Goal: Information Seeking & Learning: Check status

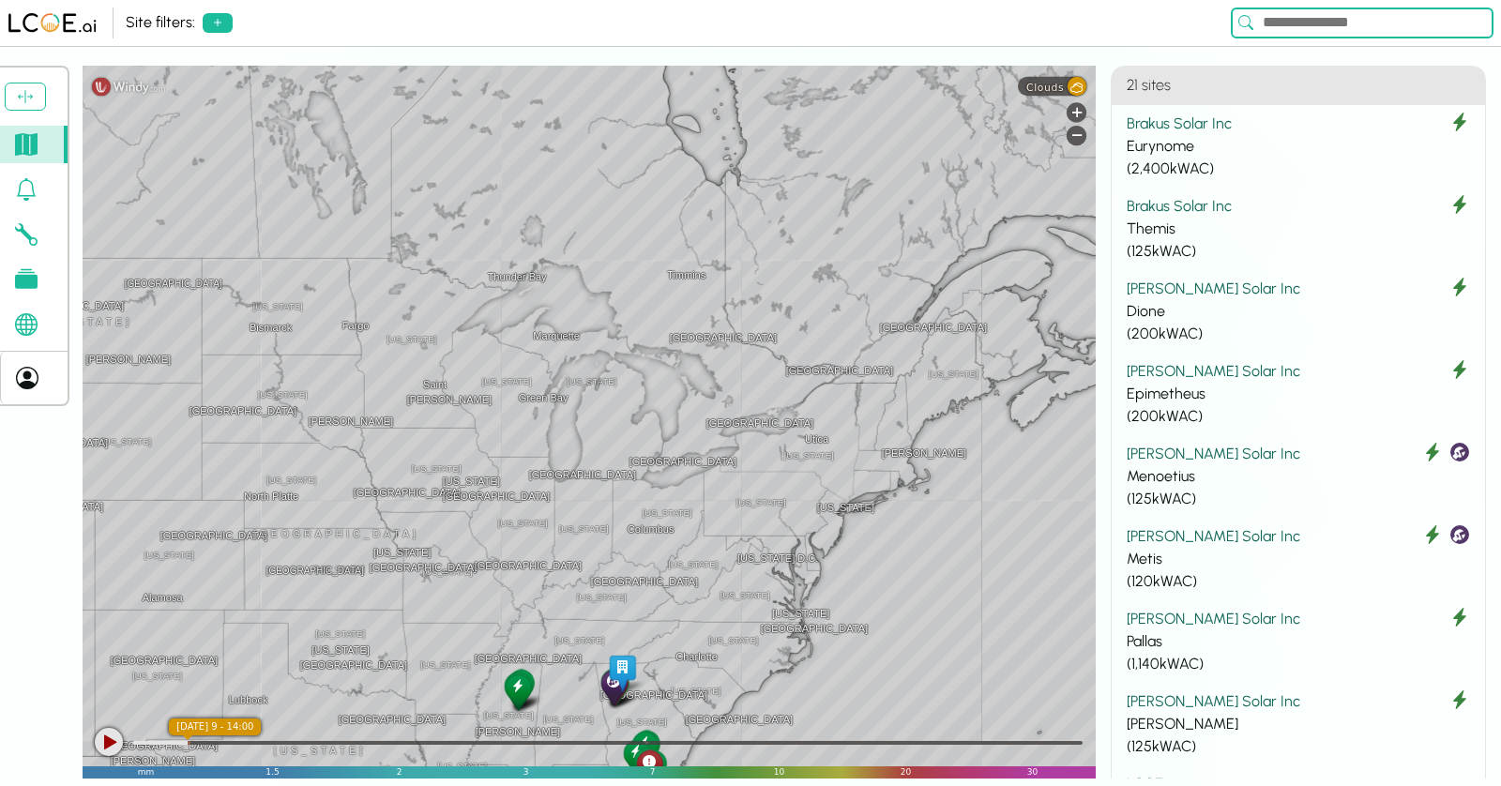
drag, startPoint x: 866, startPoint y: 380, endPoint x: 668, endPoint y: 664, distance: 346.5
click at [668, 664] on div "[GEOGRAPHIC_DATA] [GEOGRAPHIC_DATA] [GEOGRAPHIC_DATA] [US_STATE] [US_STATE] [GE…" at bounding box center [589, 422] width 1013 height 713
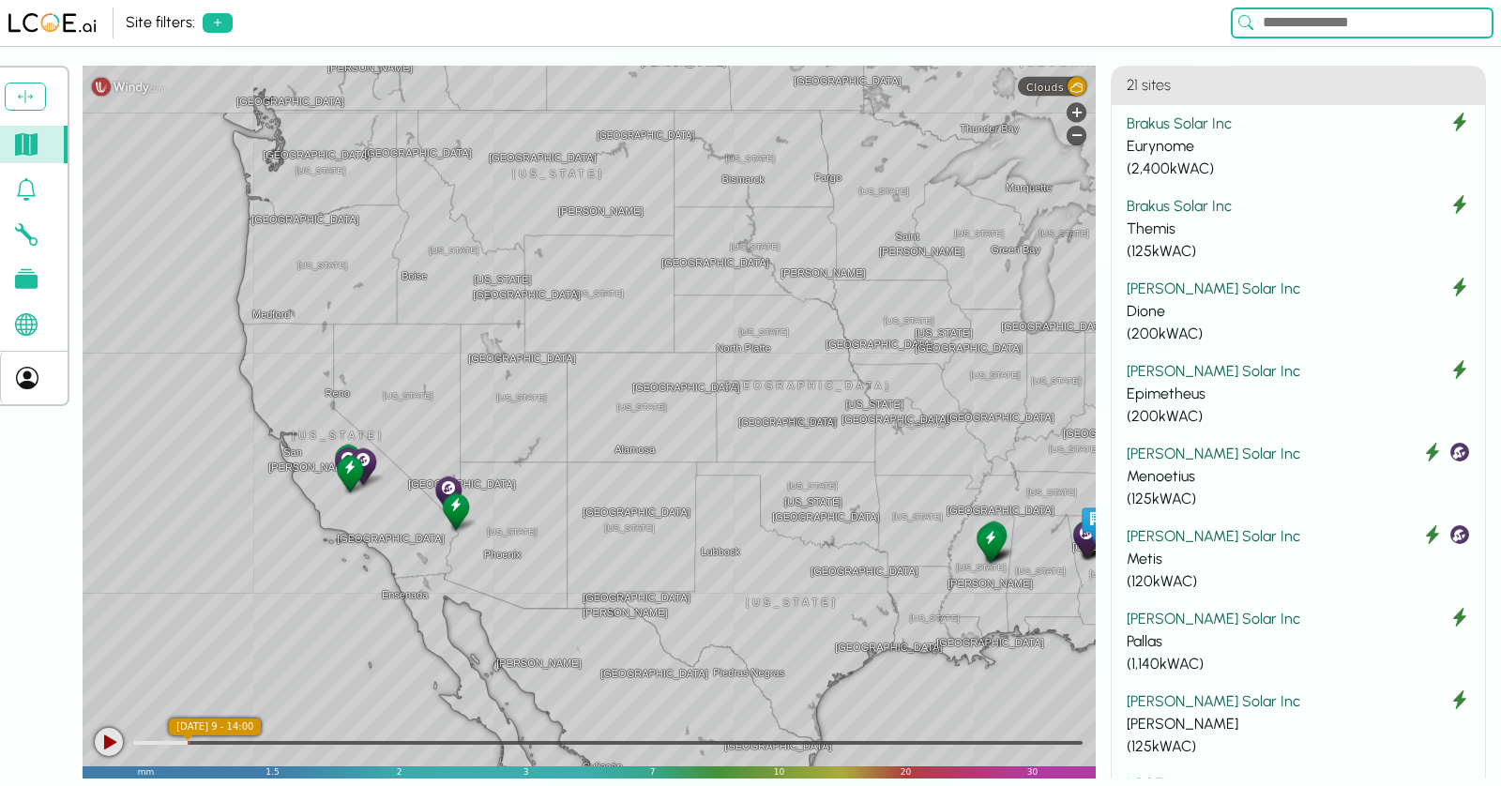
drag, startPoint x: 515, startPoint y: 534, endPoint x: 844, endPoint y: 386, distance: 361.2
click at [844, 386] on div "[GEOGRAPHIC_DATA] [GEOGRAPHIC_DATA] [GEOGRAPHIC_DATA] [US_STATE] [US_STATE] [GE…" at bounding box center [589, 422] width 1013 height 713
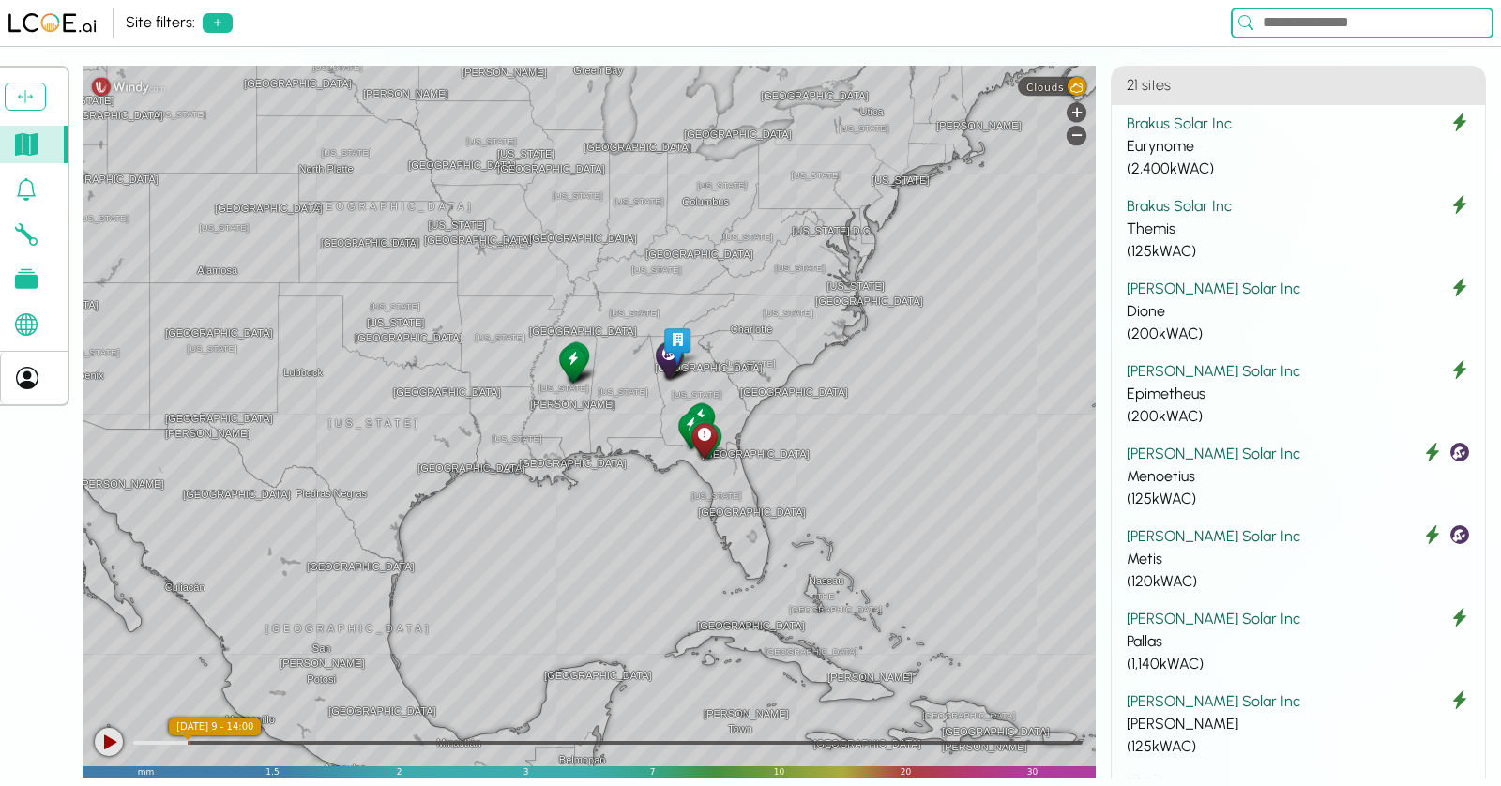
drag, startPoint x: 720, startPoint y: 492, endPoint x: 304, endPoint y: 312, distance: 452.7
click at [304, 312] on div "[GEOGRAPHIC_DATA] [GEOGRAPHIC_DATA] [GEOGRAPHIC_DATA] [US_STATE] [US_STATE] [GE…" at bounding box center [589, 422] width 1013 height 713
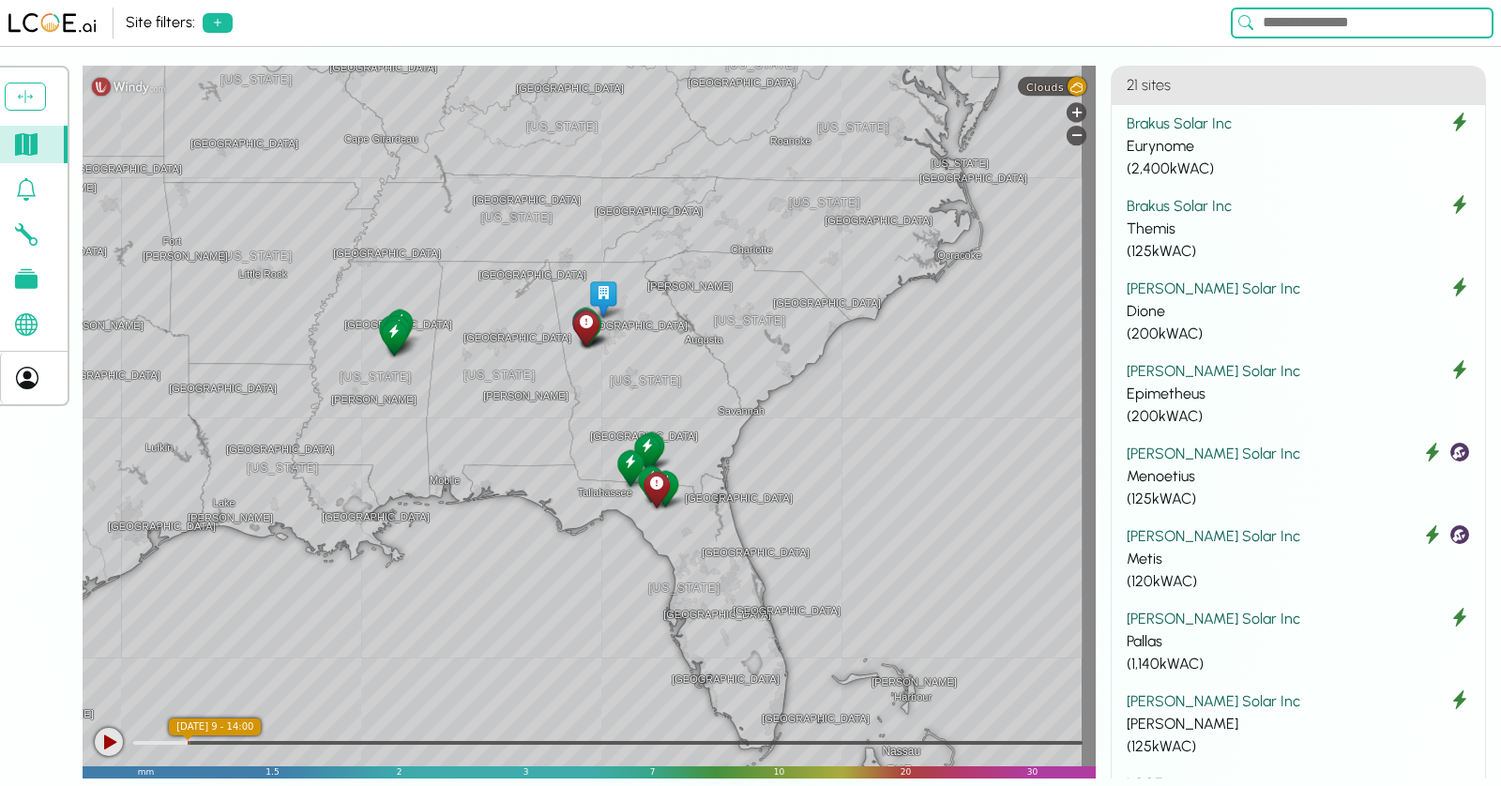
drag, startPoint x: 685, startPoint y: 362, endPoint x: 538, endPoint y: 318, distance: 153.8
click at [538, 318] on div "[GEOGRAPHIC_DATA] [US_STATE] [GEOGRAPHIC_DATA] [GEOGRAPHIC_DATA] [GEOGRAPHIC_DA…" at bounding box center [589, 422] width 1013 height 713
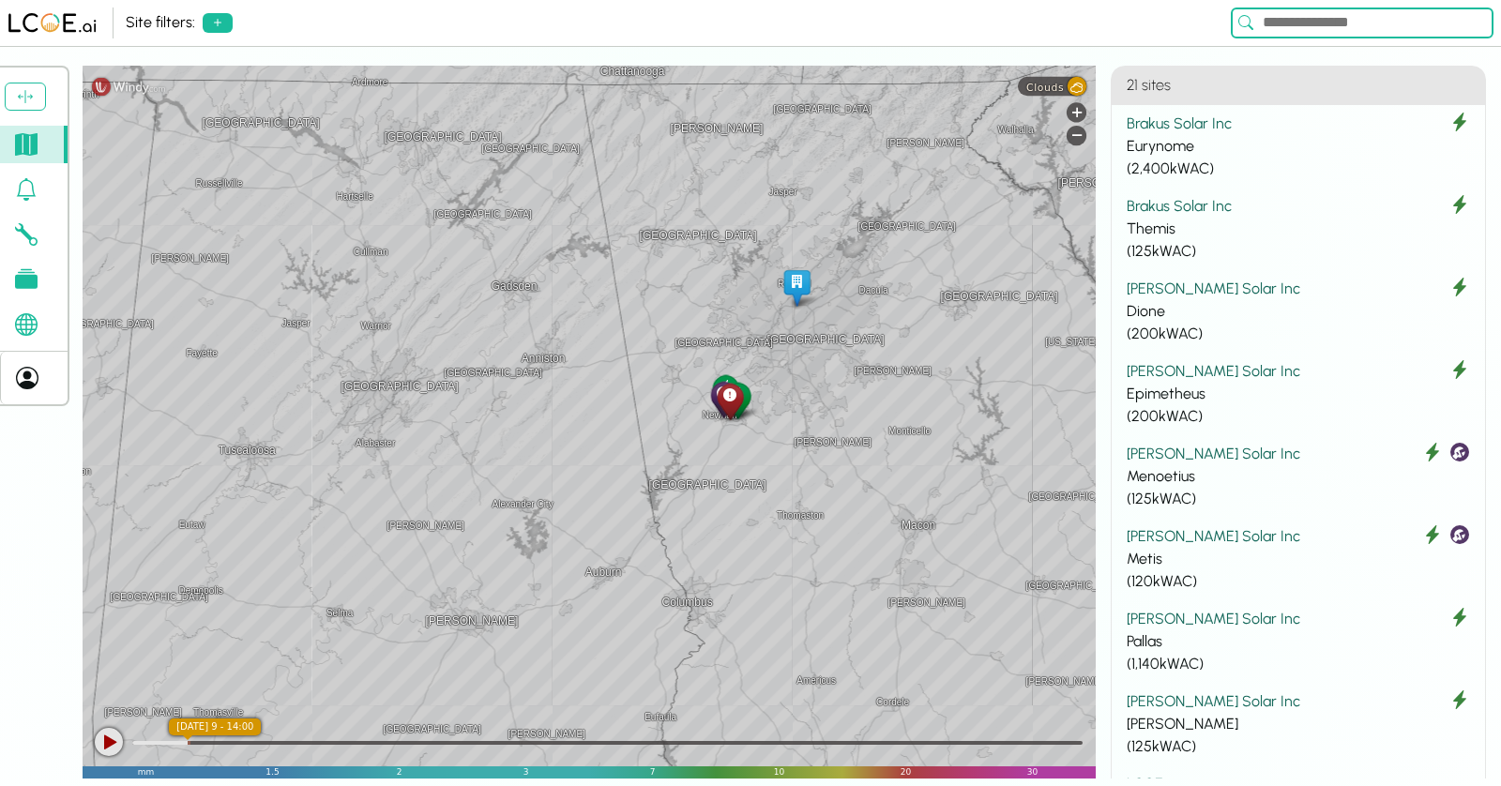
drag, startPoint x: 552, startPoint y: 371, endPoint x: 552, endPoint y: 301, distance: 69.4
click at [552, 301] on div "[GEOGRAPHIC_DATA] [GEOGRAPHIC_DATA] [GEOGRAPHIC_DATA] [GEOGRAPHIC_DATA] [GEOGRA…" at bounding box center [589, 422] width 1013 height 713
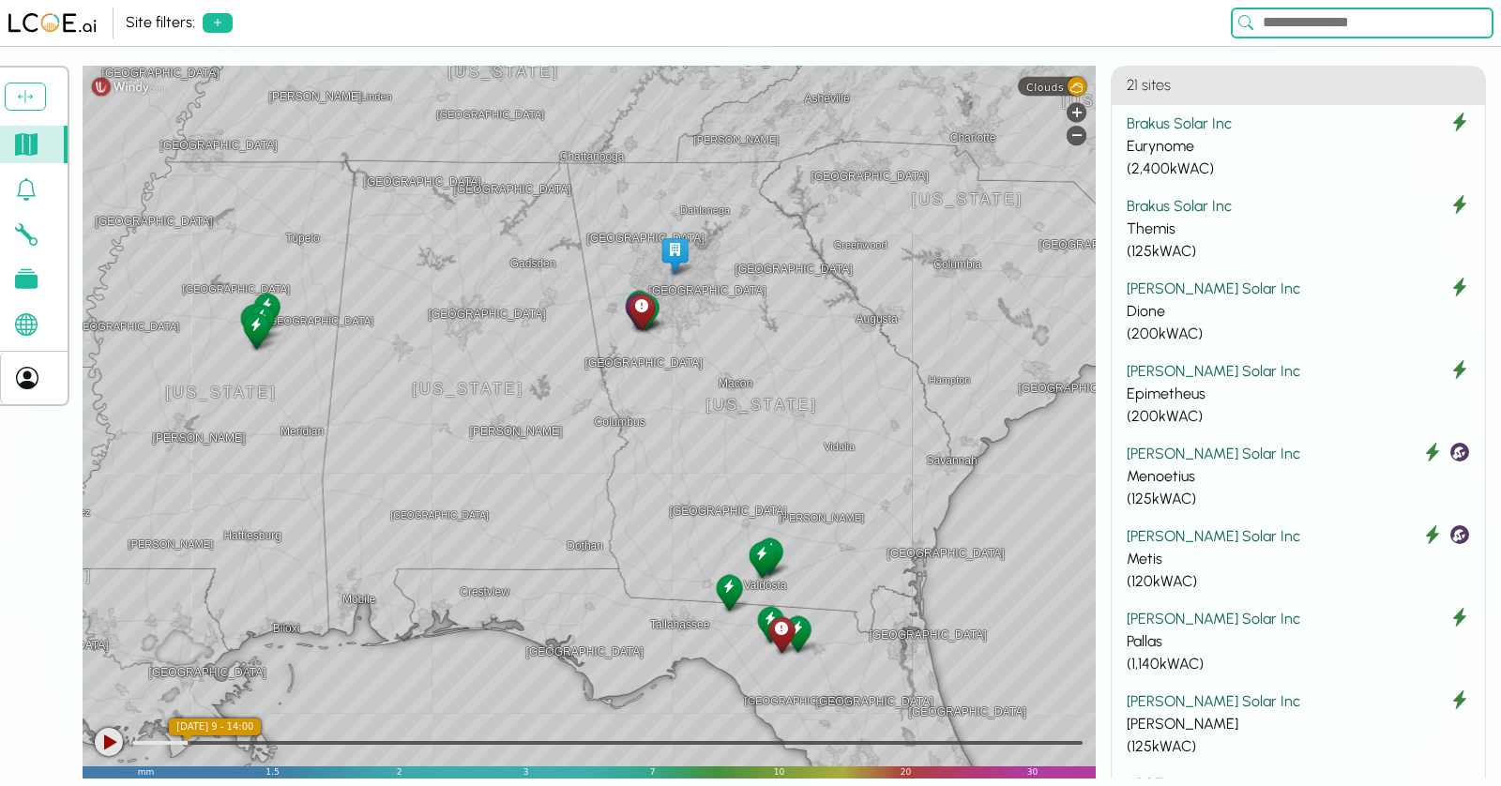
click at [1068, 84] on div "Clouds" at bounding box center [1052, 85] width 68 height 19
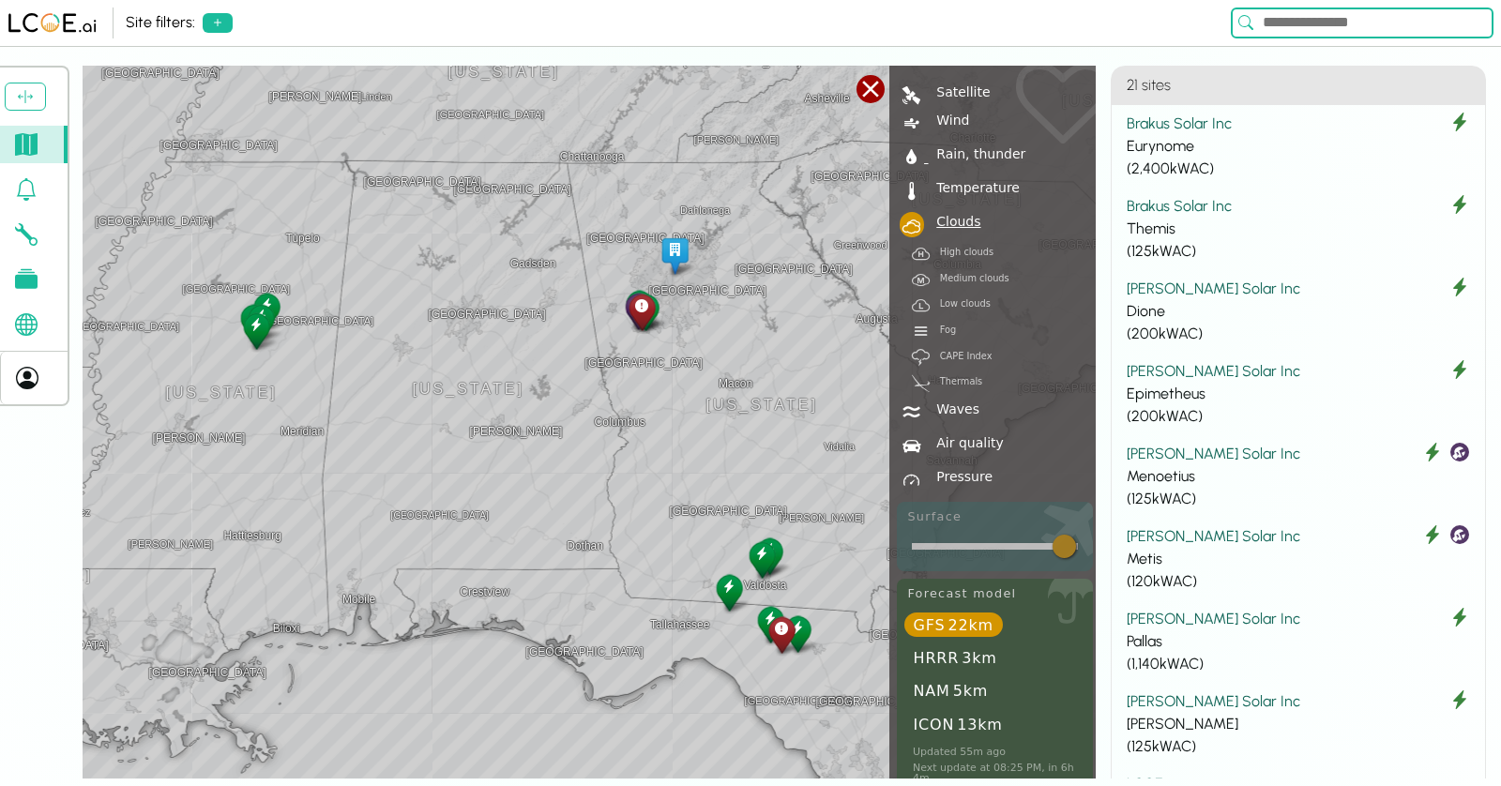
click at [958, 155] on div "Rain, thunder" at bounding box center [978, 153] width 98 height 13
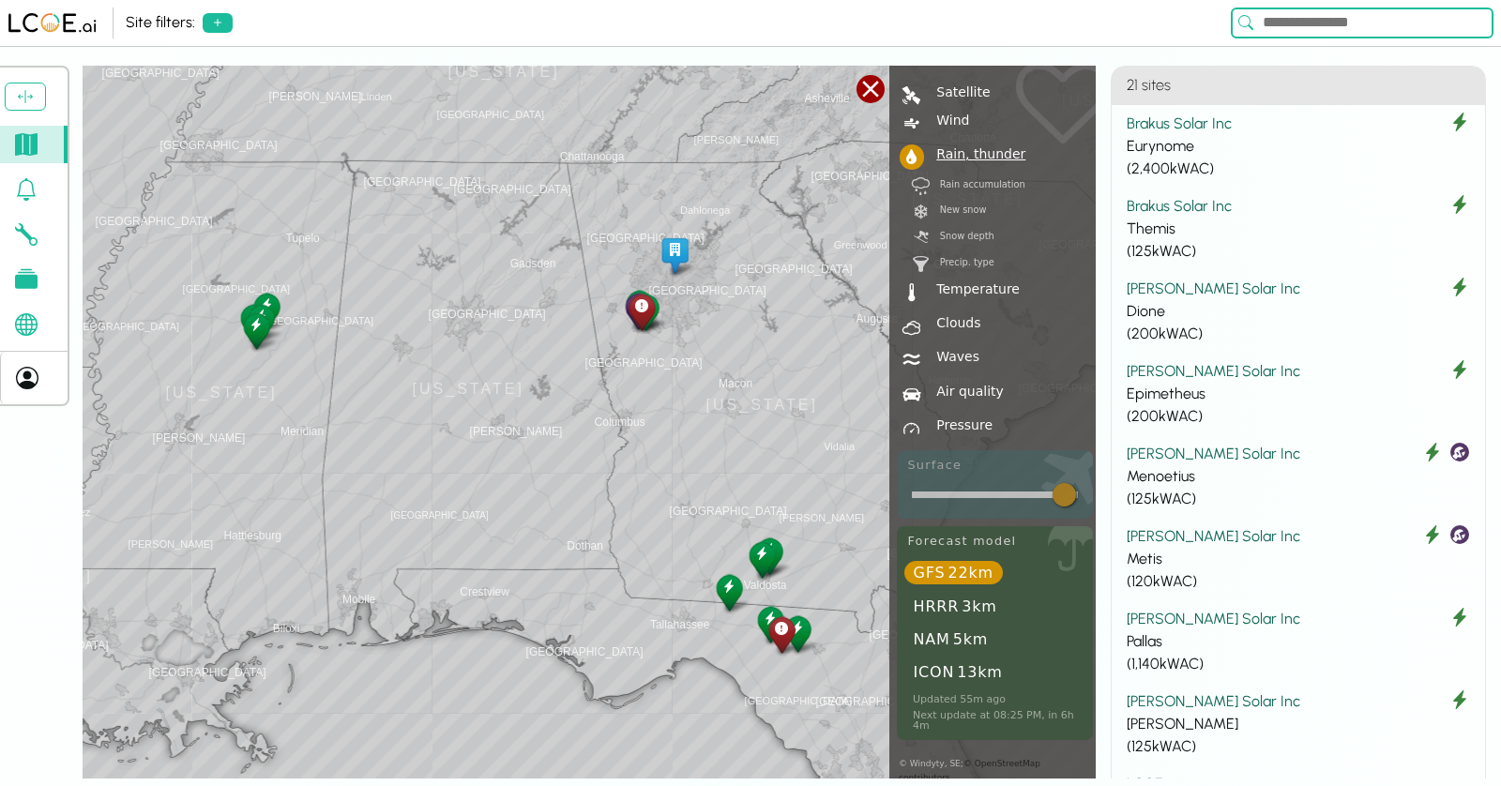
click at [552, 329] on div "[GEOGRAPHIC_DATA] [GEOGRAPHIC_DATA] [GEOGRAPHIC_DATA] [US_STATE] [GEOGRAPHIC_DA…" at bounding box center [589, 422] width 1013 height 713
click at [966, 208] on div "New snow" at bounding box center [958, 209] width 58 height 9
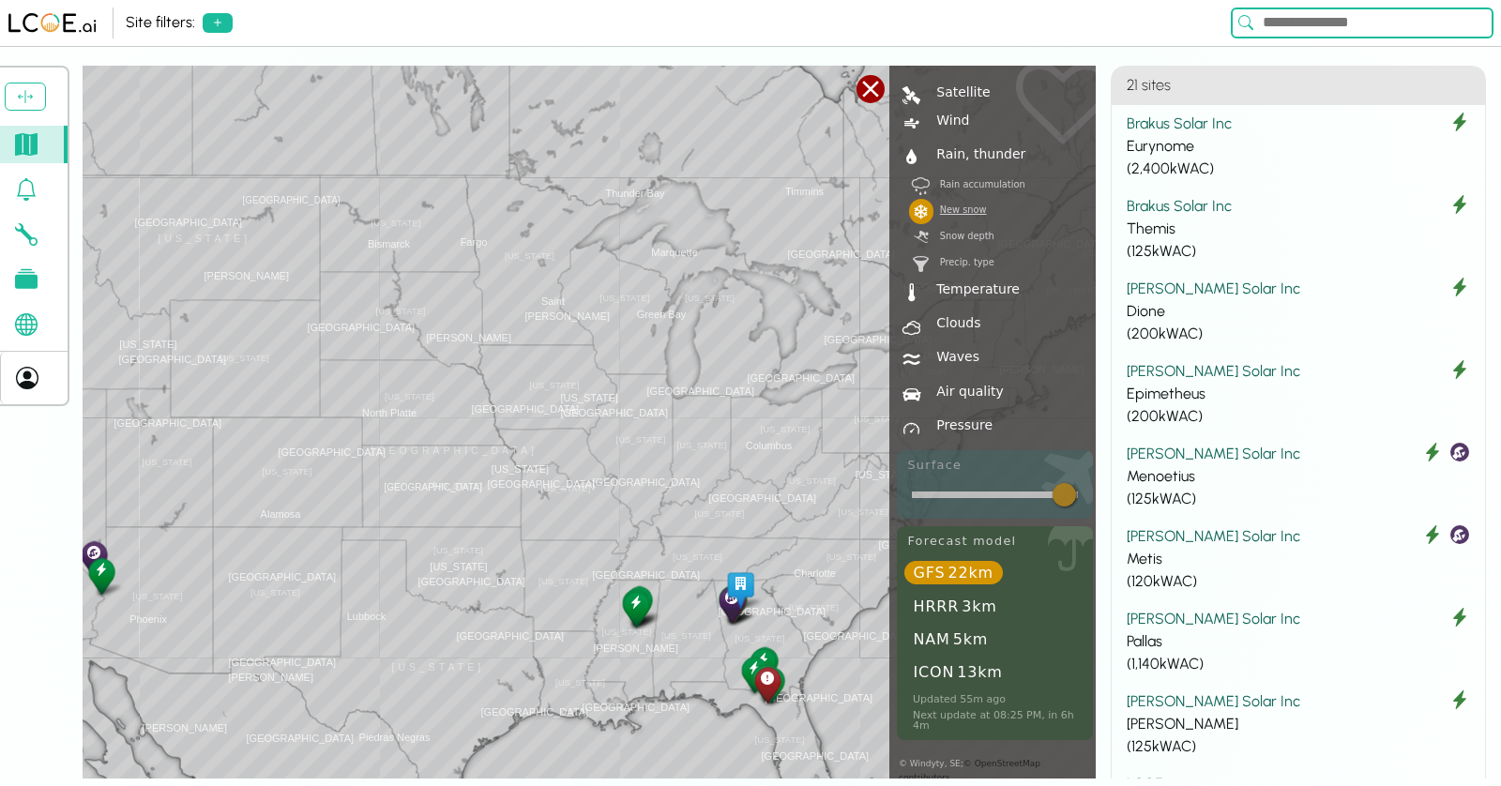
drag, startPoint x: 596, startPoint y: 207, endPoint x: 673, endPoint y: 558, distance: 359.3
click at [708, 569] on div "[US_STATE] [GEOGRAPHIC_DATA] [US_STATE] [US_STATE] [US_STATE] [GEOGRAPHIC_DATA]…" at bounding box center [589, 422] width 1013 height 713
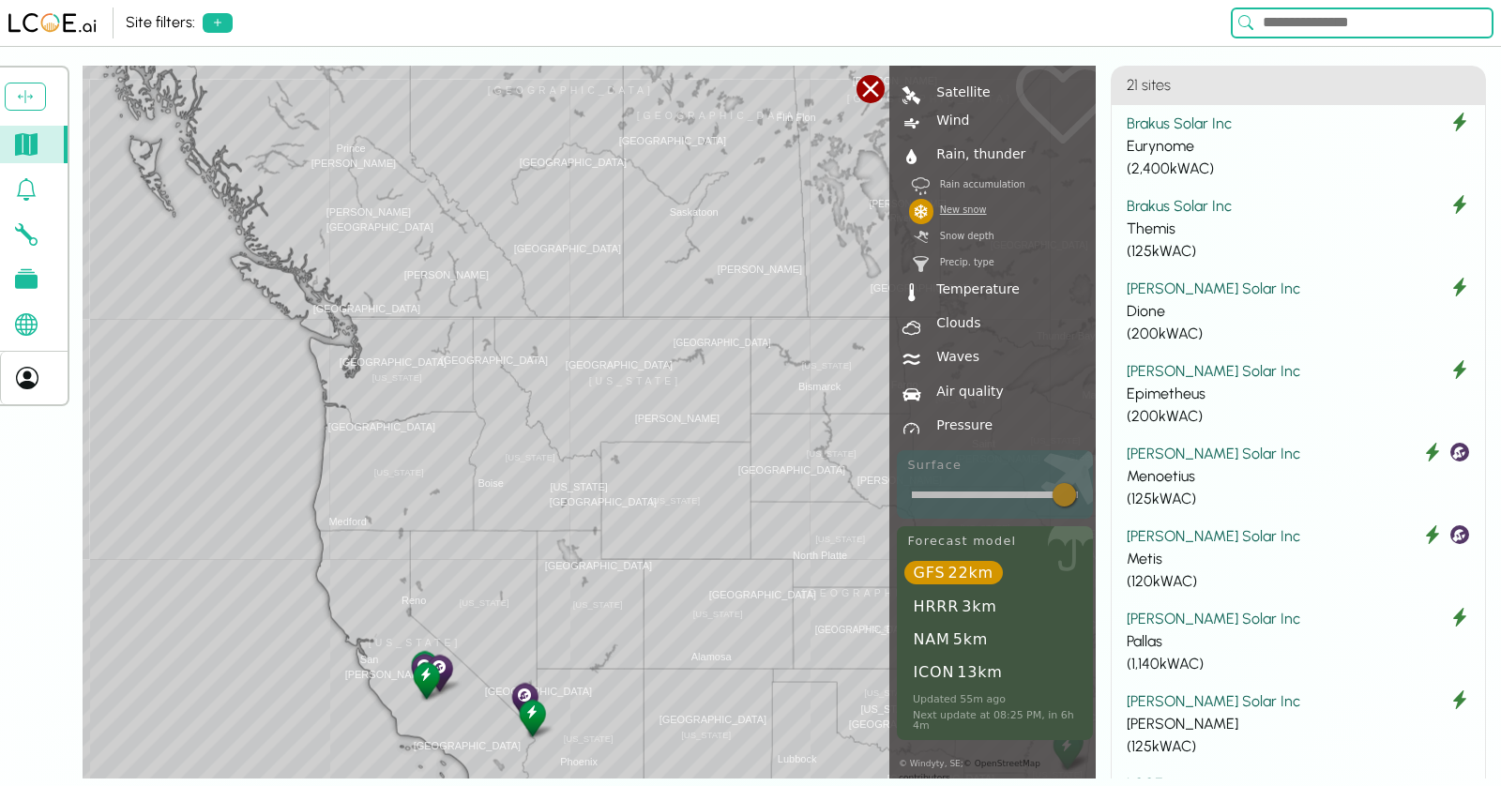
drag, startPoint x: 365, startPoint y: 378, endPoint x: 779, endPoint y: 506, distance: 433.0
click at [779, 506] on div "[US_STATE] [GEOGRAPHIC_DATA] [US_STATE] [US_STATE] [US_STATE] [GEOGRAPHIC_DATA]…" at bounding box center [589, 422] width 1013 height 713
click at [951, 329] on link "7 Clouds" at bounding box center [995, 322] width 202 height 23
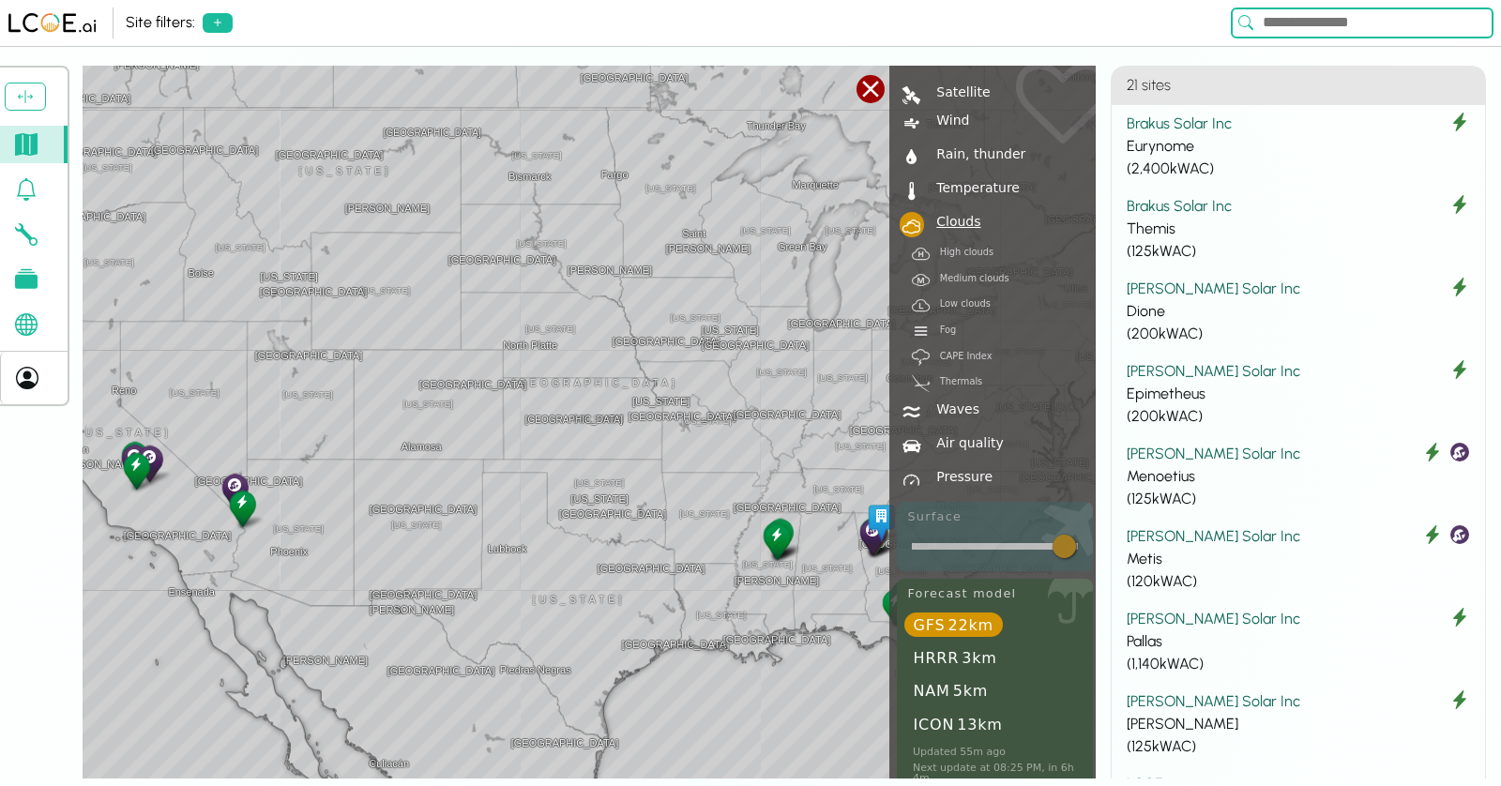
drag, startPoint x: 677, startPoint y: 461, endPoint x: 384, endPoint y: 251, distance: 360.6
click at [384, 251] on div "[US_STATE] [GEOGRAPHIC_DATA] [US_STATE] [US_STATE] [US_STATE] [GEOGRAPHIC_DATA]…" at bounding box center [589, 422] width 1013 height 713
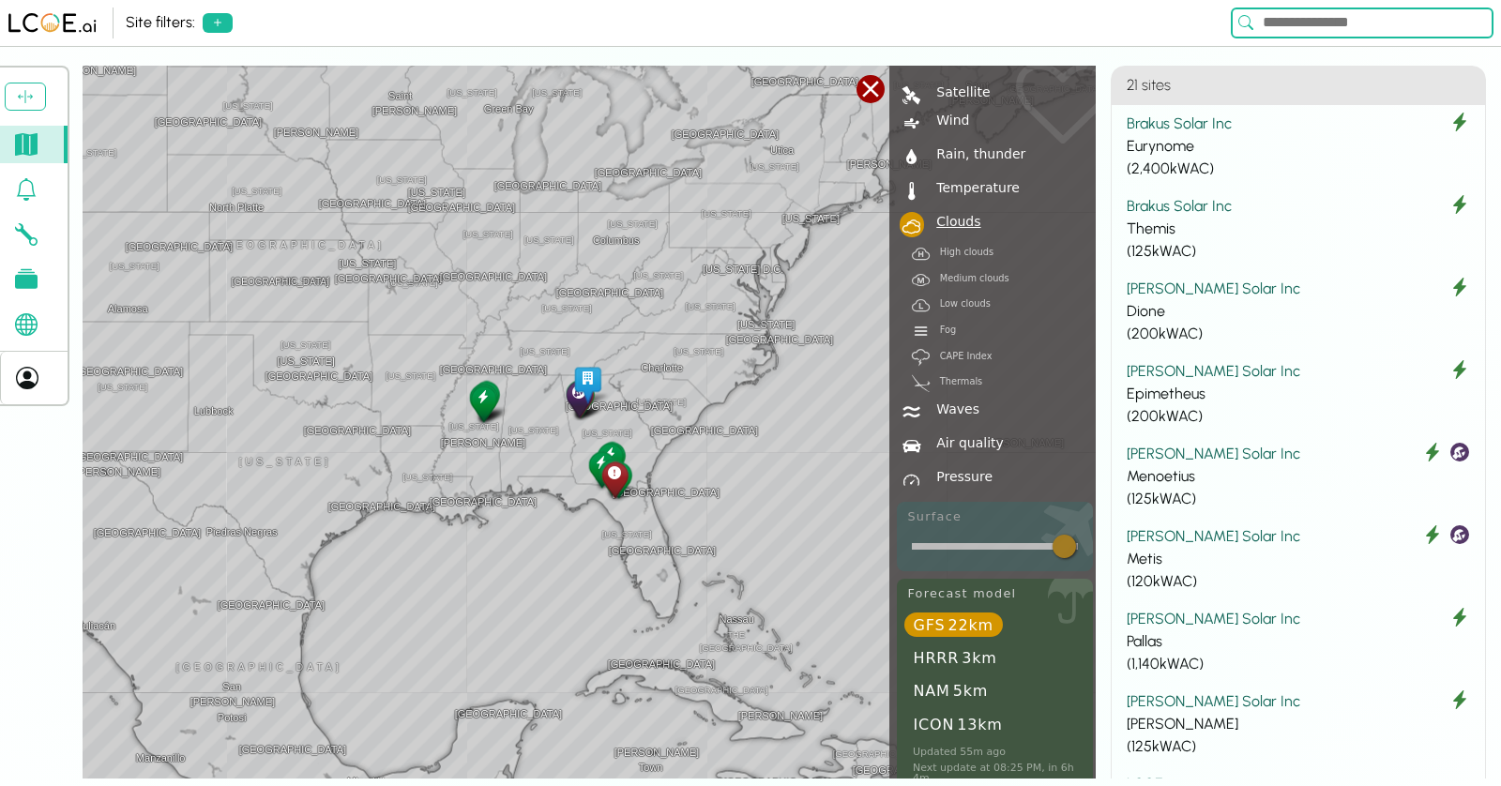
drag, startPoint x: 699, startPoint y: 400, endPoint x: 403, endPoint y: 261, distance: 326.6
click at [403, 261] on div "[US_STATE] [GEOGRAPHIC_DATA] [US_STATE] [US_STATE] [US_STATE] [GEOGRAPHIC_DATA]…" at bounding box center [589, 422] width 1013 height 713
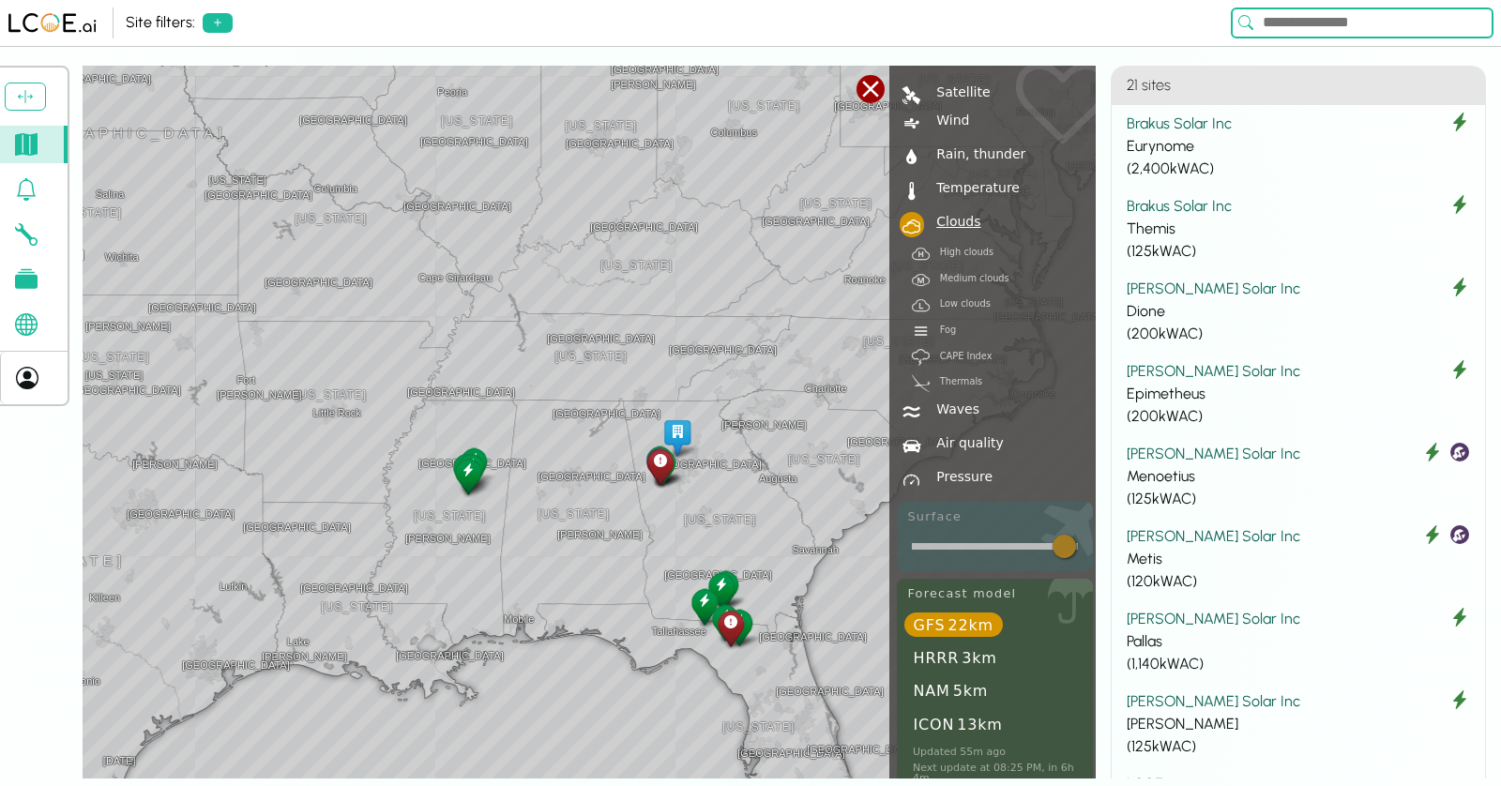
click at [872, 99] on div at bounding box center [871, 89] width 28 height 28
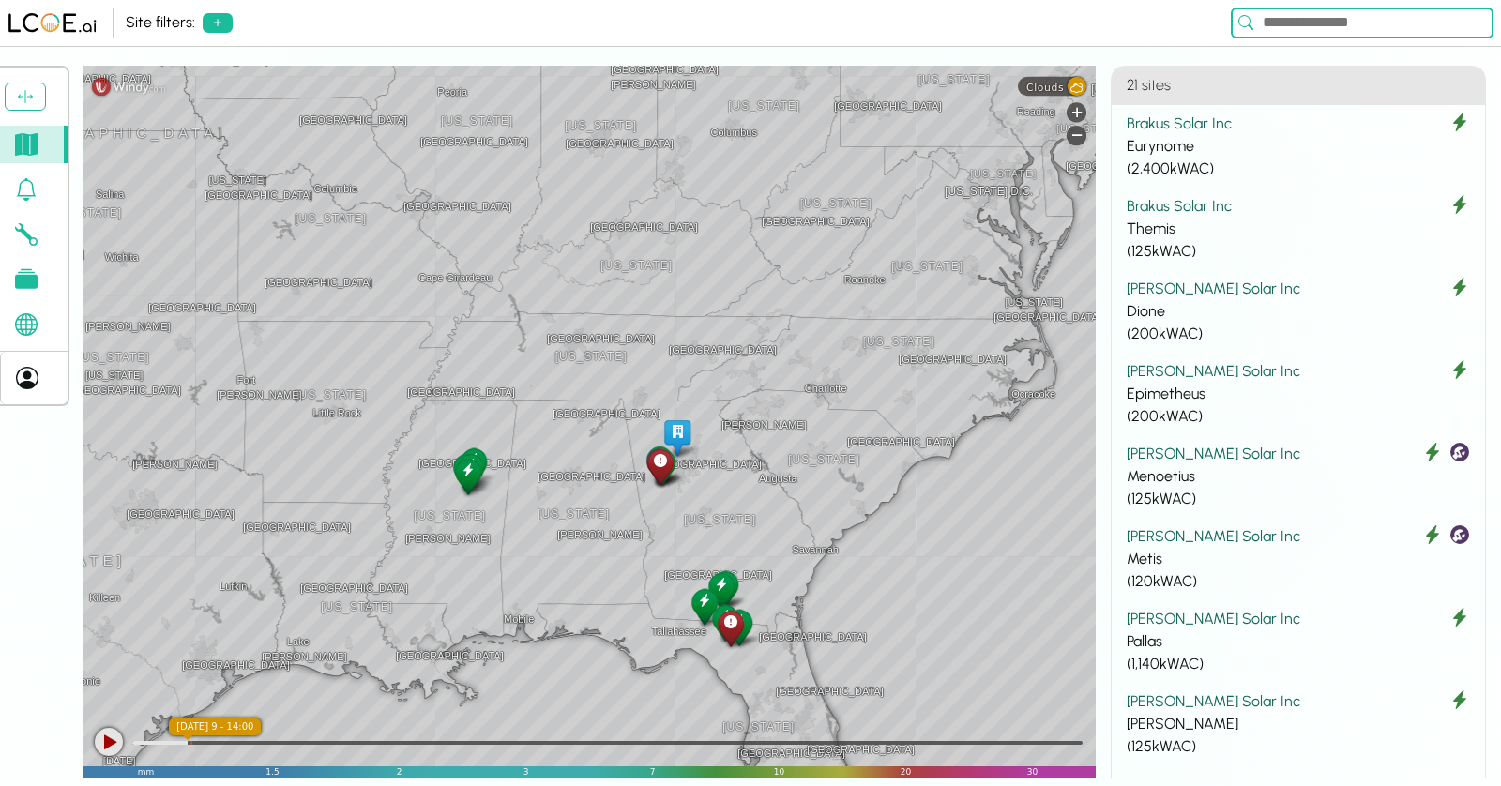
click at [108, 741] on div at bounding box center [109, 742] width 28 height 28
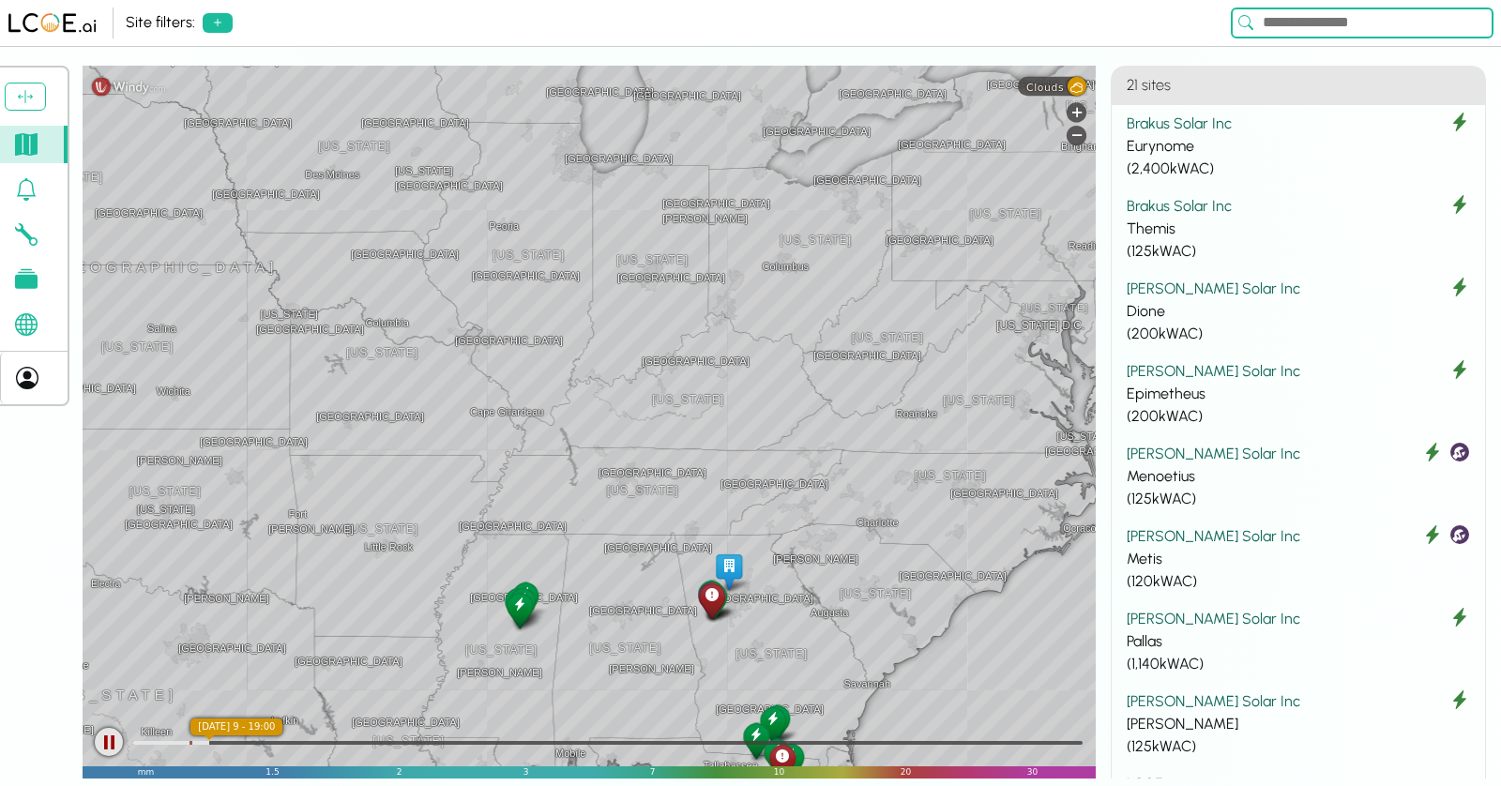
drag, startPoint x: 838, startPoint y: 403, endPoint x: 888, endPoint y: 537, distance: 143.1
click at [888, 537] on div "[GEOGRAPHIC_DATA] [US_STATE] [GEOGRAPHIC_DATA] [GEOGRAPHIC_DATA] [US_STATE] [GE…" at bounding box center [589, 422] width 1013 height 713
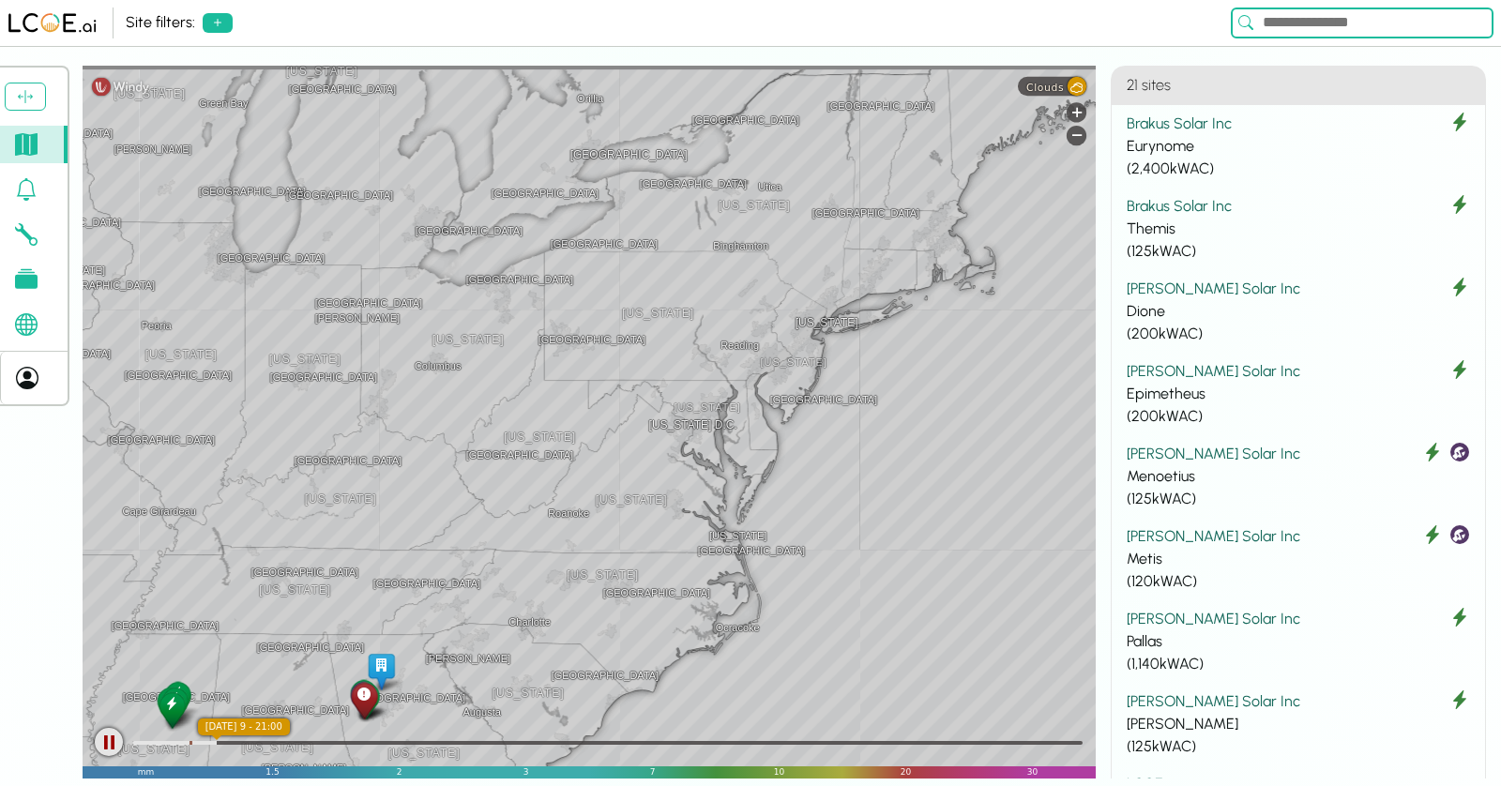
drag, startPoint x: 922, startPoint y: 388, endPoint x: 570, endPoint y: 490, distance: 367.1
click at [570, 490] on div "[GEOGRAPHIC_DATA] [US_STATE] [GEOGRAPHIC_DATA] [GEOGRAPHIC_DATA] [US_STATE] [GE…" at bounding box center [589, 422] width 1013 height 713
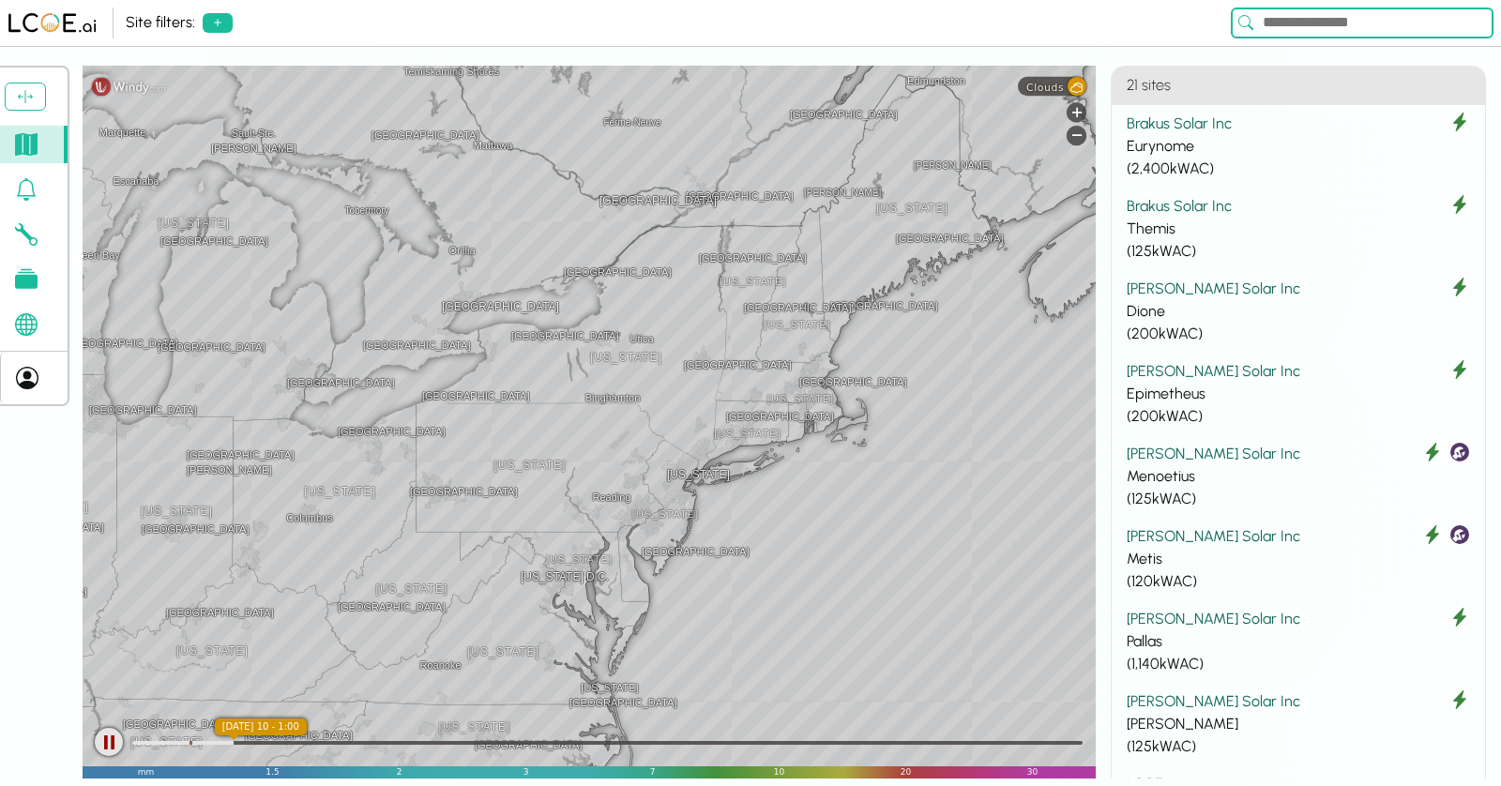
drag, startPoint x: 862, startPoint y: 284, endPoint x: 732, endPoint y: 445, distance: 206.8
click at [732, 445] on div "[GEOGRAPHIC_DATA] [US_STATE] [GEOGRAPHIC_DATA] [GEOGRAPHIC_DATA] [US_STATE] [GE…" at bounding box center [589, 422] width 1013 height 713
click at [114, 748] on div at bounding box center [109, 742] width 28 height 28
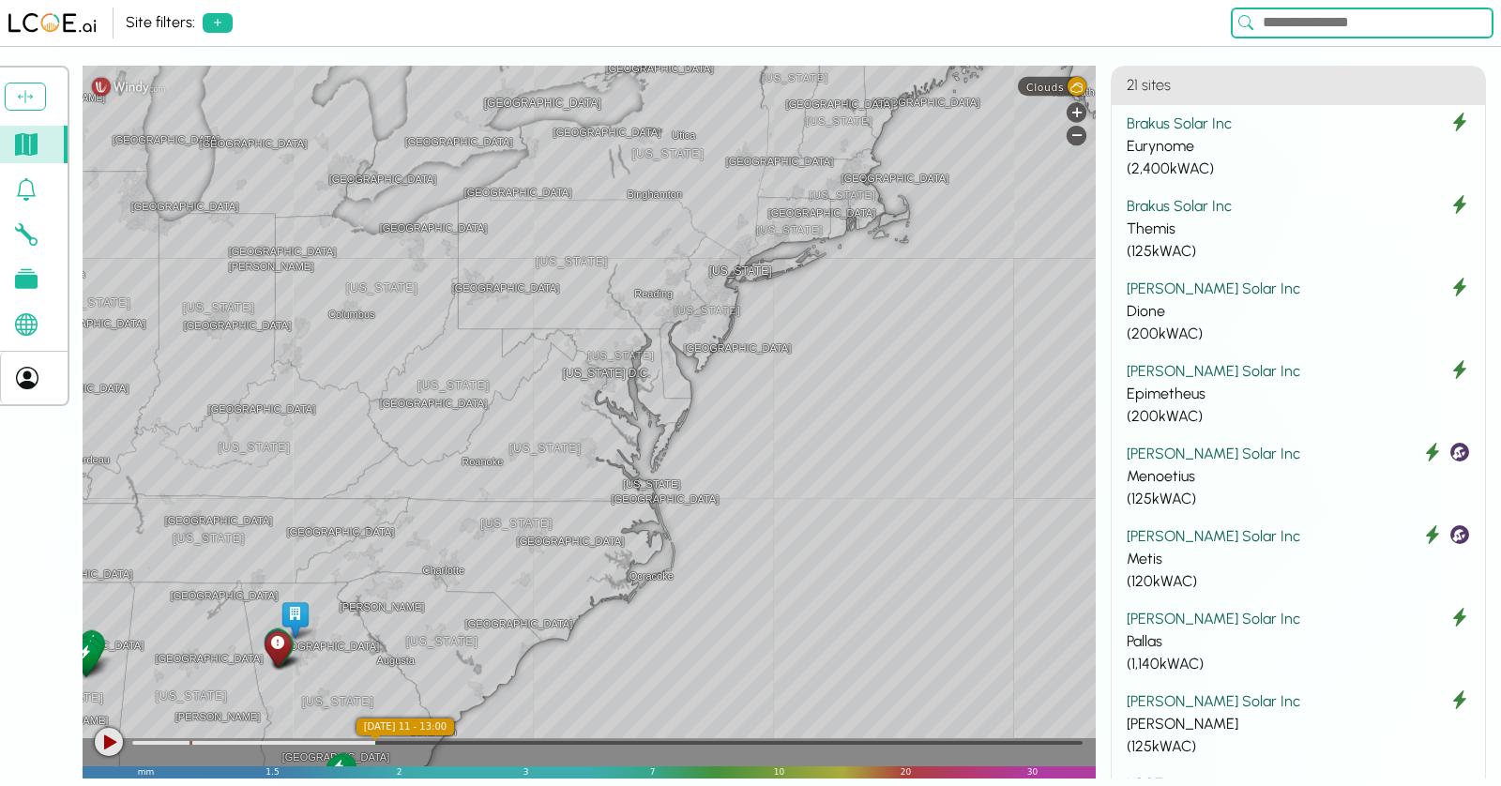
drag, startPoint x: 681, startPoint y: 491, endPoint x: 741, endPoint y: 215, distance: 282.3
click at [741, 215] on div "[GEOGRAPHIC_DATA] [US_STATE] [GEOGRAPHIC_DATA] [GEOGRAPHIC_DATA] [US_STATE] [GE…" at bounding box center [589, 422] width 1013 height 713
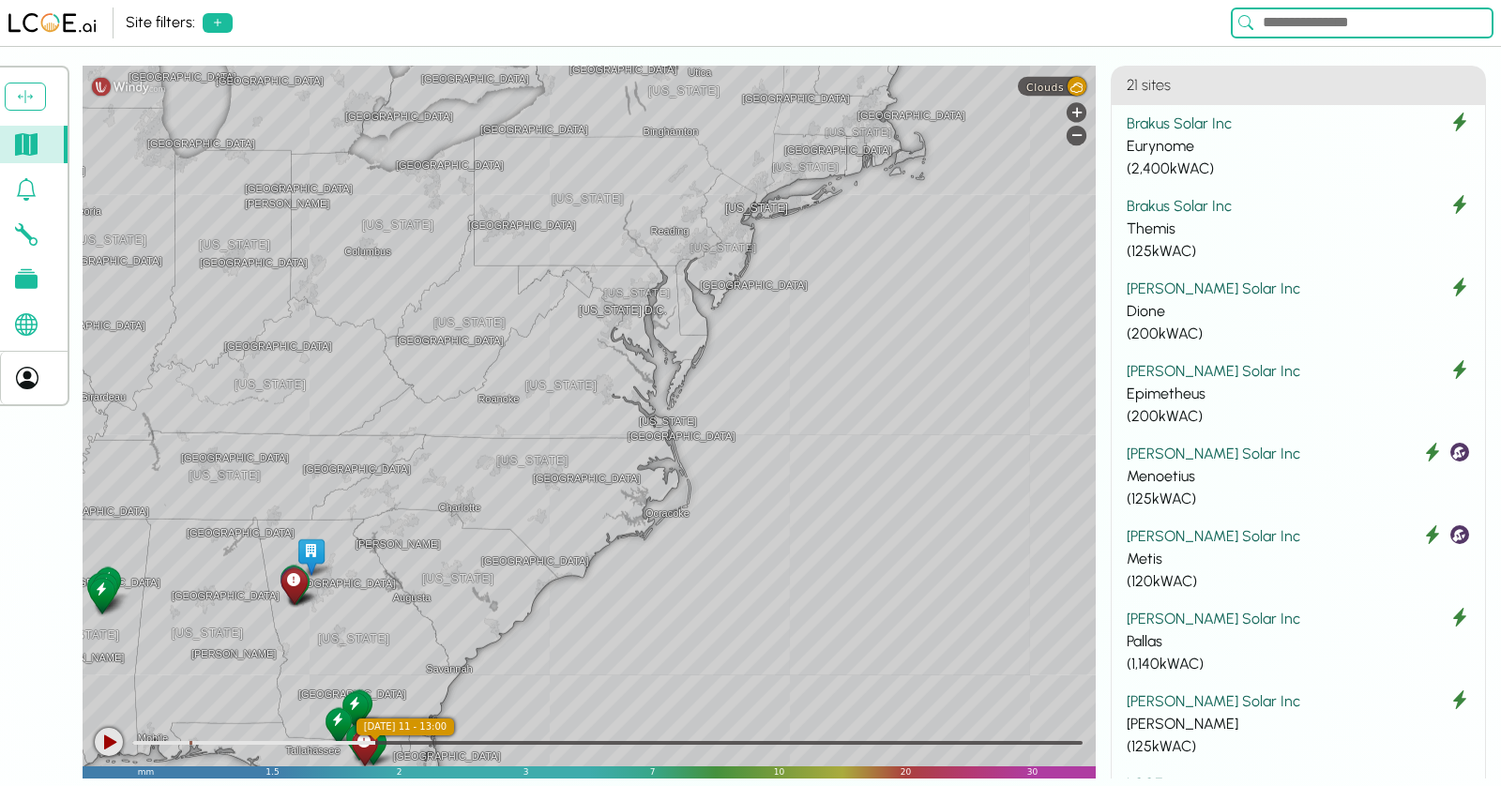
click at [861, 537] on div "[GEOGRAPHIC_DATA] [US_STATE] [GEOGRAPHIC_DATA] [GEOGRAPHIC_DATA] [US_STATE] [GE…" at bounding box center [589, 422] width 1013 height 713
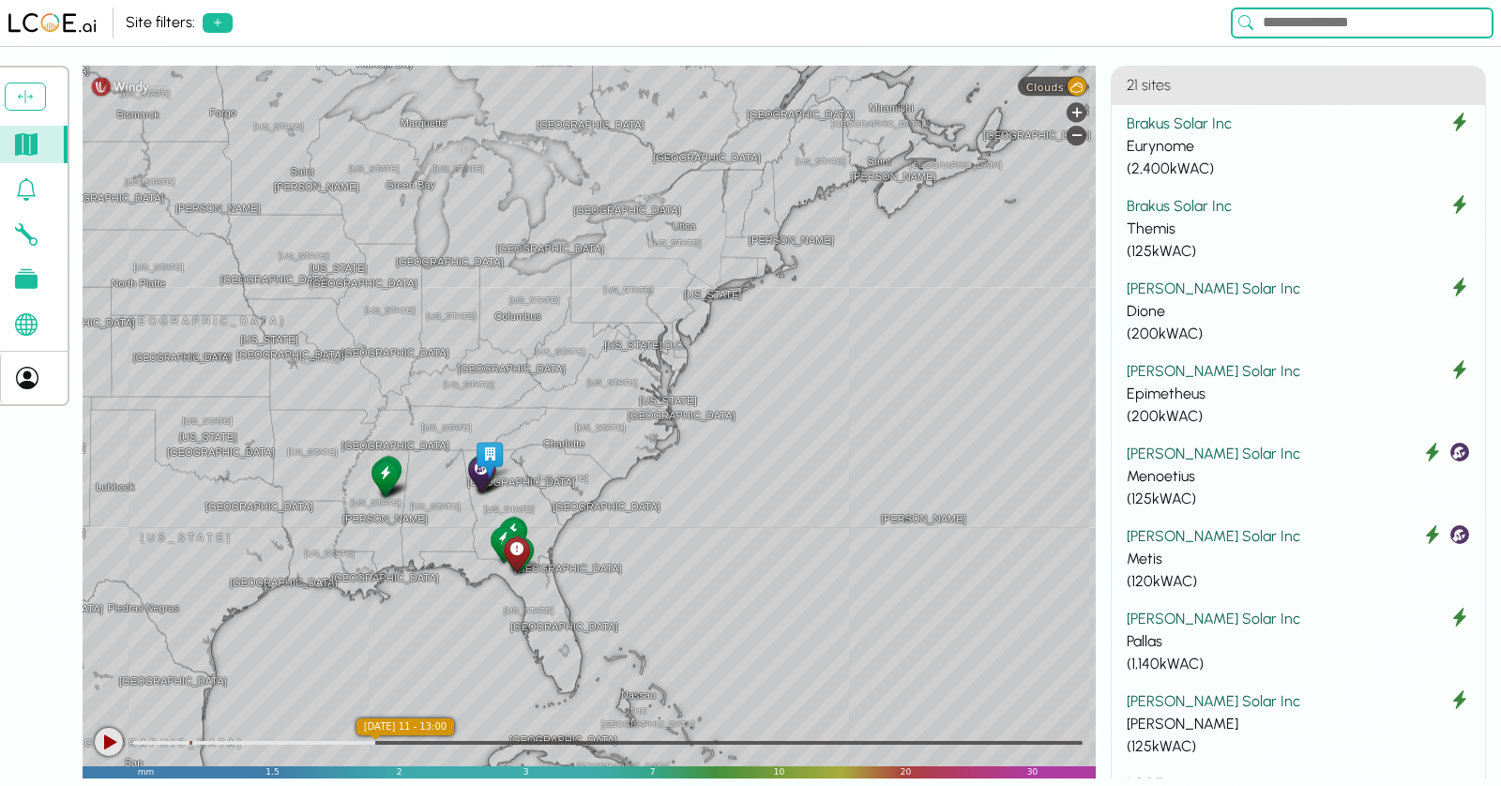
drag, startPoint x: 889, startPoint y: 552, endPoint x: 788, endPoint y: 472, distance: 128.2
click at [788, 472] on div "[GEOGRAPHIC_DATA] [GEOGRAPHIC_DATA] [GEOGRAPHIC_DATA] [GEOGRAPHIC_DATA] [GEOGRA…" at bounding box center [589, 422] width 1013 height 713
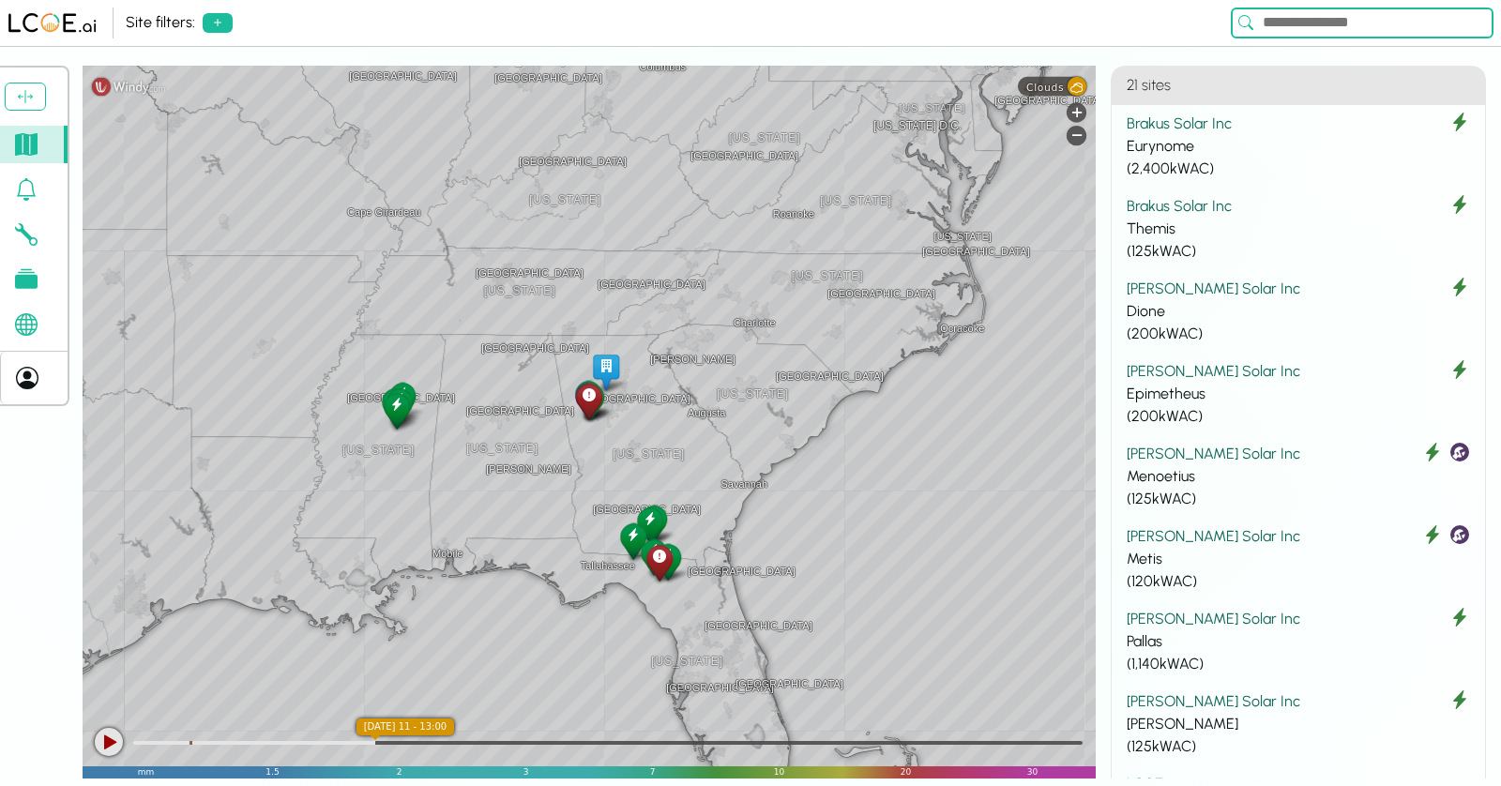
drag, startPoint x: 449, startPoint y: 454, endPoint x: 886, endPoint y: 357, distance: 447.8
click at [886, 357] on div "[US_STATE] [US_STATE] [GEOGRAPHIC_DATA] [GEOGRAPHIC_DATA] [US_STATE] [US_STATE]…" at bounding box center [589, 422] width 1013 height 713
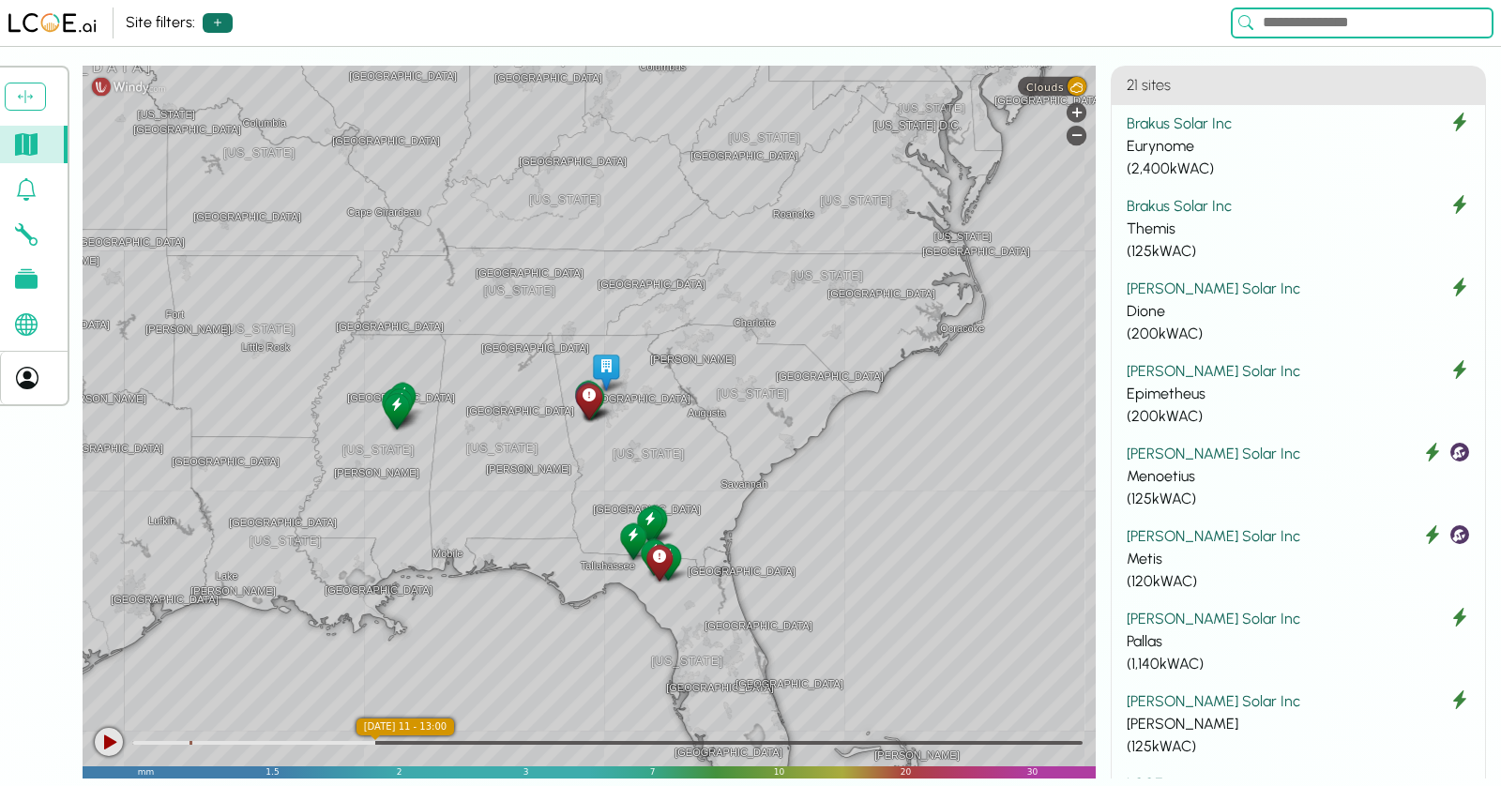
click at [209, 19] on button at bounding box center [218, 23] width 30 height 20
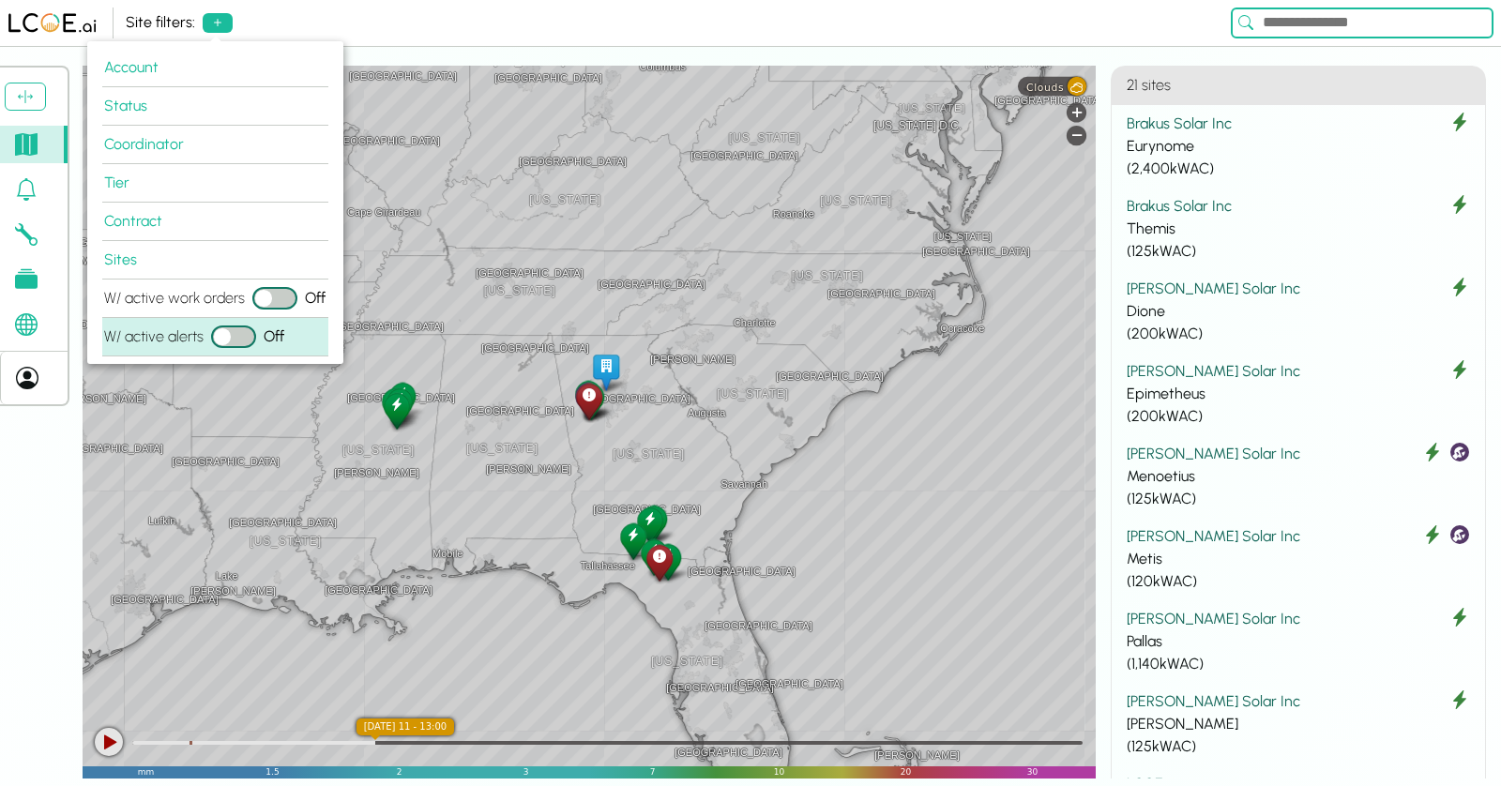
click at [233, 336] on button "W/ active alerts" at bounding box center [233, 337] width 45 height 23
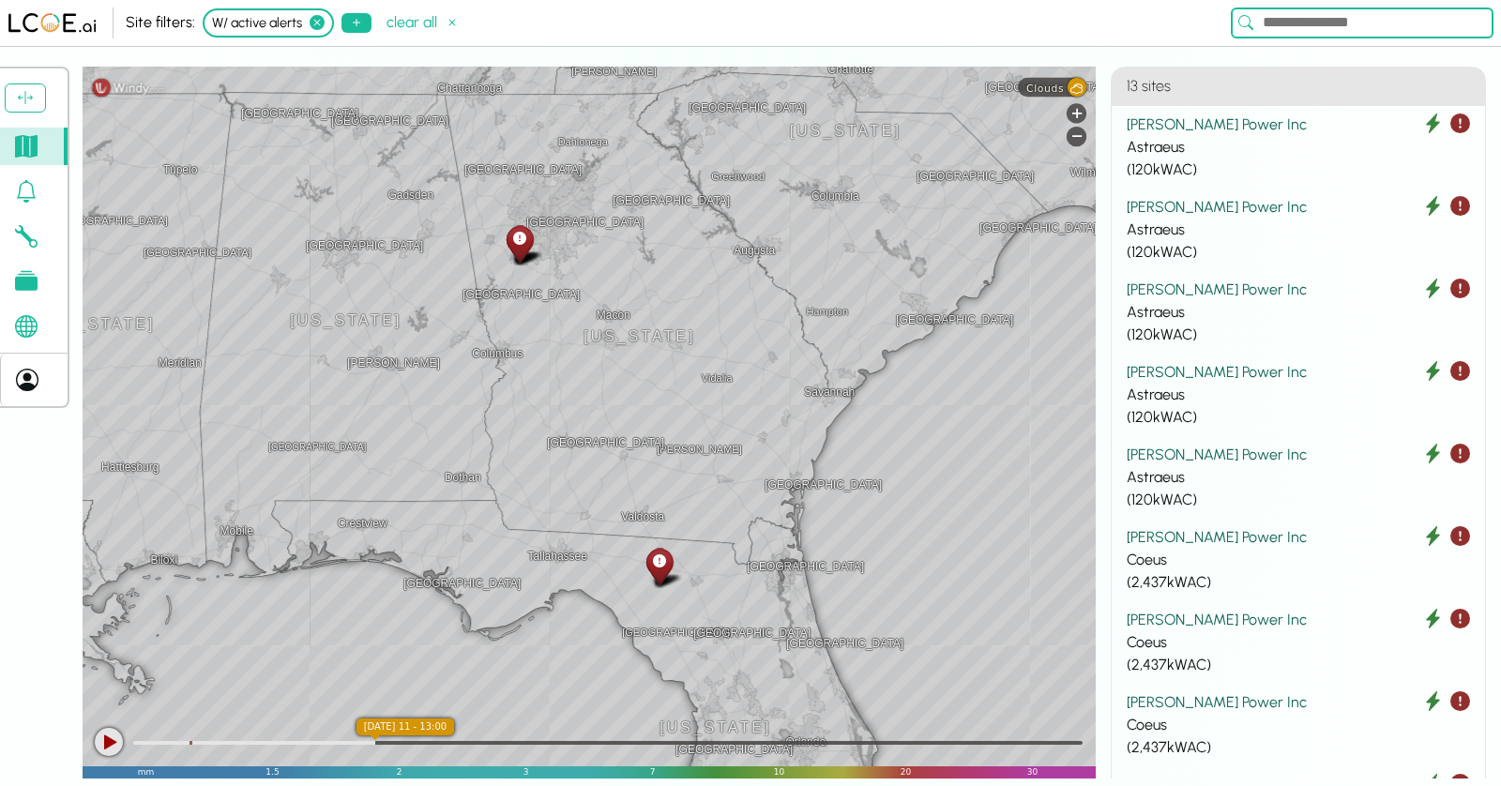
click at [525, 239] on icon at bounding box center [519, 239] width 13 height 20
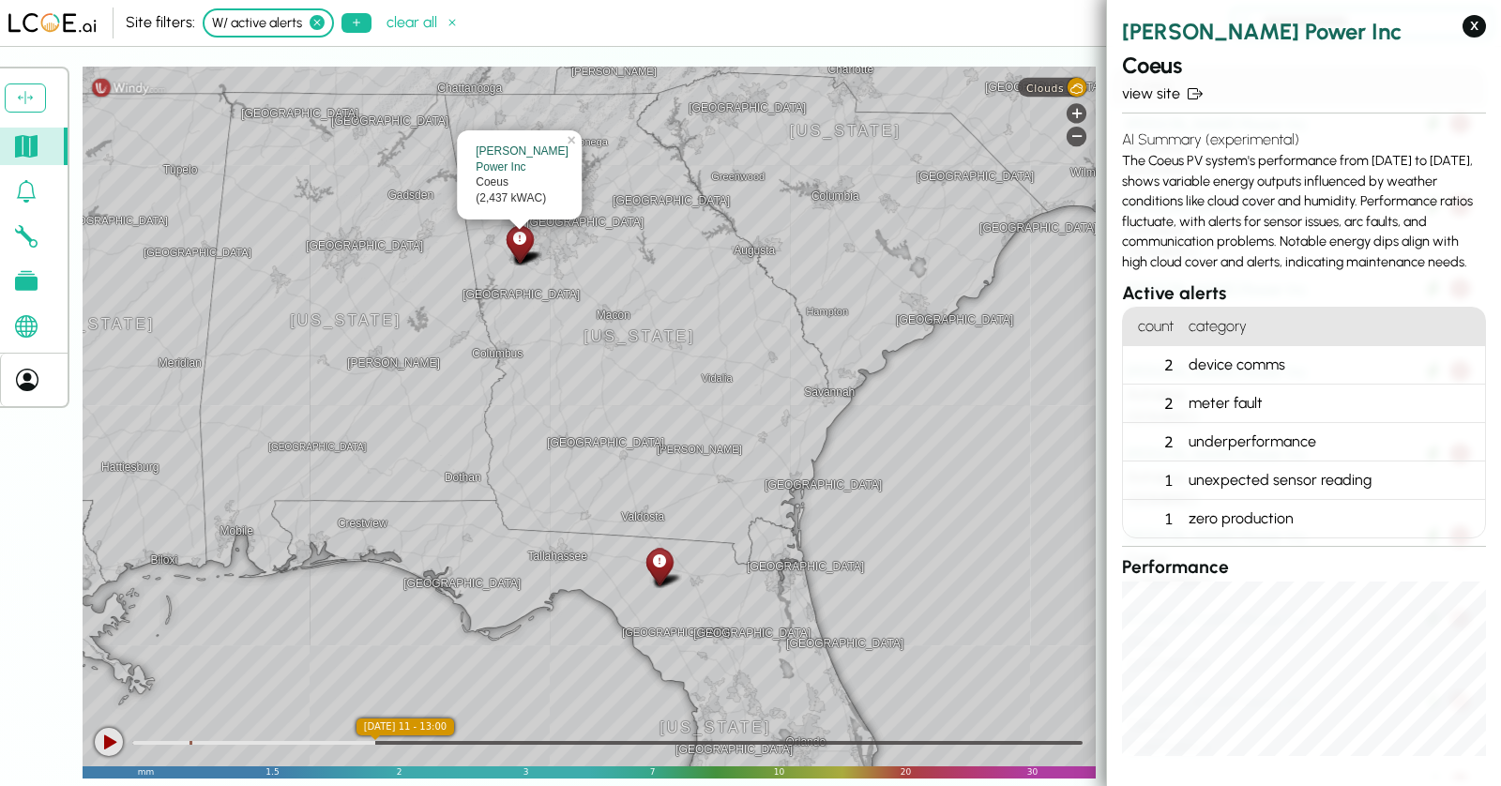
drag, startPoint x: 1143, startPoint y: 165, endPoint x: 1465, endPoint y: 267, distance: 337.7
click at [1465, 267] on div "AI Summary (experimental) The Coeus PV system's performance from [DATE] to [DAT…" at bounding box center [1304, 201] width 364 height 160
click at [1312, 230] on div "AI Summary (experimental) The Coeus PV system's performance from [DATE] to [DAT…" at bounding box center [1304, 201] width 364 height 160
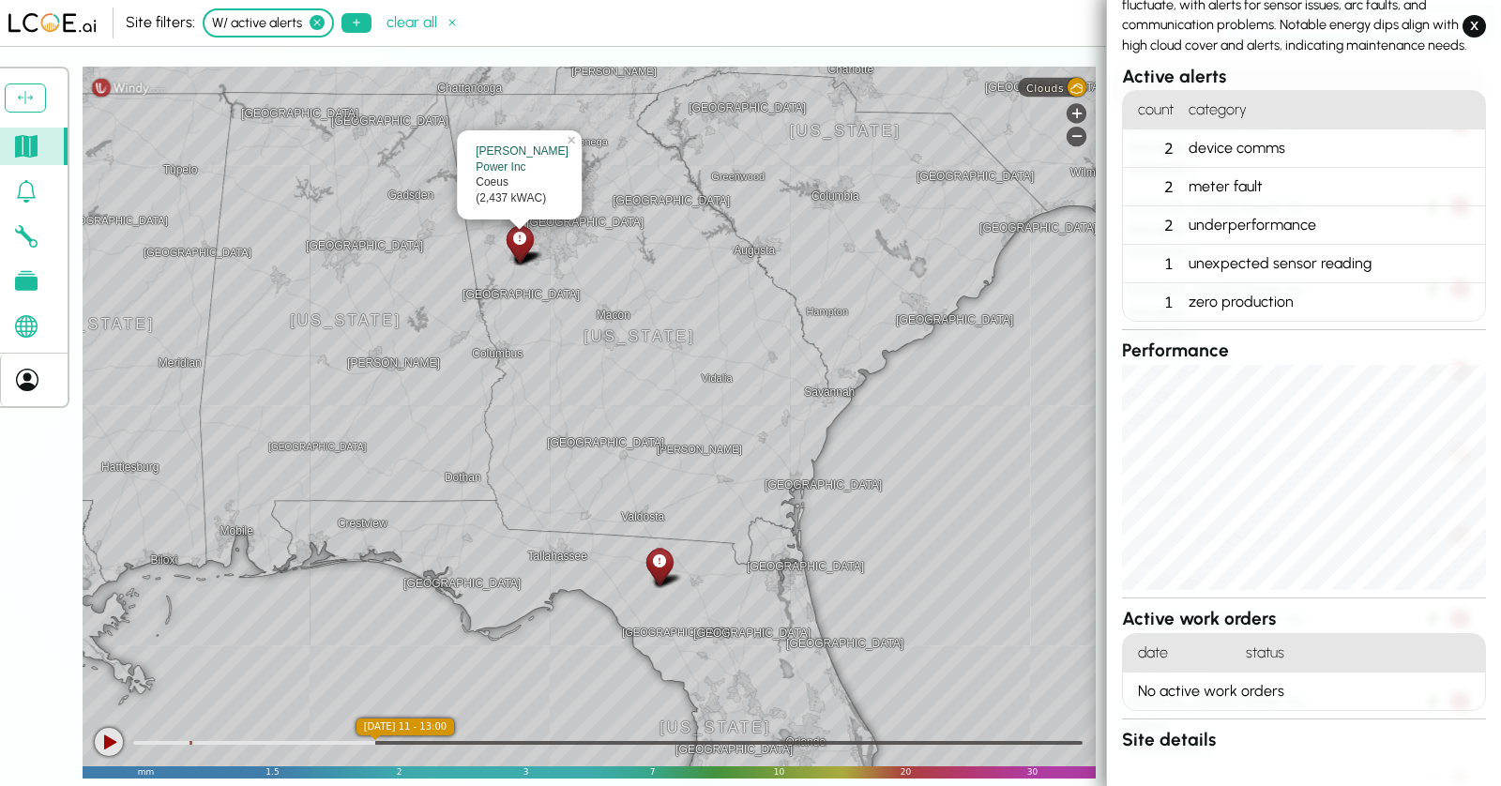
scroll to position [221, 0]
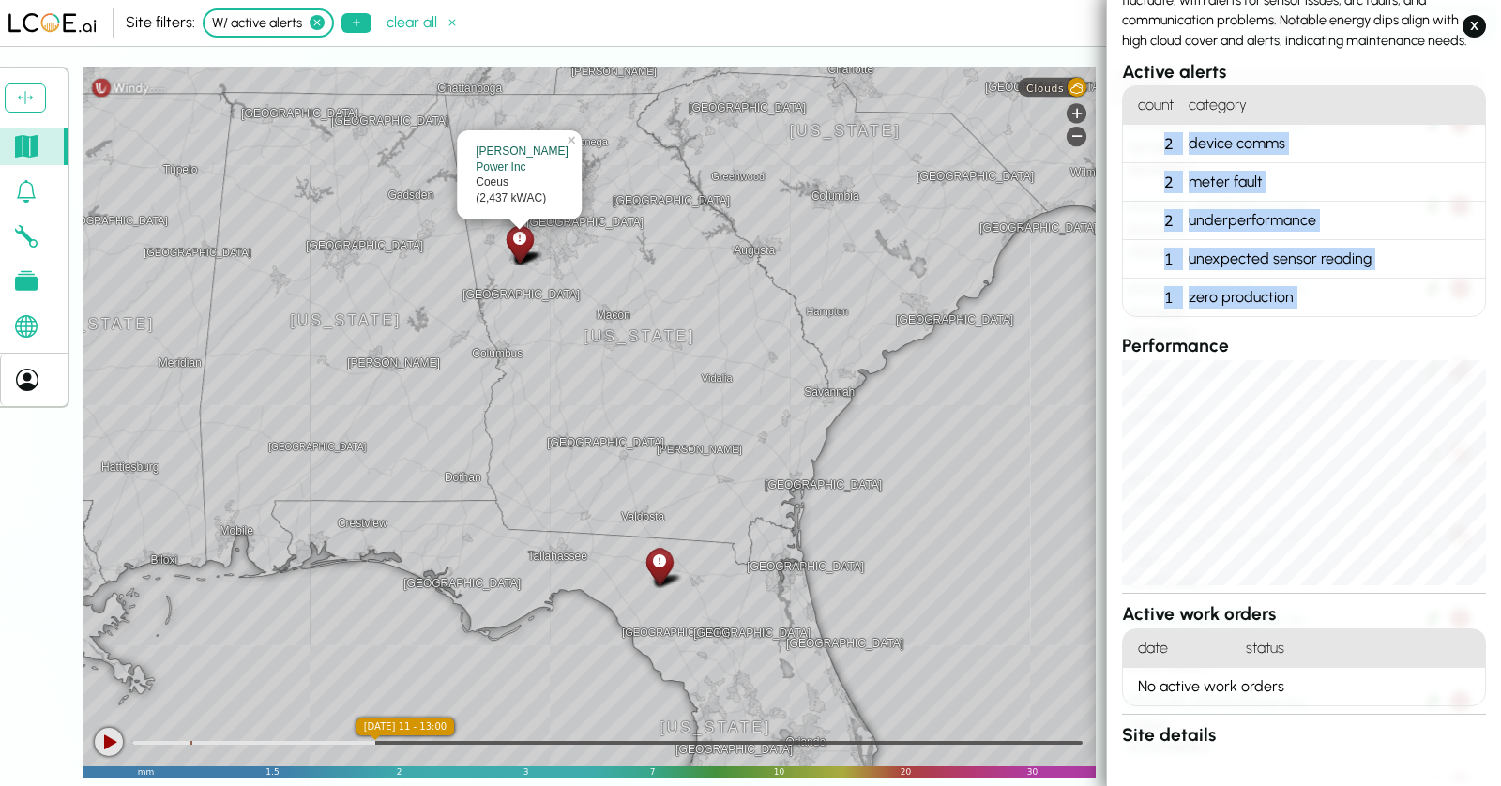
drag, startPoint x: 1154, startPoint y: 131, endPoint x: 1392, endPoint y: 326, distance: 306.7
click at [1392, 326] on div "[PERSON_NAME] Power Inc Coeus view site AI Summary (experimental) The Coeus PV …" at bounding box center [1304, 396] width 364 height 1204
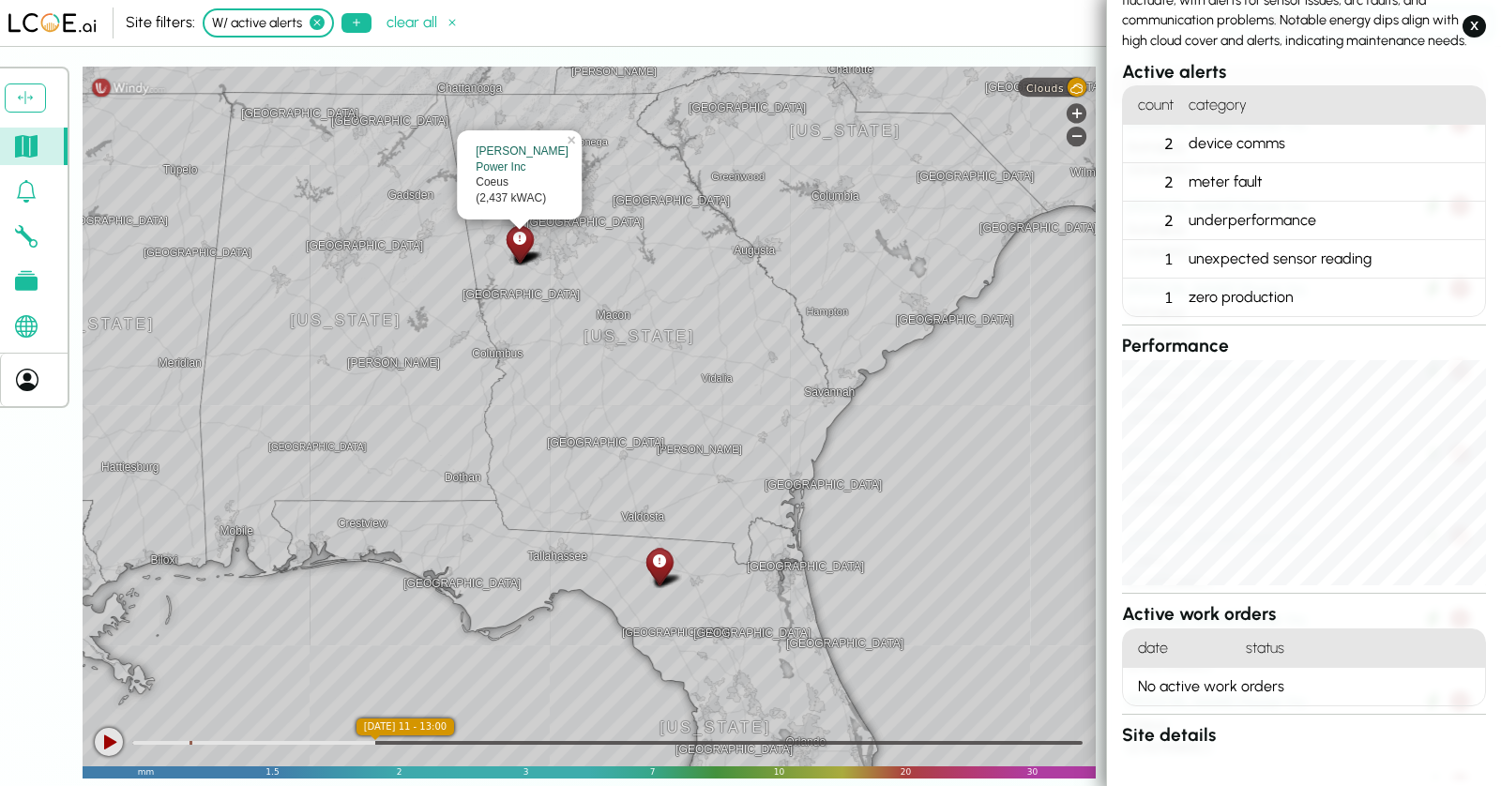
click at [1242, 135] on div "device comms" at bounding box center [1333, 144] width 304 height 38
drag, startPoint x: 1300, startPoint y: 191, endPoint x: 1144, endPoint y: 200, distance: 156.0
click at [1144, 199] on ol "count category 2 device comms 2 meter fault 2 underperformance 1 unexpected sen…" at bounding box center [1304, 201] width 364 height 232
click at [1253, 240] on div "unexpected sensor reading" at bounding box center [1333, 259] width 304 height 38
click at [1251, 202] on div "underperformance" at bounding box center [1333, 221] width 304 height 38
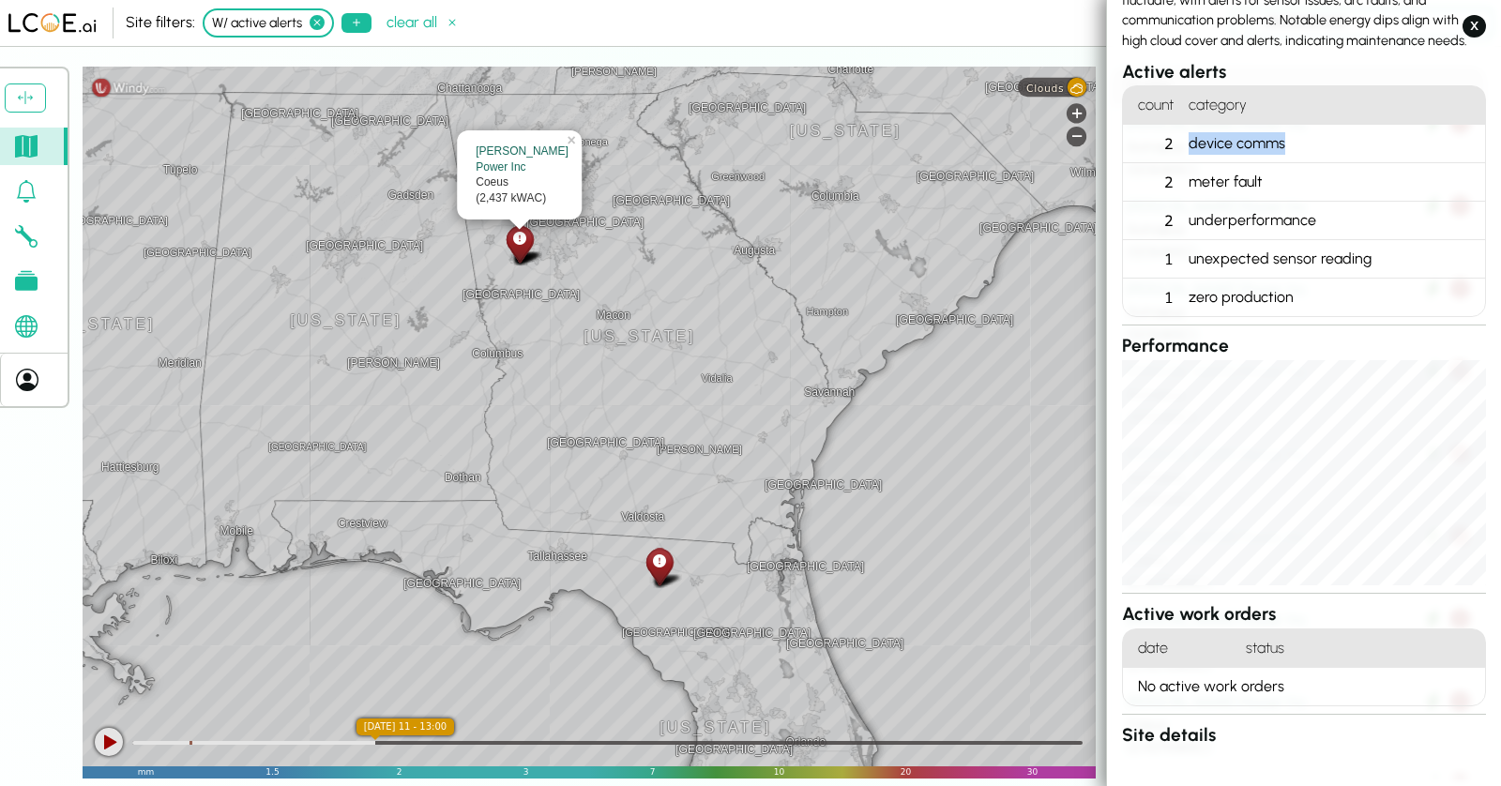
drag, startPoint x: 1170, startPoint y: 139, endPoint x: 1292, endPoint y: 144, distance: 122.1
click at [0, 0] on li "2 device comms" at bounding box center [0, 0] width 0 height 0
click at [662, 567] on icon at bounding box center [659, 562] width 13 height 20
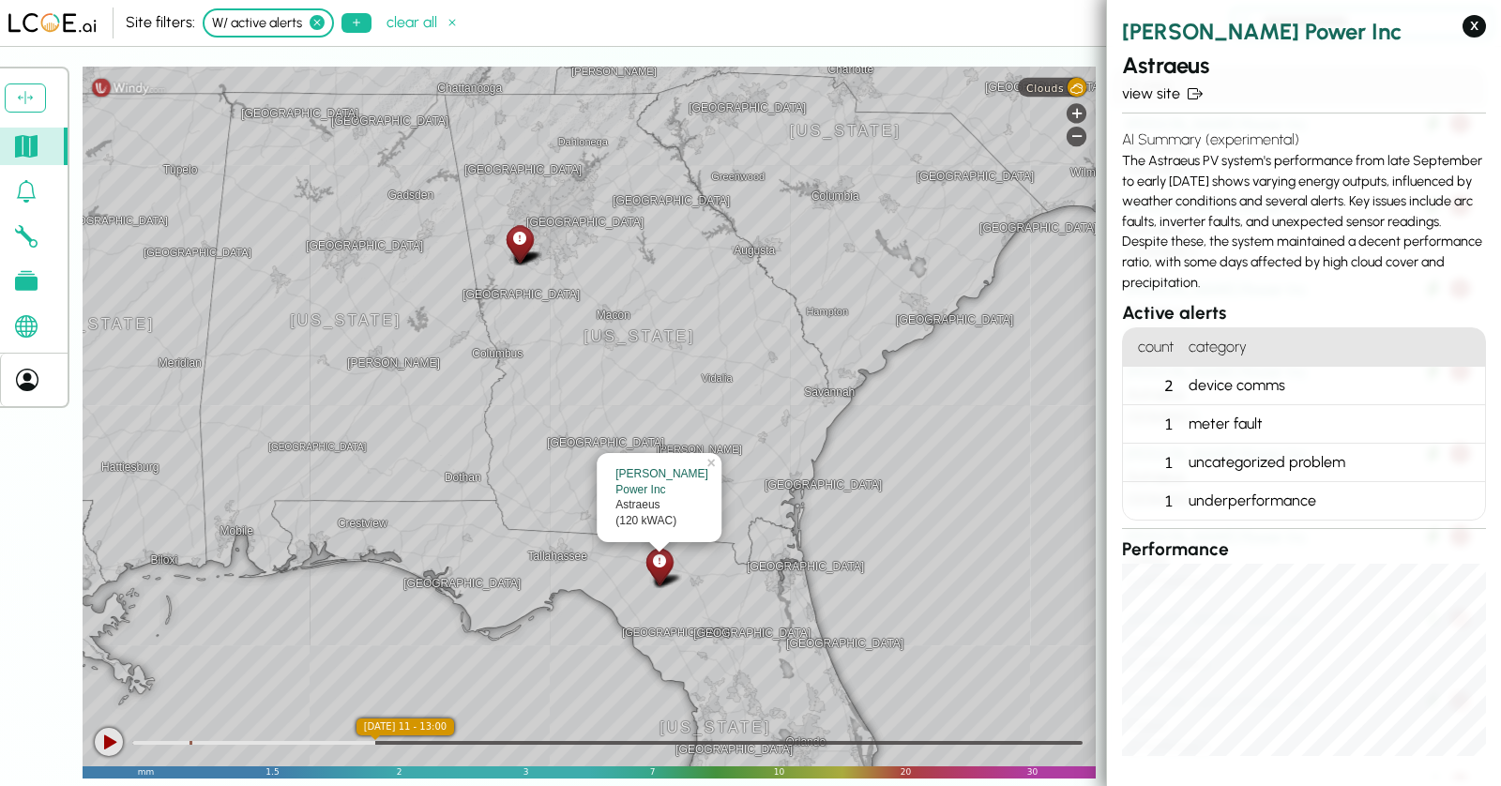
click at [513, 242] on icon at bounding box center [519, 239] width 13 height 20
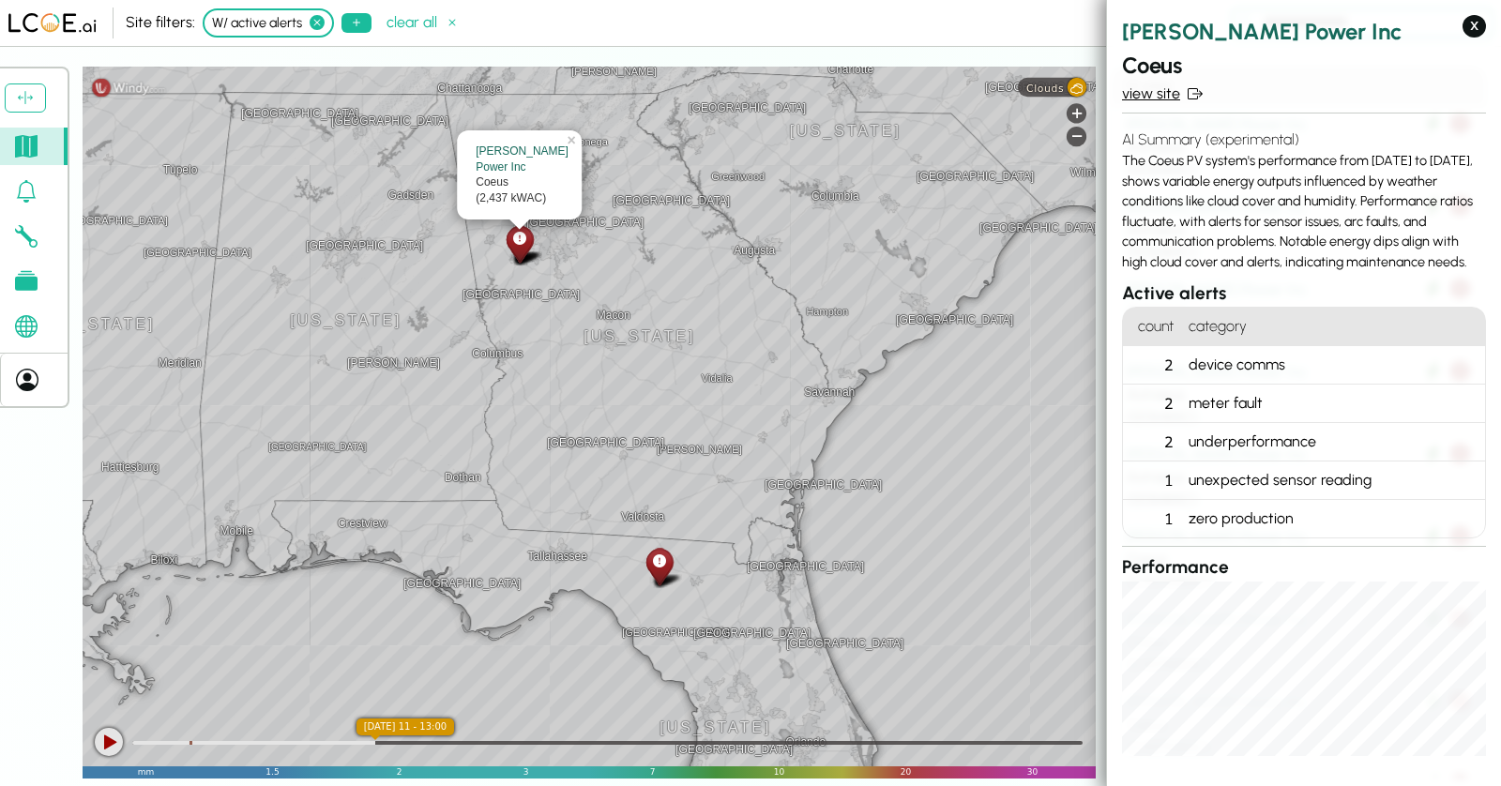
click at [1137, 91] on link "view site" at bounding box center [1304, 94] width 364 height 23
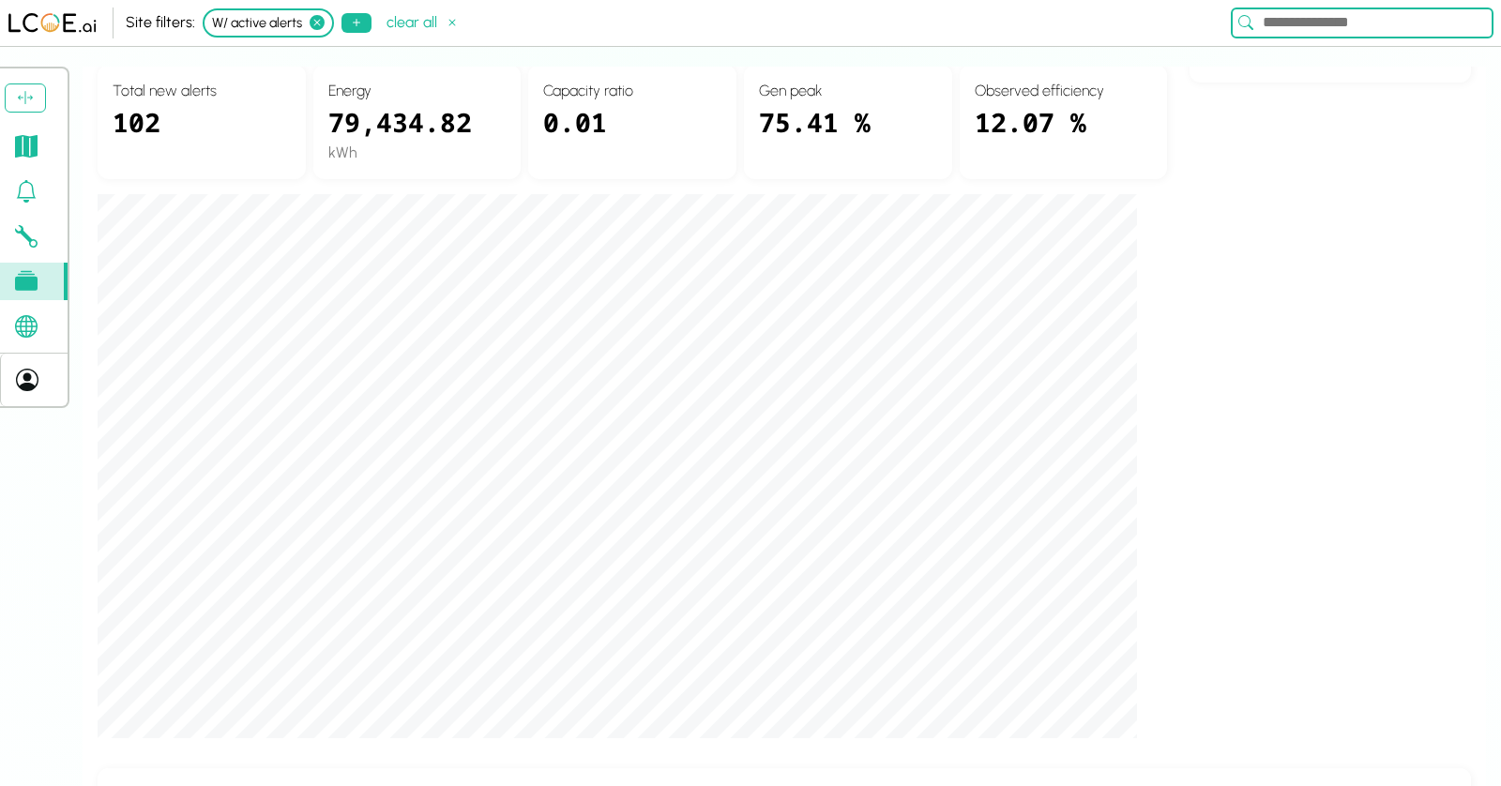
scroll to position [685, 0]
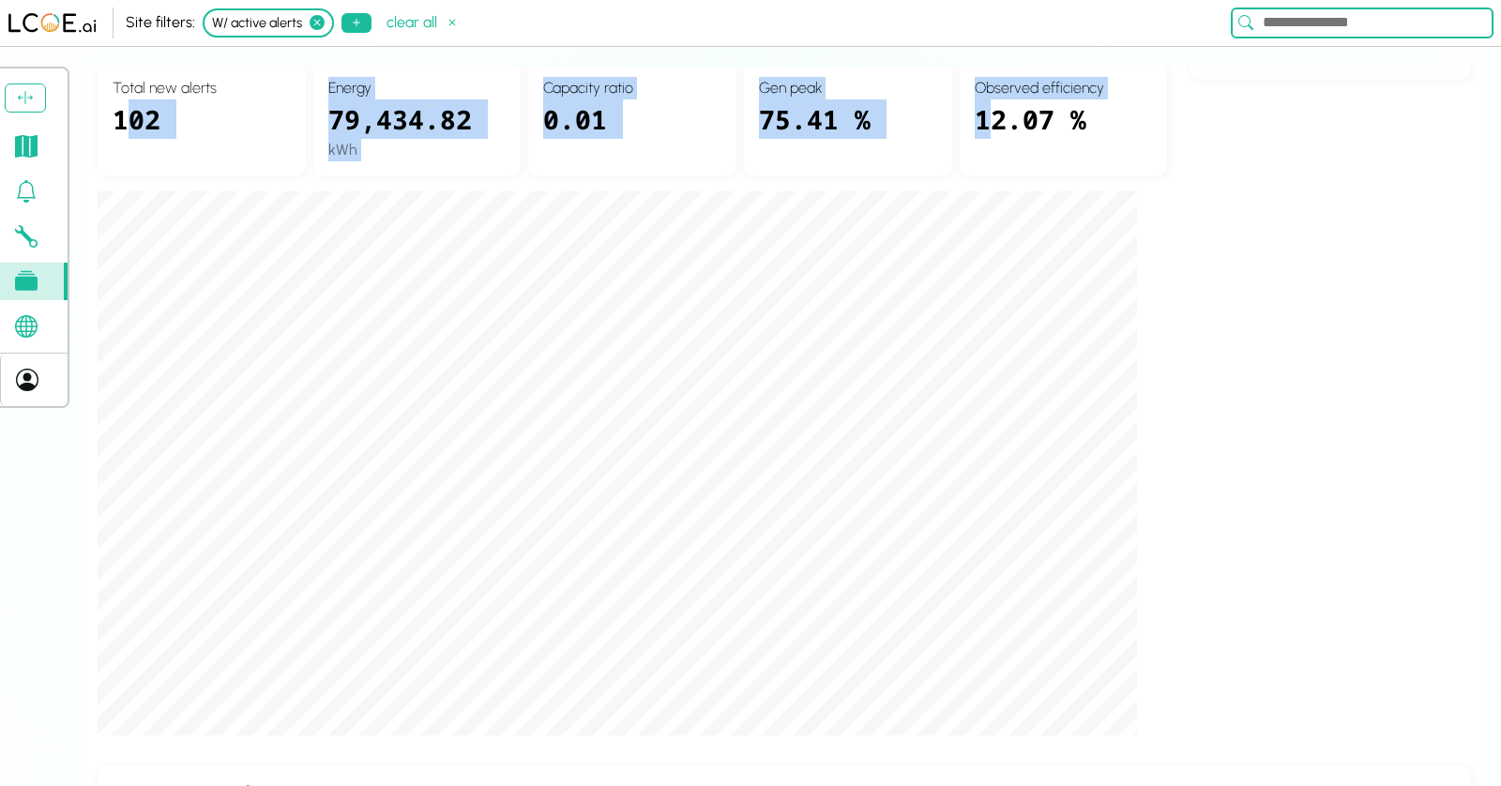
drag, startPoint x: 128, startPoint y: 123, endPoint x: 991, endPoint y: 112, distance: 863.3
click at [991, 112] on div "Total new alerts 102 Energy 79,434.82 kWh Capacity ratio 0.01 Gen peak 75.41 % …" at bounding box center [633, 119] width 1070 height 114
click at [991, 112] on div "12.07 %" at bounding box center [1064, 130] width 178 height 62
drag, startPoint x: 1112, startPoint y: 100, endPoint x: 107, endPoint y: 113, distance: 1005.0
click at [107, 113] on div "Total new alerts 102 Energy 79,434.82 kWh Capacity ratio 0.01 Gen peak 75.41 % …" at bounding box center [633, 119] width 1070 height 114
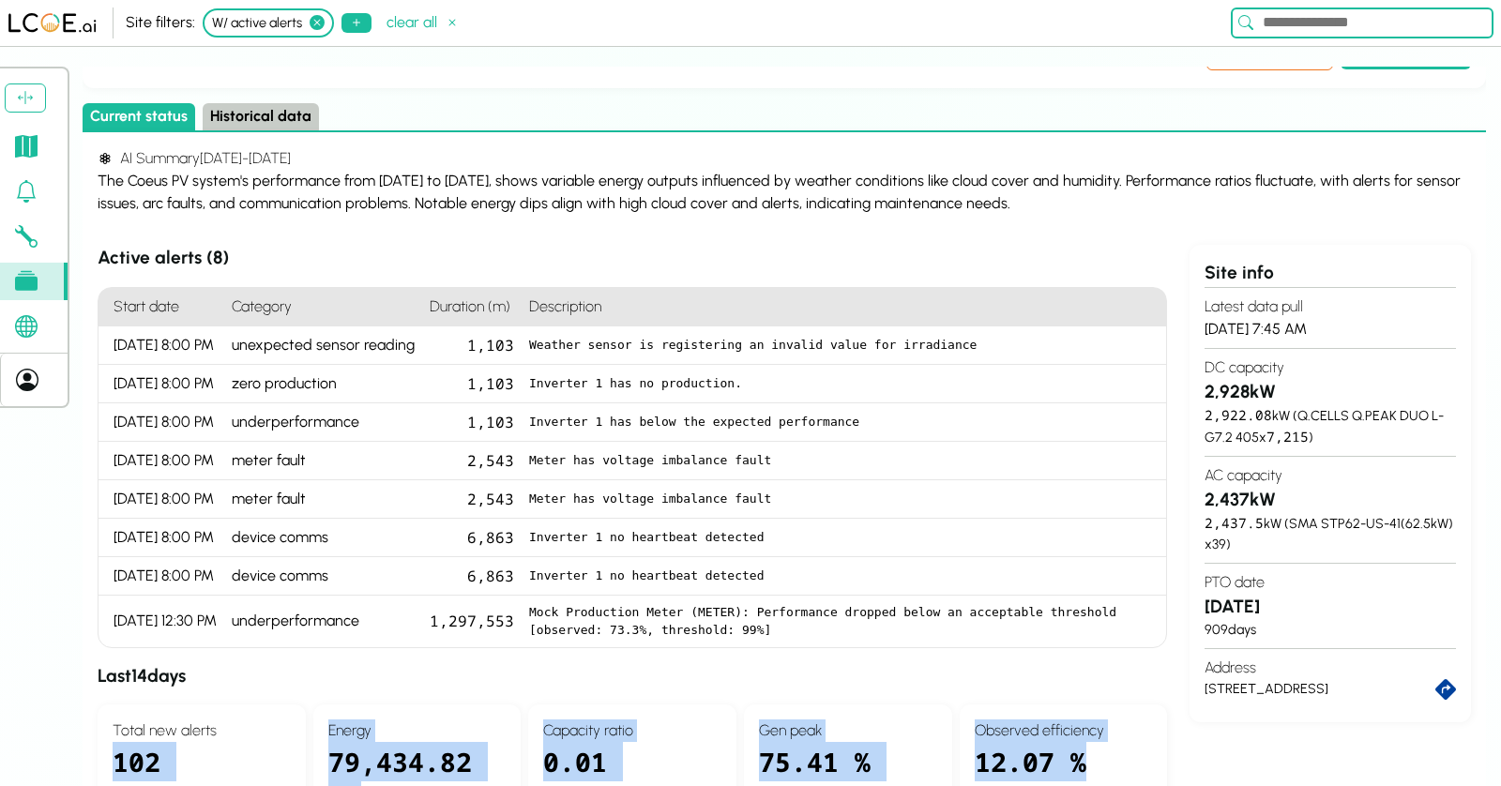
scroll to position [32, 0]
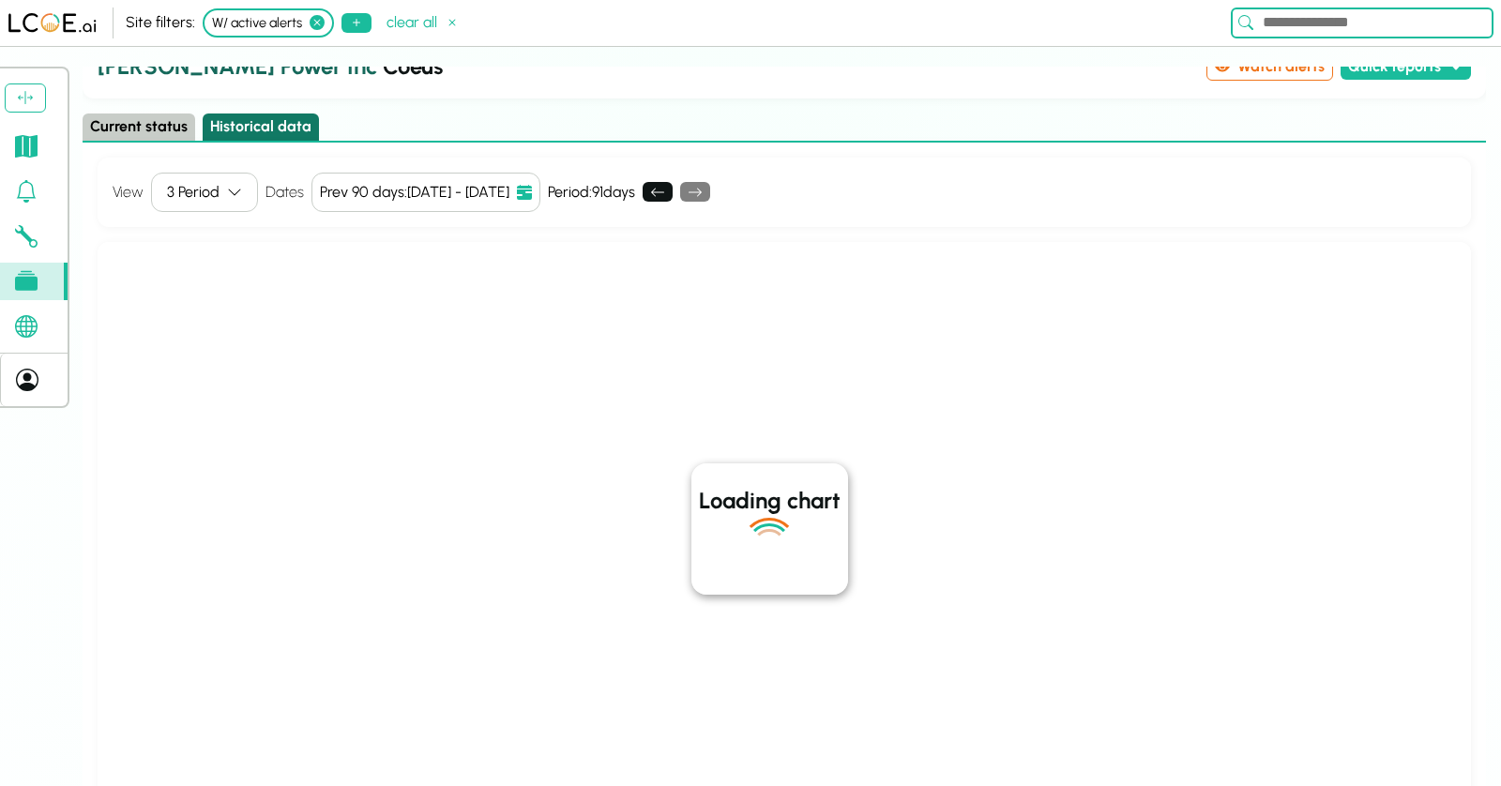
click at [271, 118] on button "Historical data" at bounding box center [261, 127] width 116 height 27
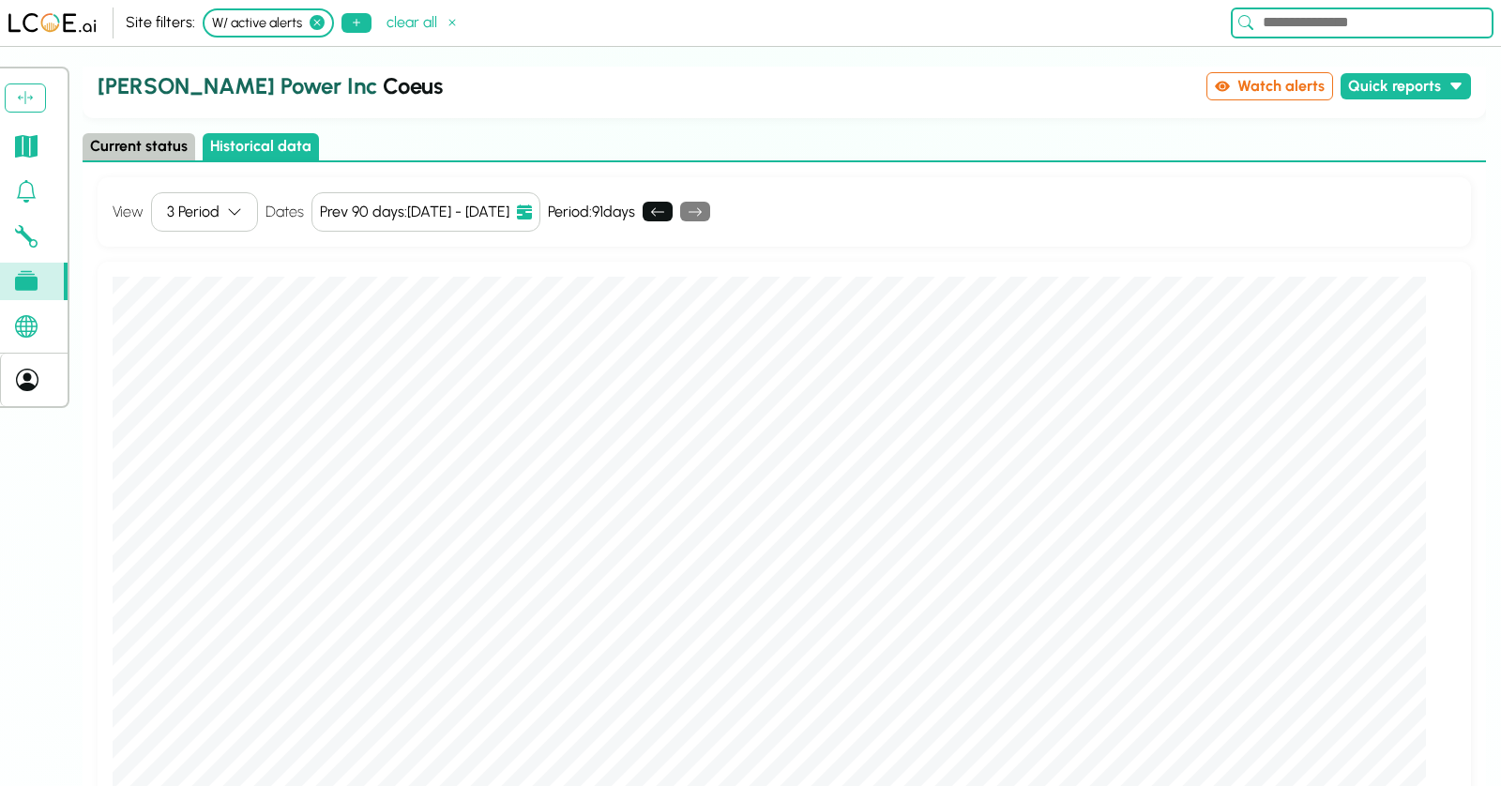
scroll to position [0, 0]
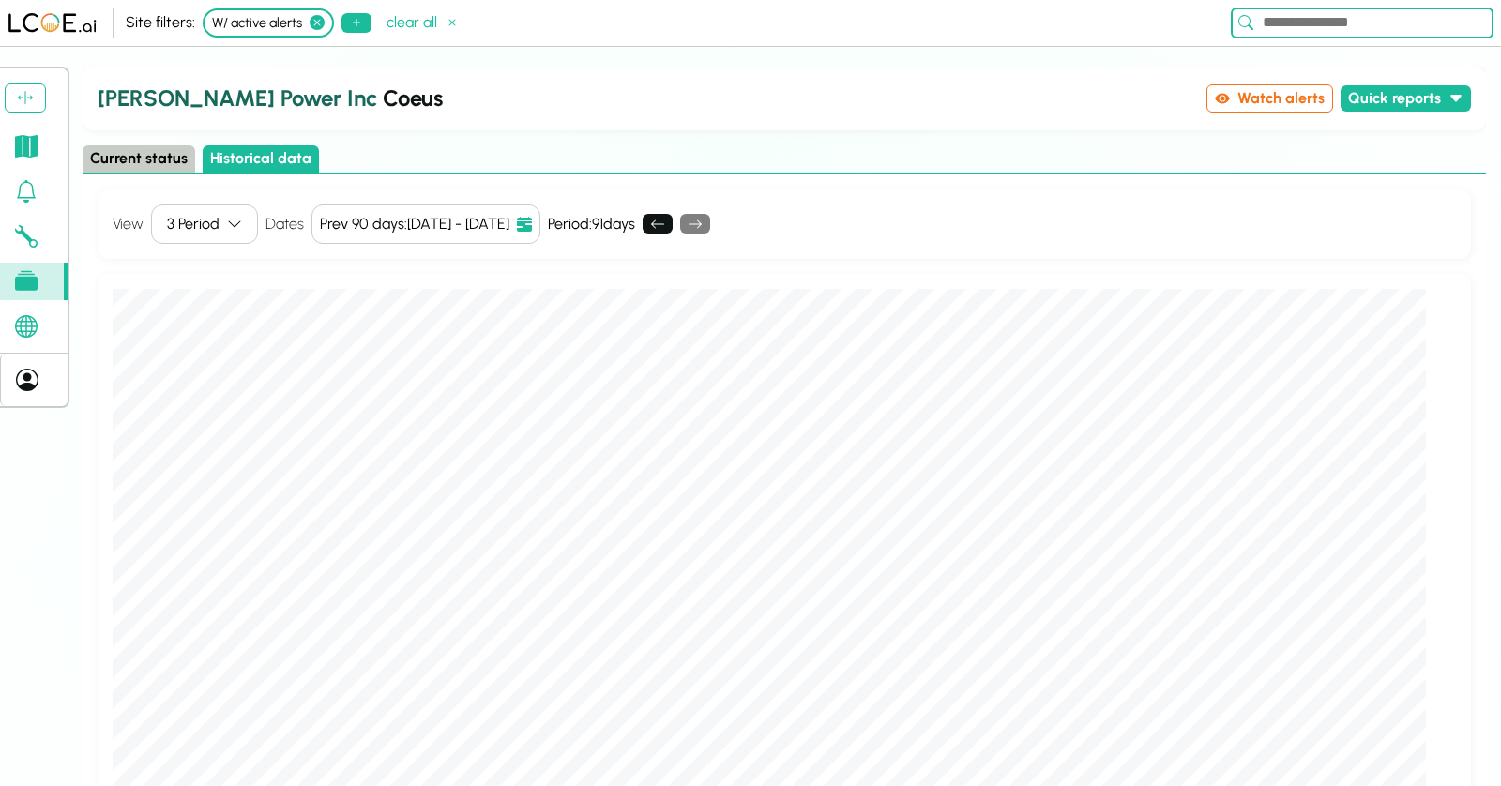
click at [204, 232] on div "3 Period" at bounding box center [193, 224] width 53 height 23
click at [214, 258] on div "Single Period" at bounding box center [213, 261] width 123 height 27
click at [471, 220] on div "Prev 90 days : [DATE] - [DATE]" at bounding box center [448, 224] width 190 height 23
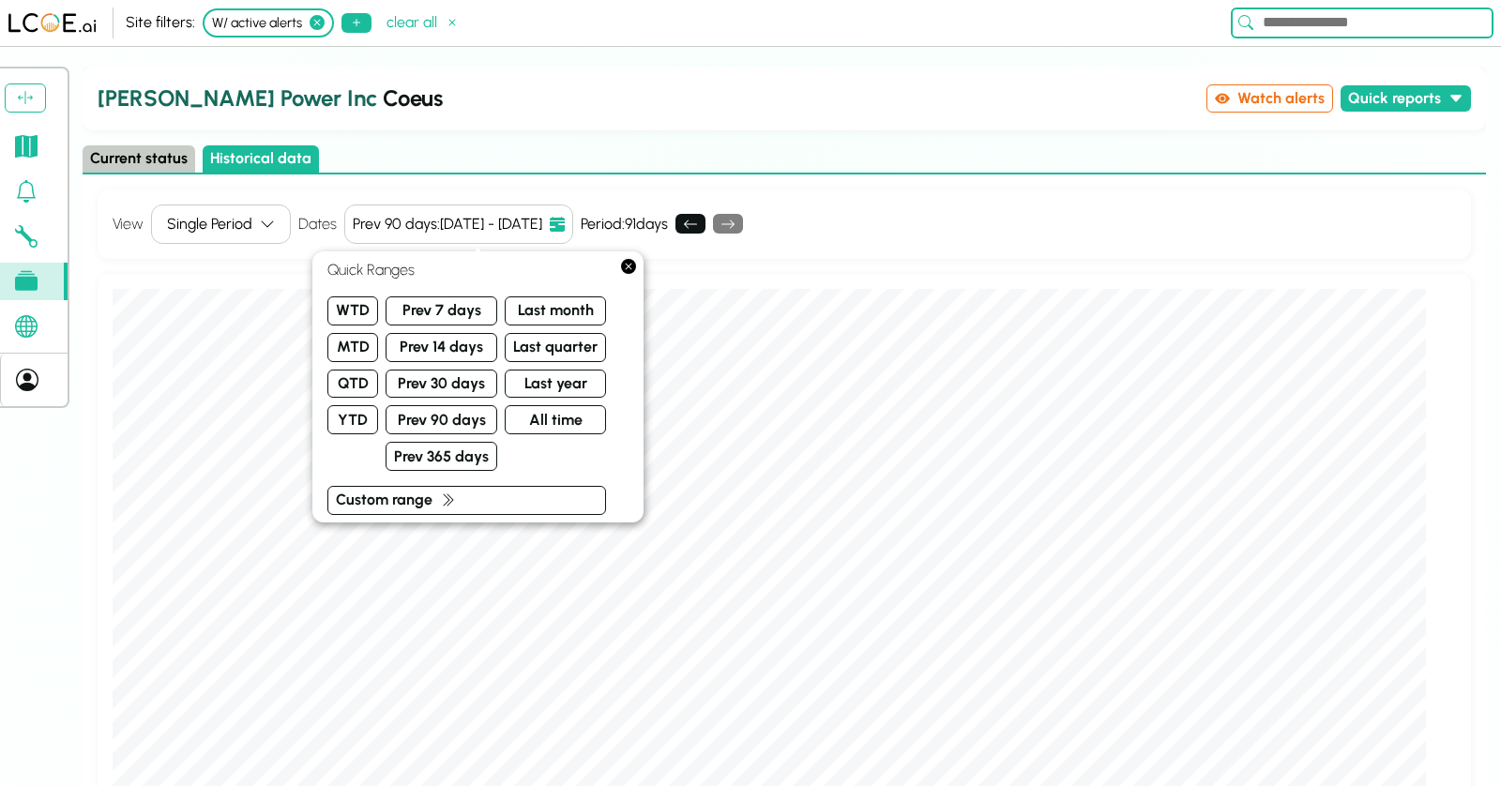
click at [571, 296] on div "Quick Ranges WTD MTD QTD YTD Prev 7 days Prev 14 days Prev 30 days Prev 90 days…" at bounding box center [477, 387] width 301 height 256
click at [562, 312] on button "Last month" at bounding box center [555, 311] width 101 height 29
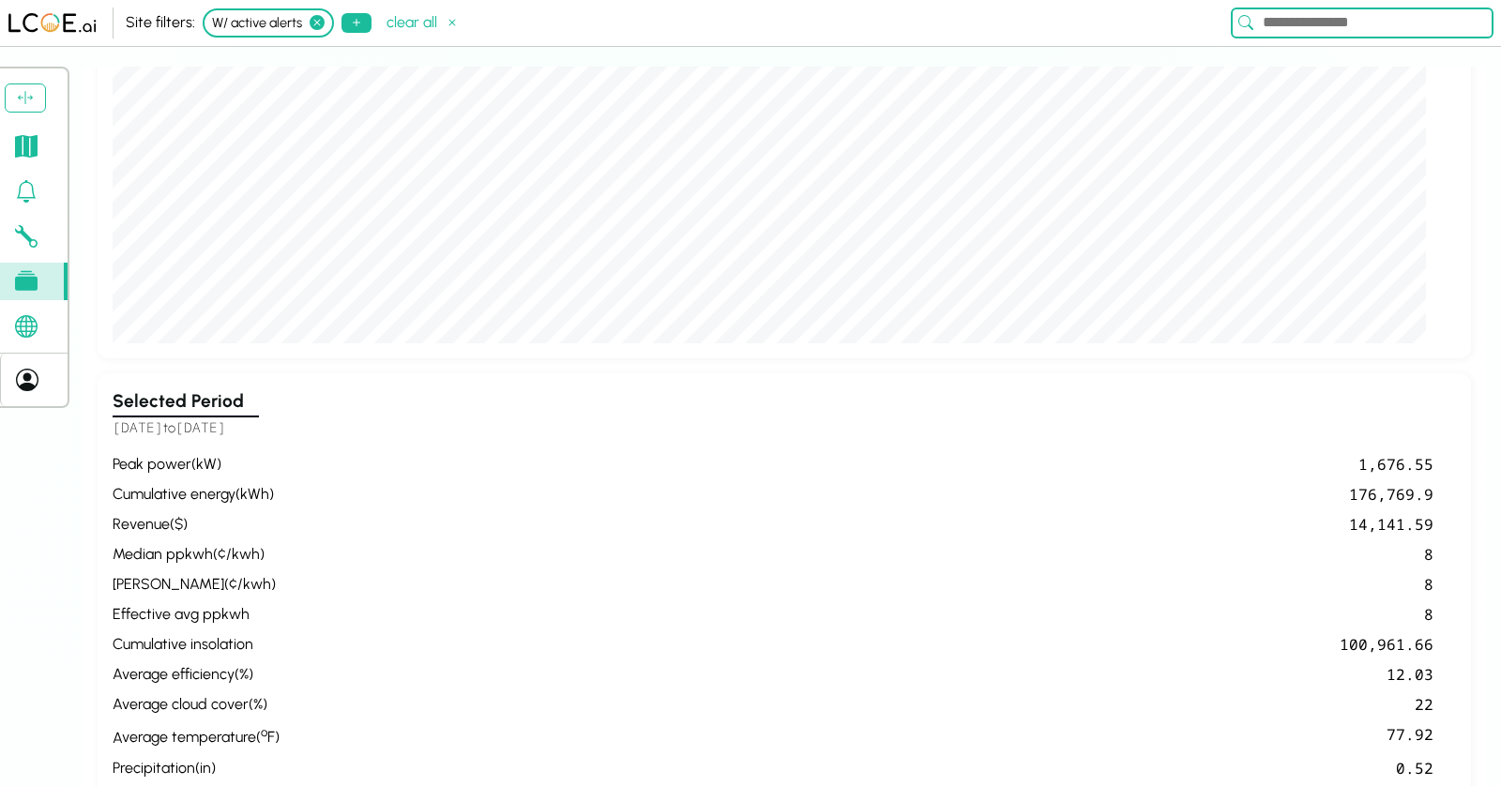
scroll to position [558, 0]
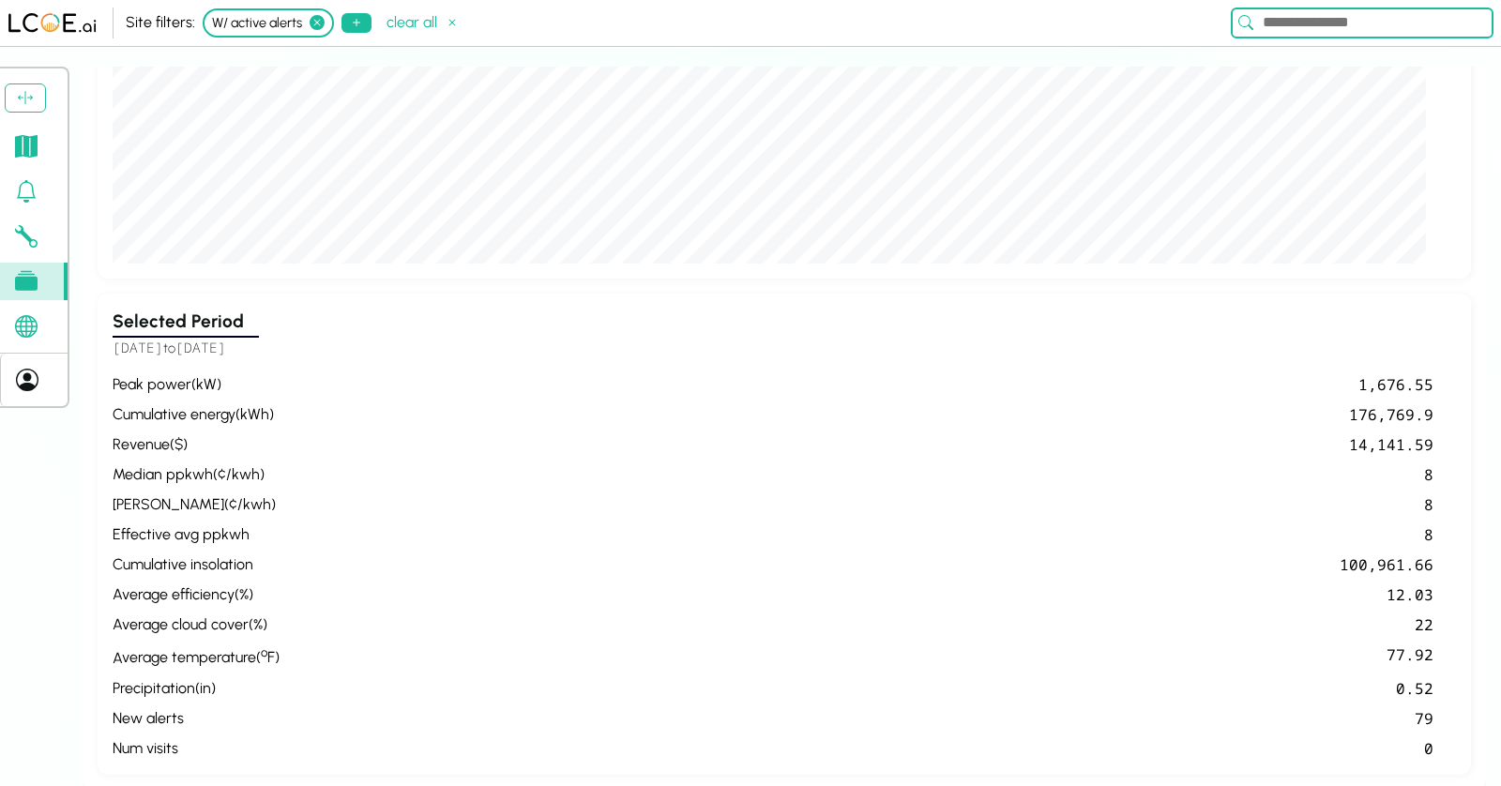
click at [1375, 387] on div "1,676.55" at bounding box center [860, 384] width 1147 height 23
click at [1389, 417] on div "176,769.9" at bounding box center [860, 414] width 1147 height 23
click at [1375, 448] on div "14,141.59" at bounding box center [860, 445] width 1147 height 23
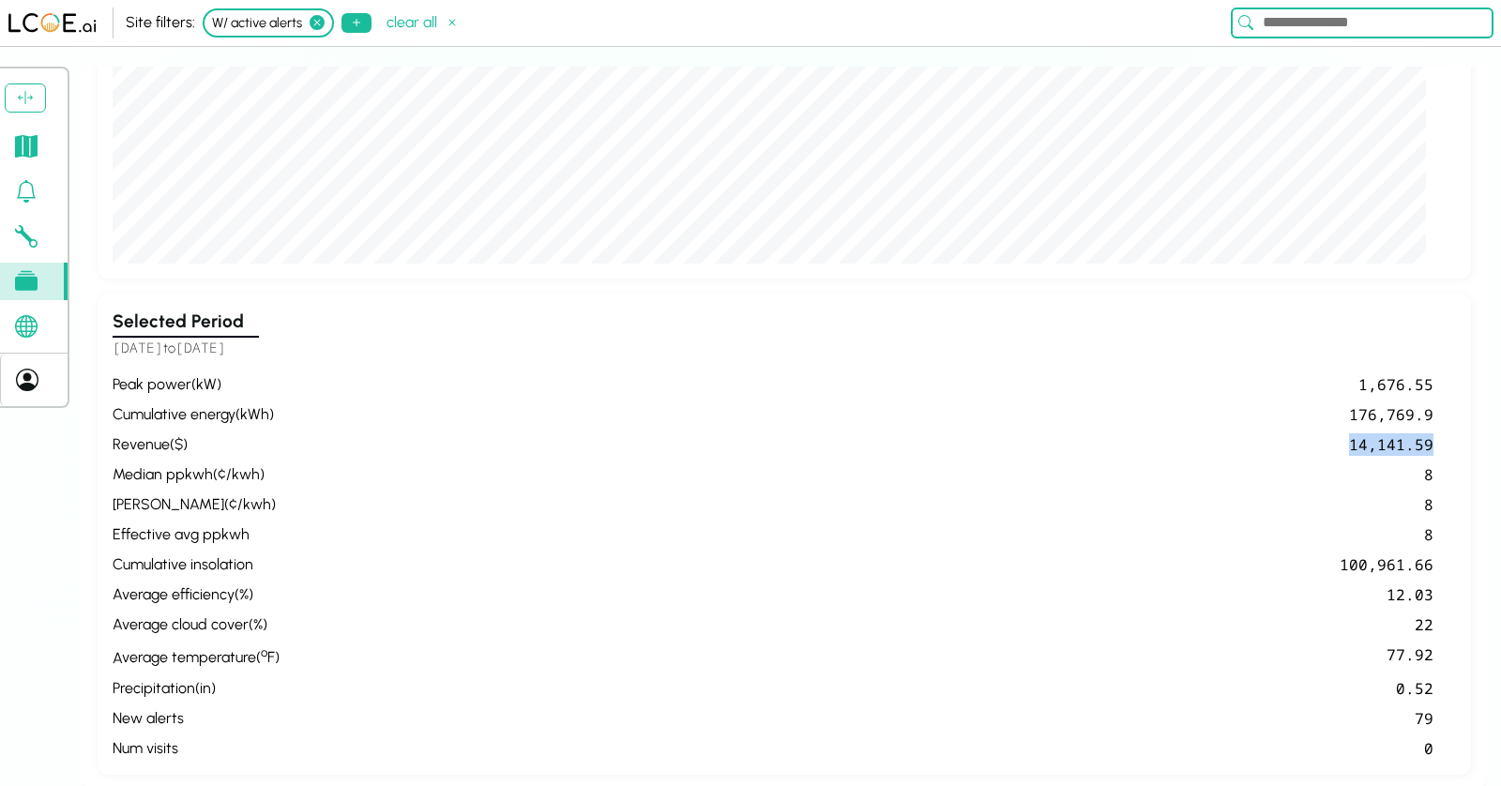
click at [1375, 448] on div "14,141.59" at bounding box center [860, 445] width 1147 height 23
click at [1399, 483] on div "peak power ( kW ) 1,676.55 cumulative energy ( kWh ) 176,769.9 revenue ( $ ) 14…" at bounding box center [785, 566] width 1344 height 386
drag, startPoint x: 1412, startPoint y: 475, endPoint x: 1448, endPoint y: 528, distance: 64.3
click at [1448, 534] on div "peak power ( kW ) 1,676.55 cumulative energy ( kWh ) 176,769.9 revenue ( $ ) 14…" at bounding box center [785, 566] width 1344 height 386
click at [1425, 584] on div "12.03" at bounding box center [860, 595] width 1147 height 23
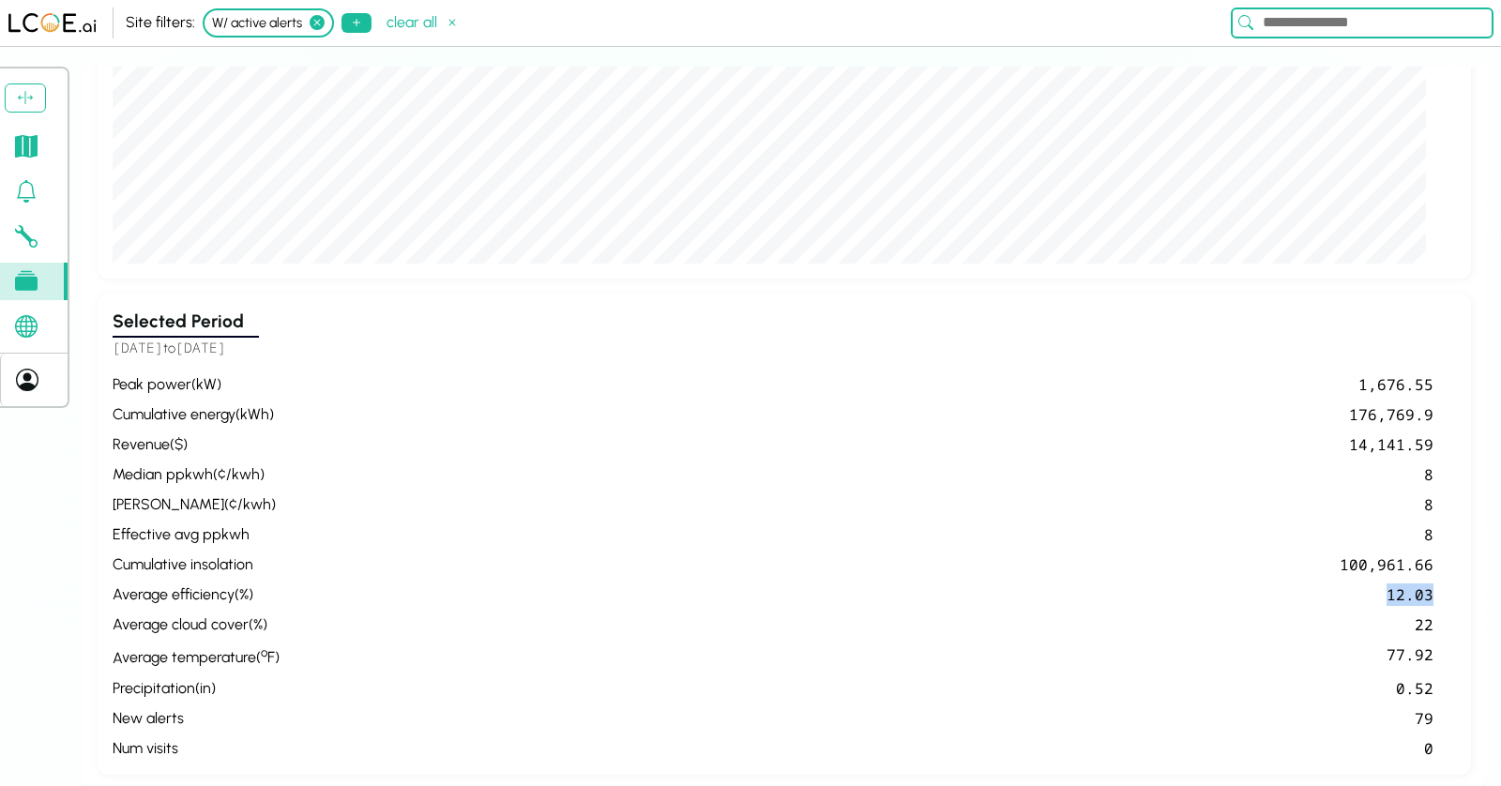
click at [1425, 584] on div "12.03" at bounding box center [860, 595] width 1147 height 23
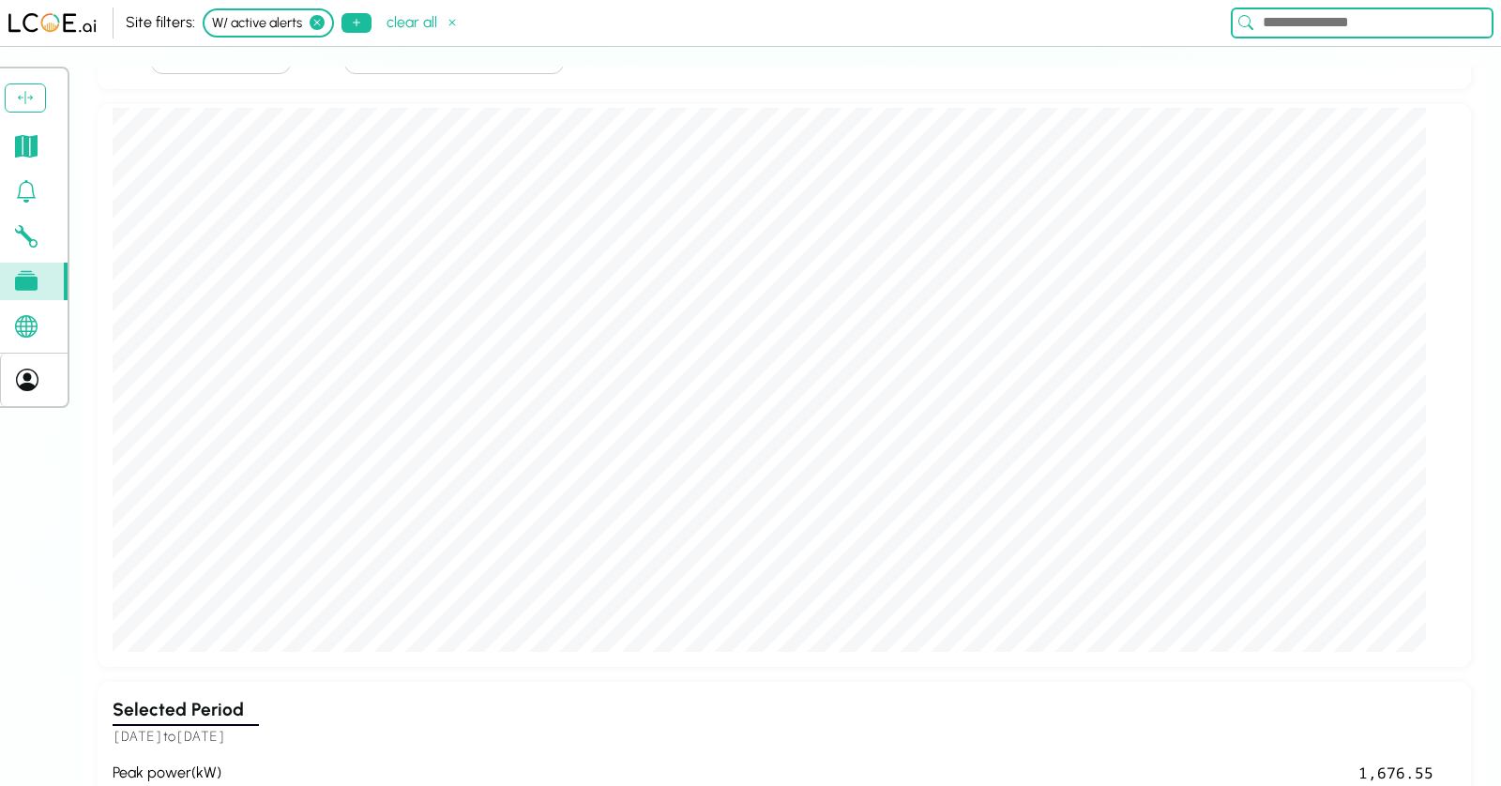
scroll to position [113, 0]
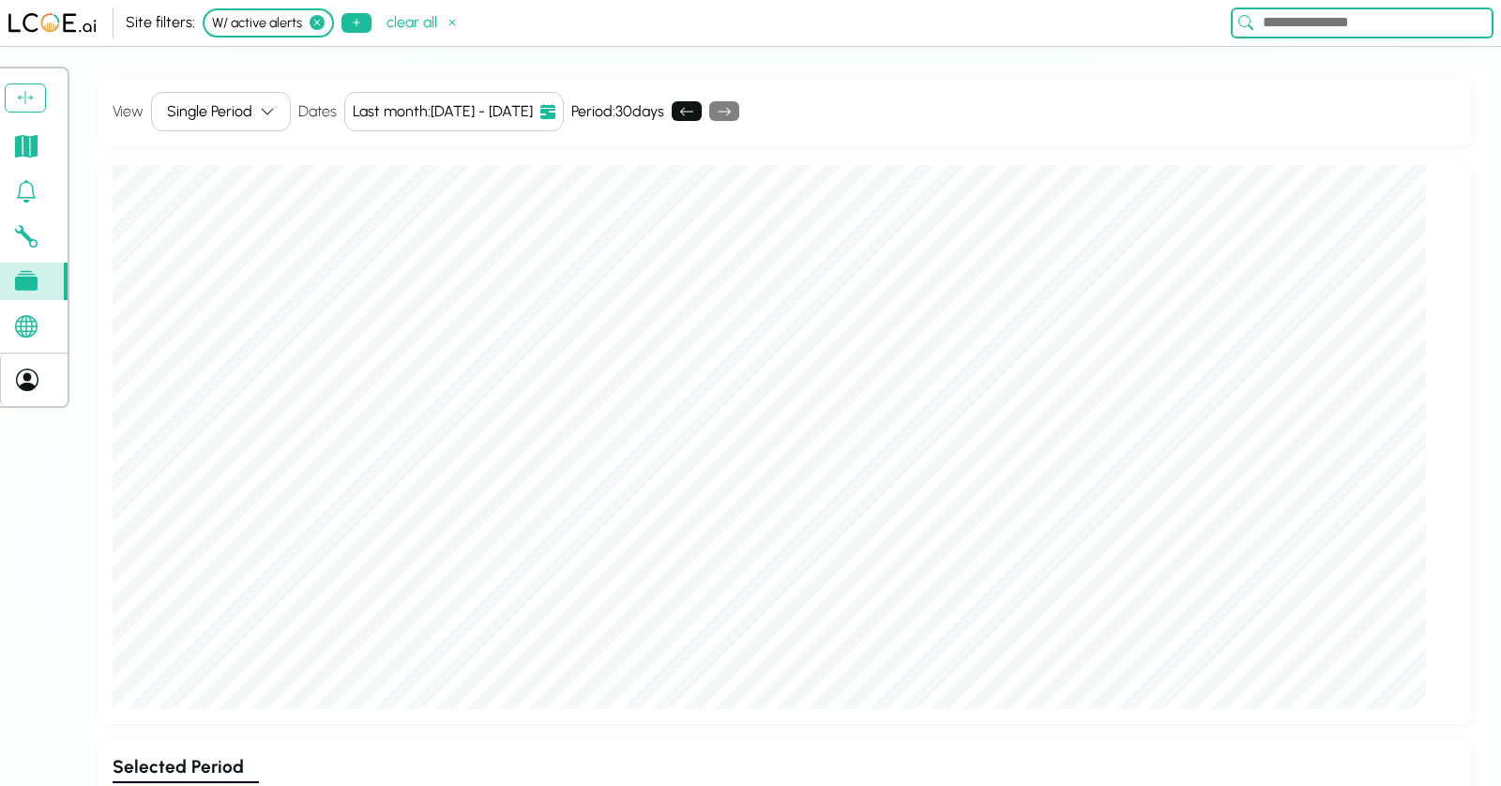
click at [238, 108] on div "Single Period" at bounding box center [209, 111] width 85 height 23
click at [196, 170] on div "3 Period" at bounding box center [213, 175] width 123 height 27
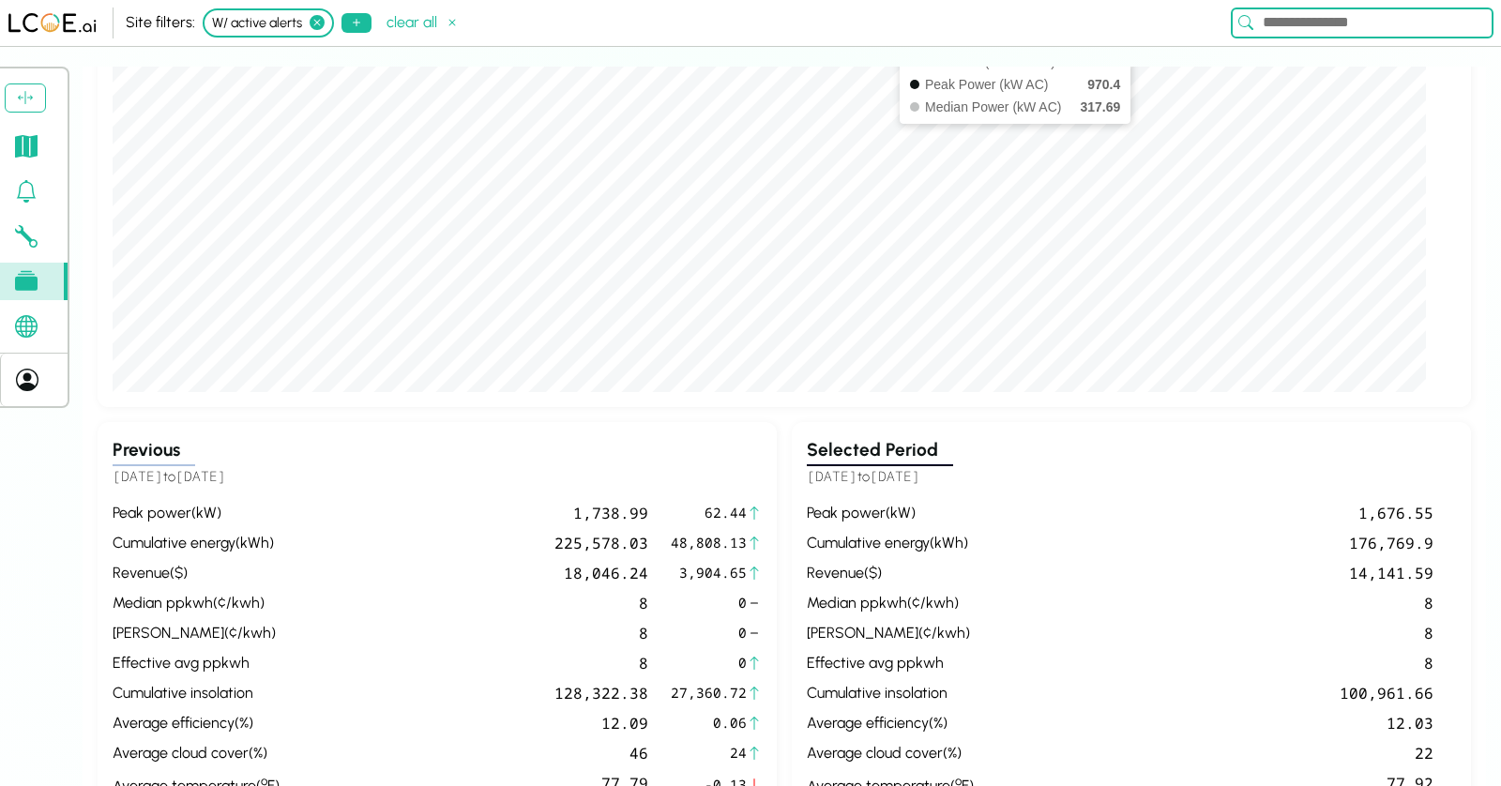
scroll to position [455, 0]
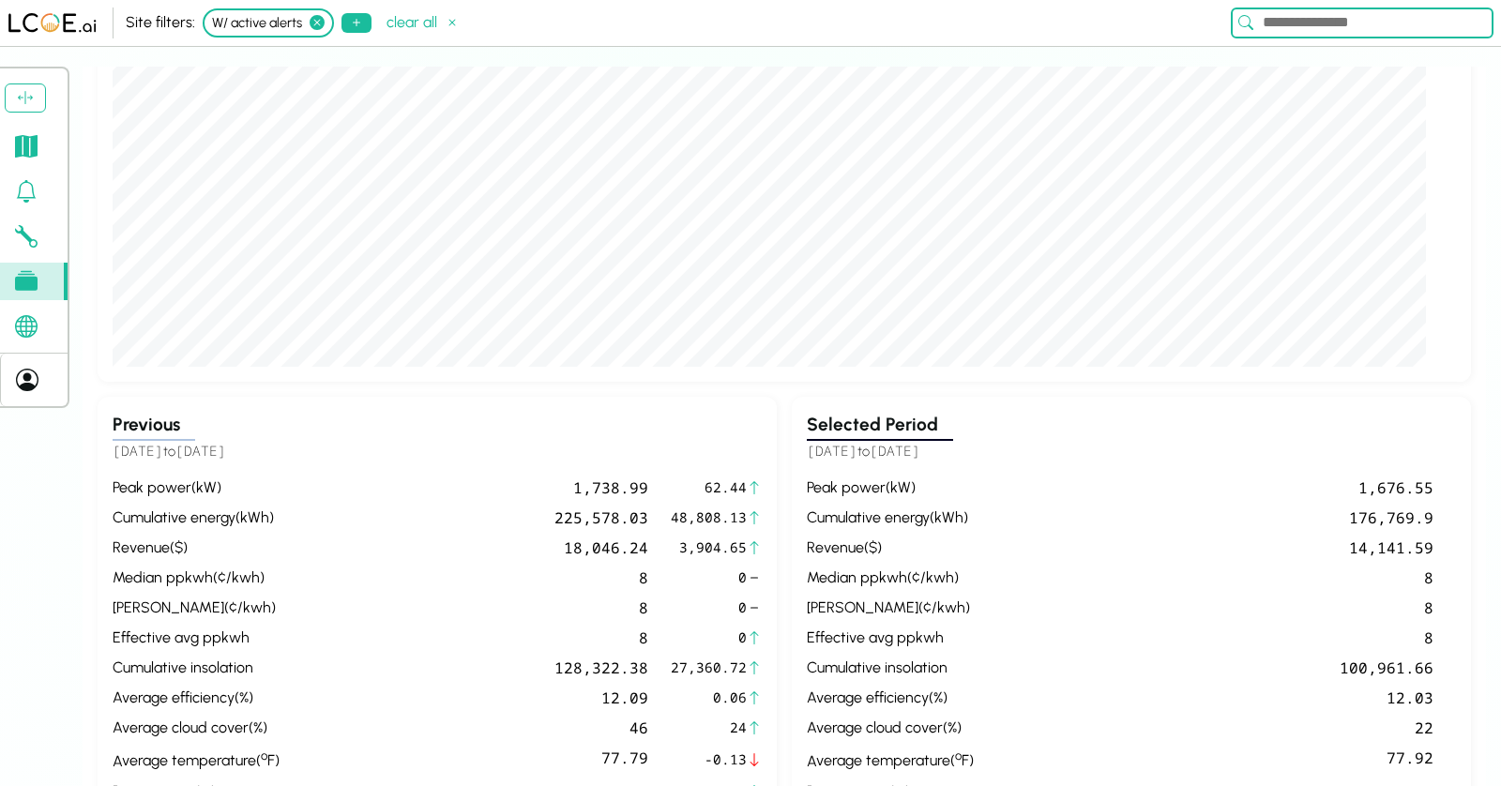
drag, startPoint x: 768, startPoint y: 440, endPoint x: 1012, endPoint y: 441, distance: 243.0
click at [1012, 441] on div "Previous [DATE] to [DATE] peak power ( kW ) 1,738.99 62.44 cumulative energy ( …" at bounding box center [785, 637] width 1374 height 481
click at [1012, 443] on h5 "[DATE] to [DATE]" at bounding box center [1131, 452] width 649 height 22
drag, startPoint x: 290, startPoint y: 449, endPoint x: 157, endPoint y: 450, distance: 133.3
click at [157, 450] on h5 "[DATE] to [DATE]" at bounding box center [437, 452] width 649 height 22
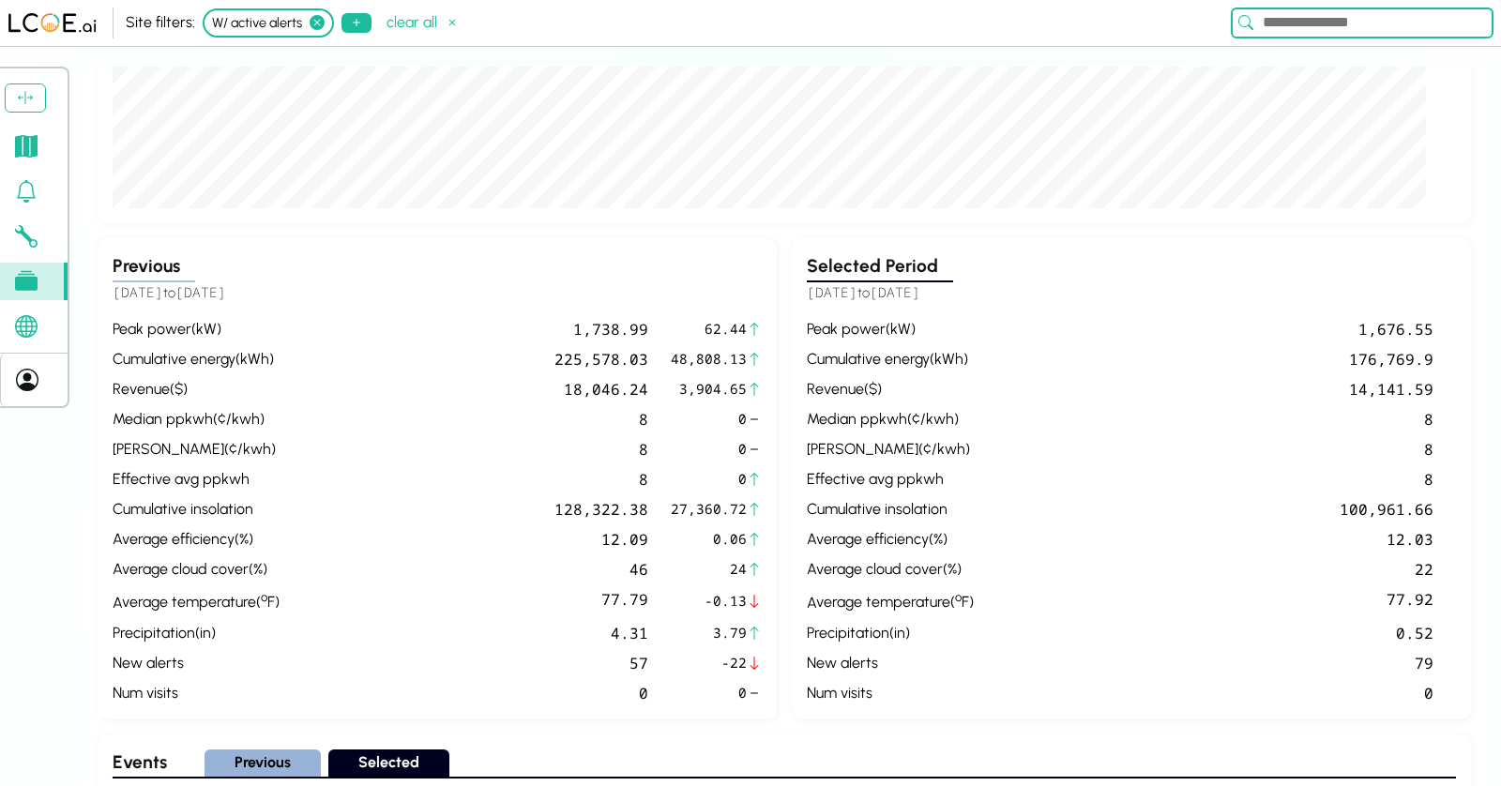
scroll to position [645, 0]
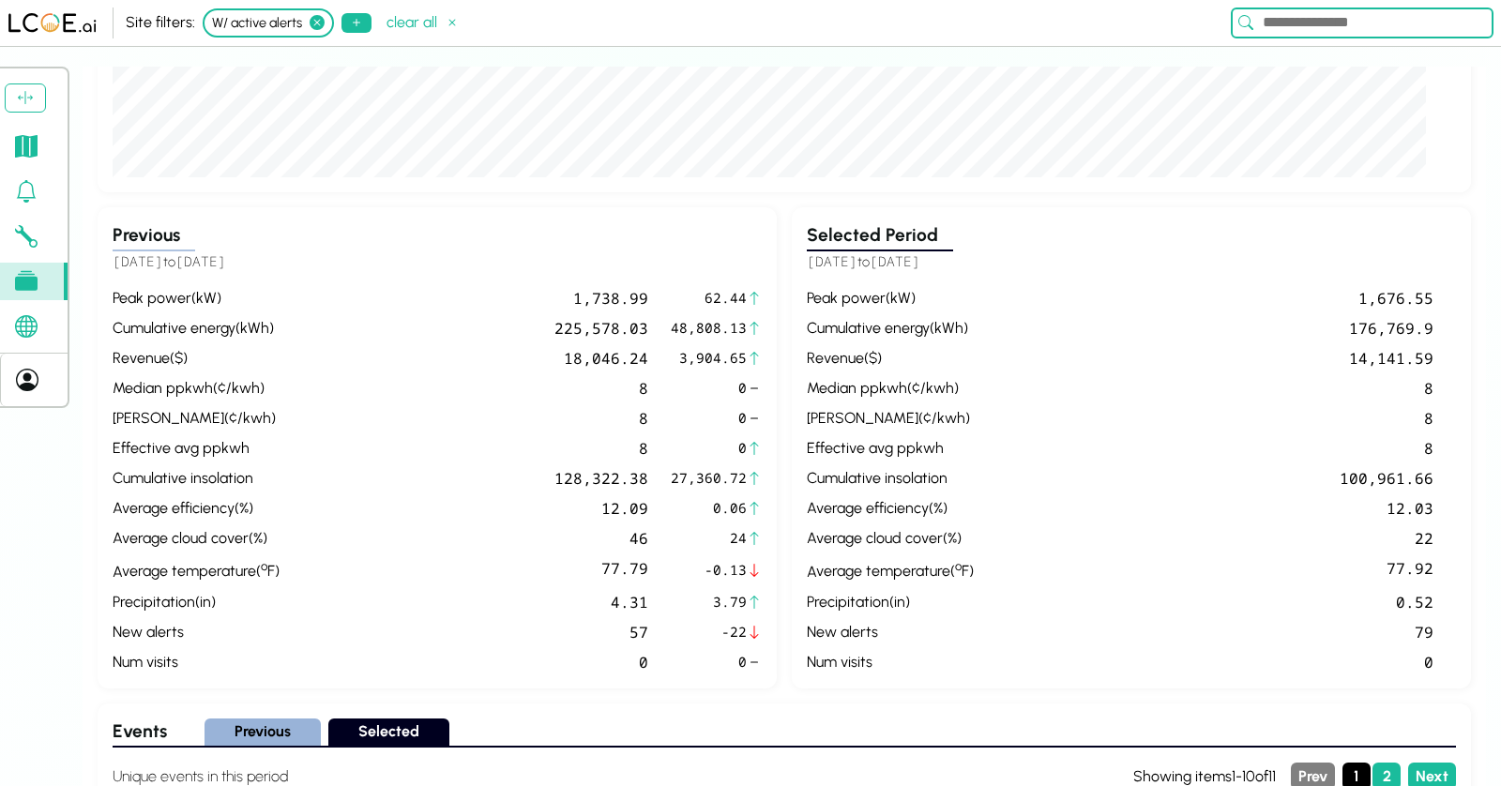
click at [572, 273] on div "Previous [DATE] to [DATE] peak power ( kW ) 1,738.99 62.44 cumulative energy ( …" at bounding box center [437, 447] width 679 height 481
click at [708, 305] on span "62.44" at bounding box center [709, 298] width 76 height 21
click at [736, 295] on span "62.44" at bounding box center [709, 298] width 76 height 21
drag, startPoint x: 706, startPoint y: 321, endPoint x: 716, endPoint y: 321, distance: 10.3
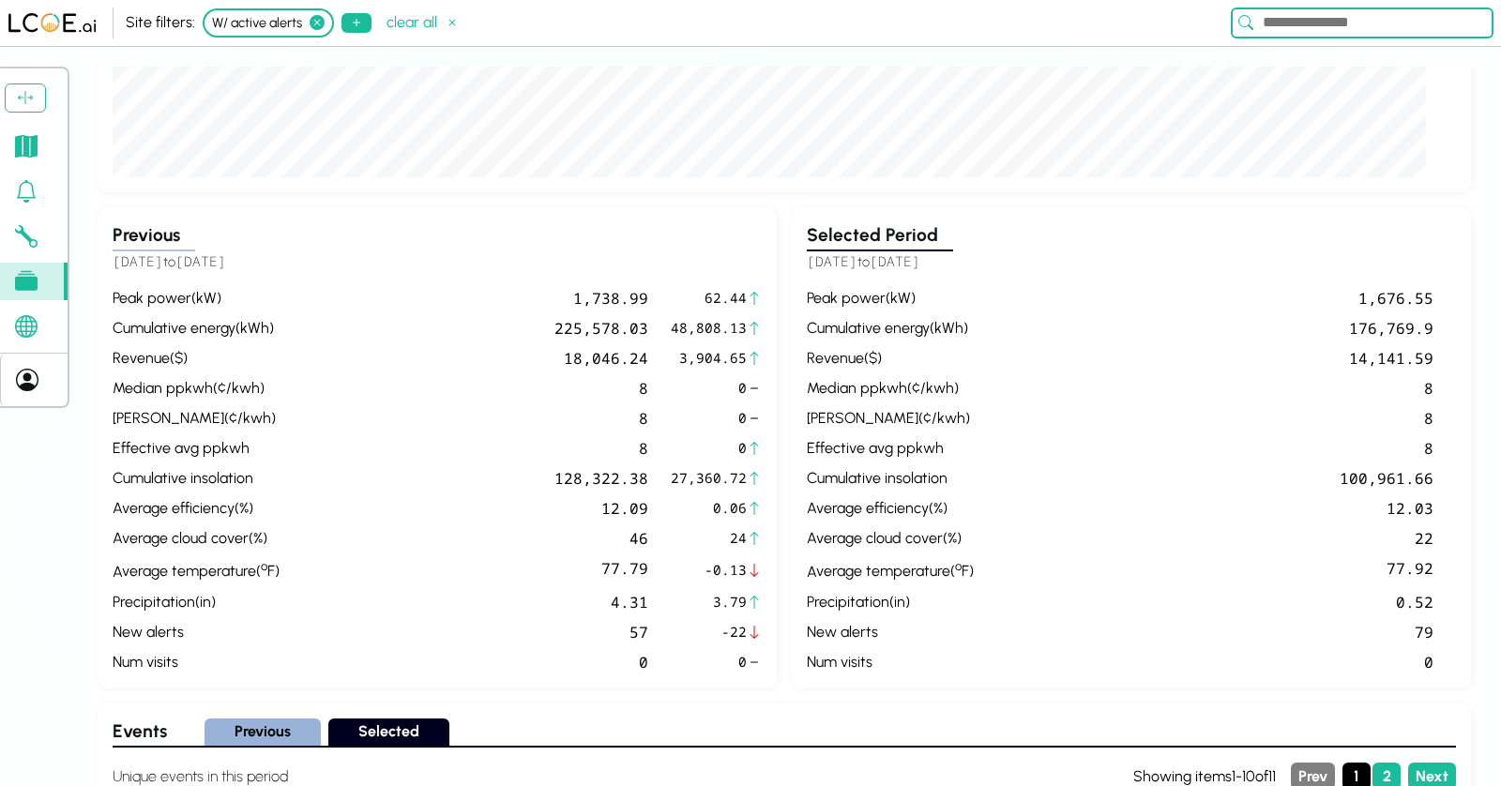
click at [716, 321] on span "48,808.13" at bounding box center [709, 328] width 76 height 21
drag, startPoint x: 745, startPoint y: 323, endPoint x: 668, endPoint y: 327, distance: 77.0
click at [668, 327] on div "peak power ( kW ) 1,738.99 62.44 cumulative energy ( kWh ) 225,578.03 48,808.13…" at bounding box center [437, 480] width 649 height 386
click at [898, 329] on div "cumulative energy ( kWh )" at bounding box center [890, 328] width 167 height 23
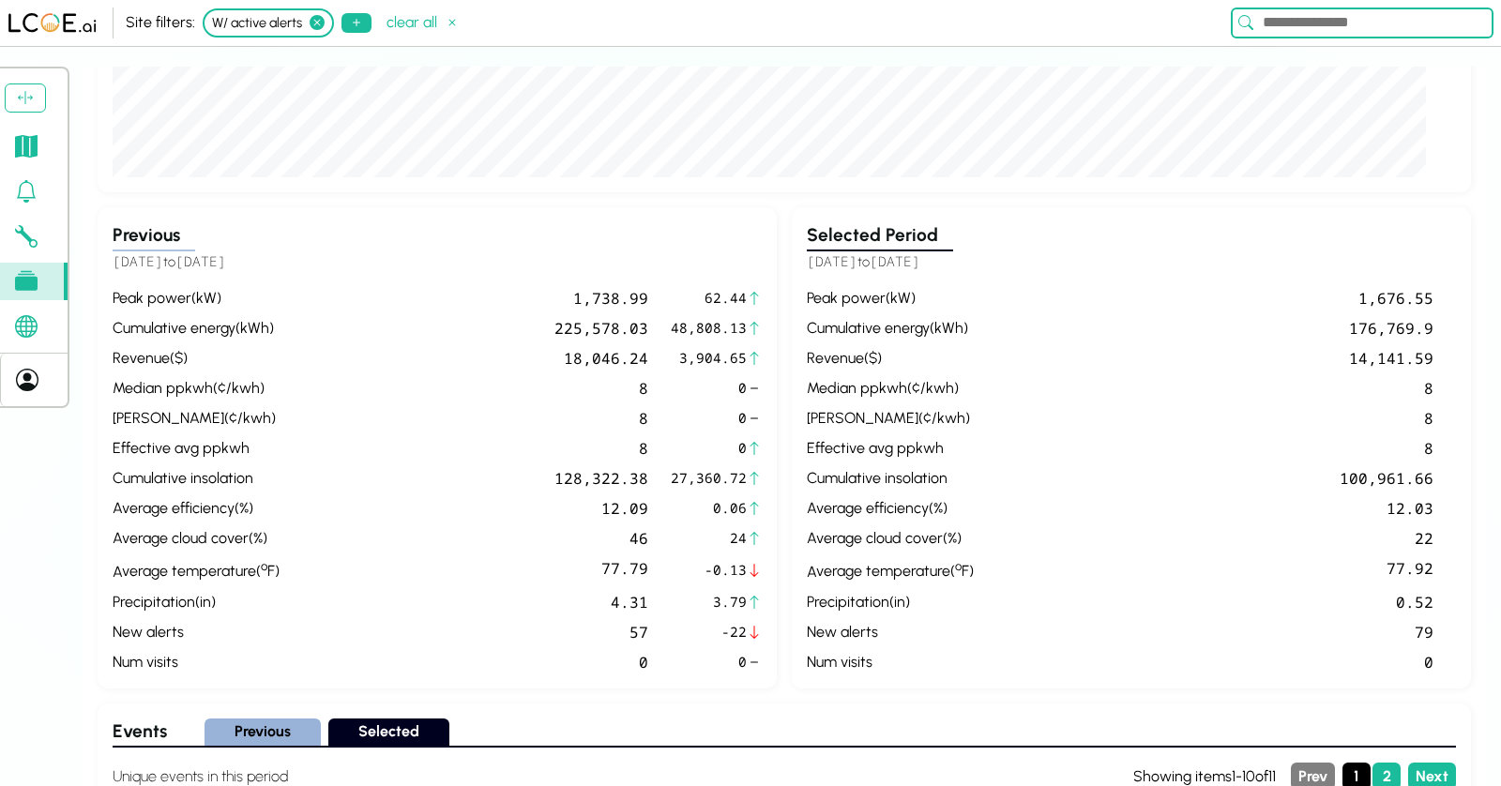
click at [716, 483] on span "27,360.72" at bounding box center [709, 478] width 76 height 21
drag, startPoint x: 756, startPoint y: 478, endPoint x: 570, endPoint y: 477, distance: 185.8
click at [570, 477] on div "peak power ( kW ) 1,738.99 62.44 cumulative energy ( kWh ) 225,578.03 48,808.13…" at bounding box center [437, 480] width 649 height 386
click at [569, 476] on div "128,322.38" at bounding box center [467, 478] width 361 height 23
drag, startPoint x: 551, startPoint y: 477, endPoint x: 620, endPoint y: 486, distance: 70.1
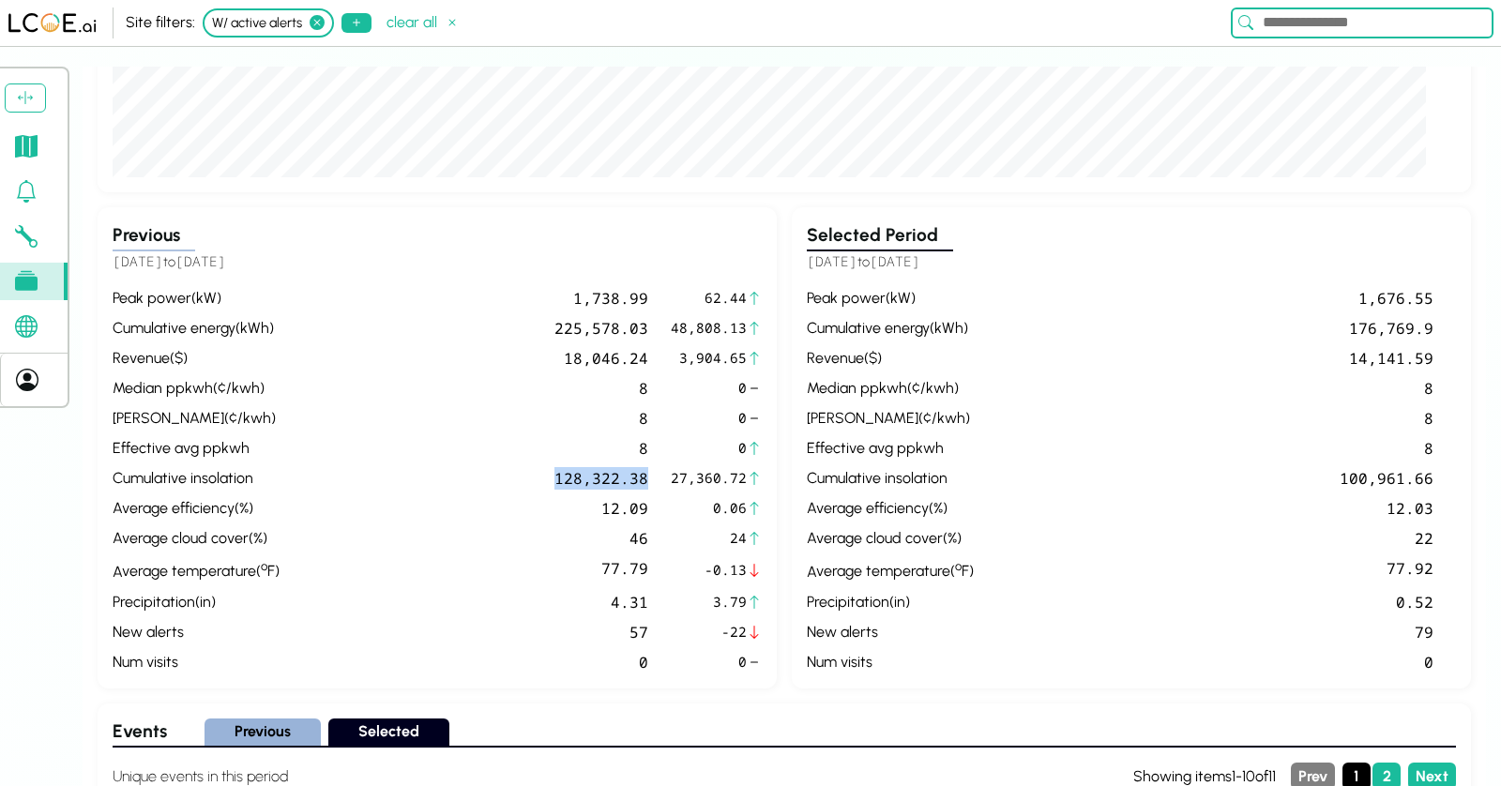
click at [620, 486] on div "peak power ( kW ) 1,738.99 62.44 cumulative energy ( kWh ) 225,578.03 48,808.13…" at bounding box center [437, 480] width 649 height 386
click at [618, 527] on div "46" at bounding box center [467, 538] width 361 height 23
click at [650, 522] on div "peak power ( kW ) 1,738.99 62.44 cumulative energy ( kWh ) 225,578.03 48,808.13…" at bounding box center [437, 480] width 649 height 386
click at [616, 563] on div "77.79" at bounding box center [467, 569] width 361 height 25
click at [637, 541] on div "46" at bounding box center [467, 538] width 361 height 23
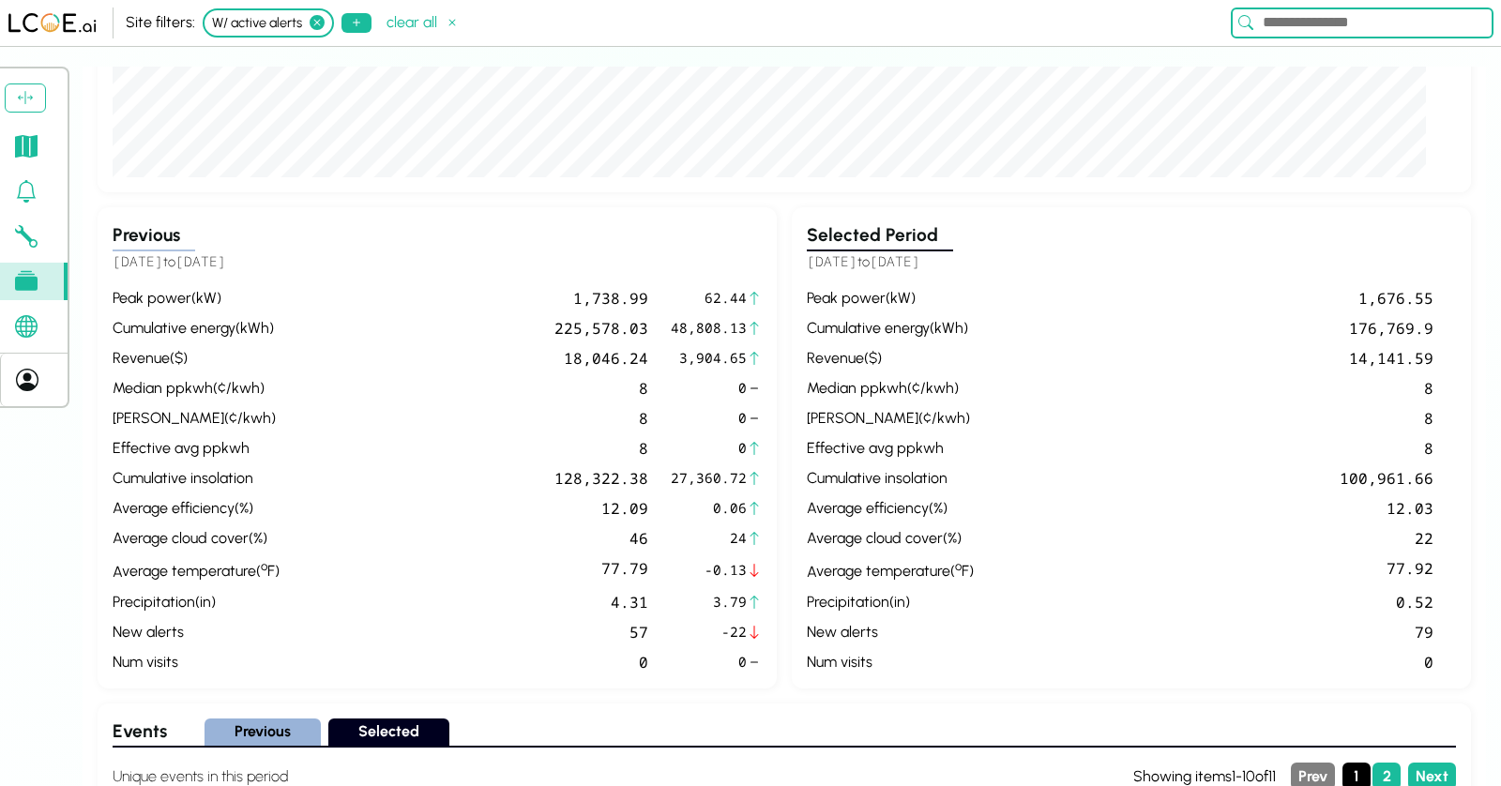
click at [616, 570] on div "77.79" at bounding box center [467, 569] width 361 height 25
click at [629, 578] on div "77.79" at bounding box center [467, 569] width 361 height 25
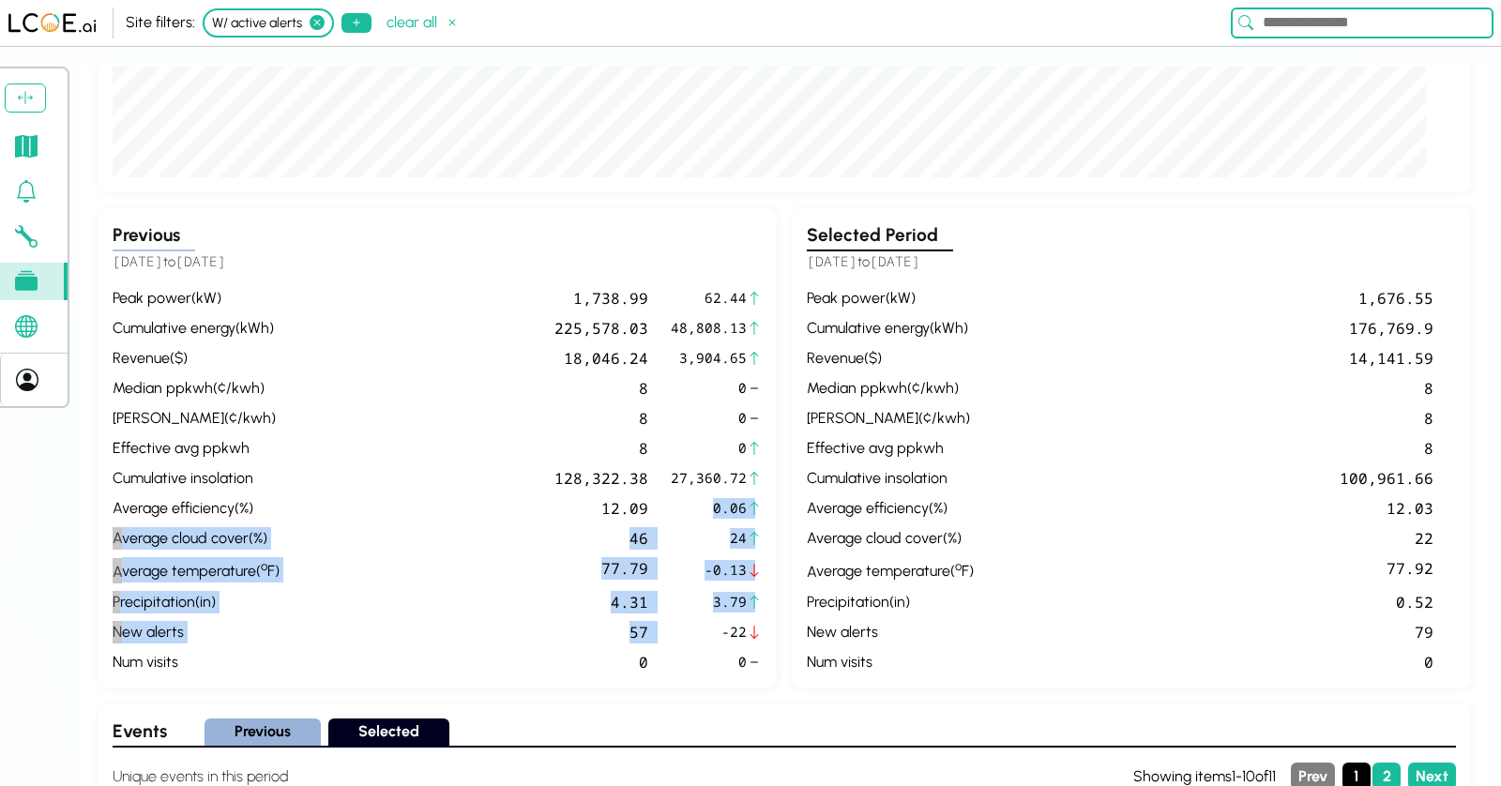
drag, startPoint x: 721, startPoint y: 632, endPoint x: 580, endPoint y: 517, distance: 182.0
click at [580, 517] on div "peak power ( kW ) 1,738.99 62.44 cumulative energy ( kWh ) 225,578.03 48,808.13…" at bounding box center [437, 480] width 649 height 386
click at [640, 569] on div "77.79" at bounding box center [467, 569] width 361 height 25
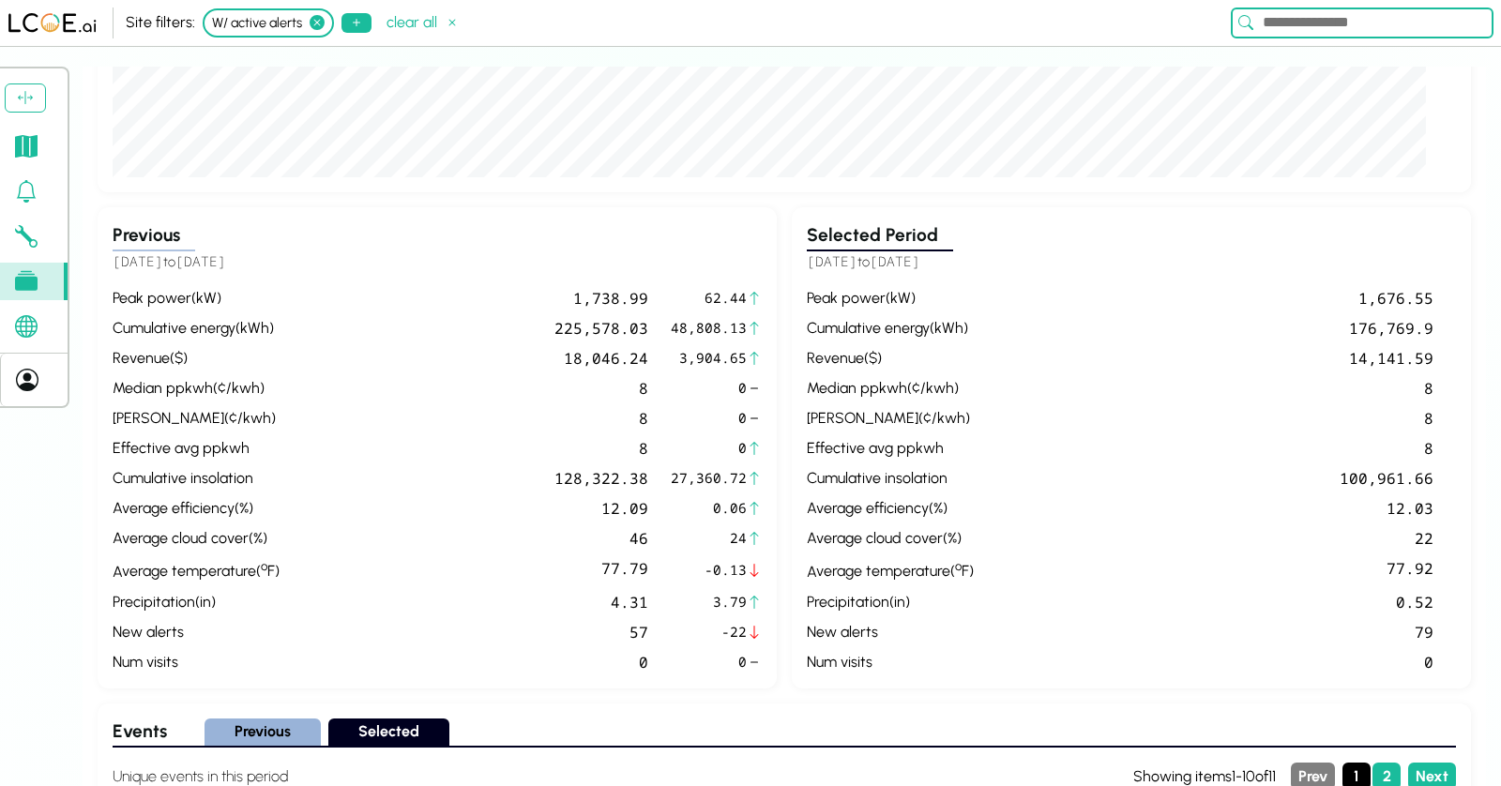
click at [631, 634] on div "57" at bounding box center [467, 632] width 361 height 23
click at [631, 631] on div "57" at bounding box center [467, 632] width 361 height 23
click at [742, 634] on span "-22" at bounding box center [709, 632] width 76 height 21
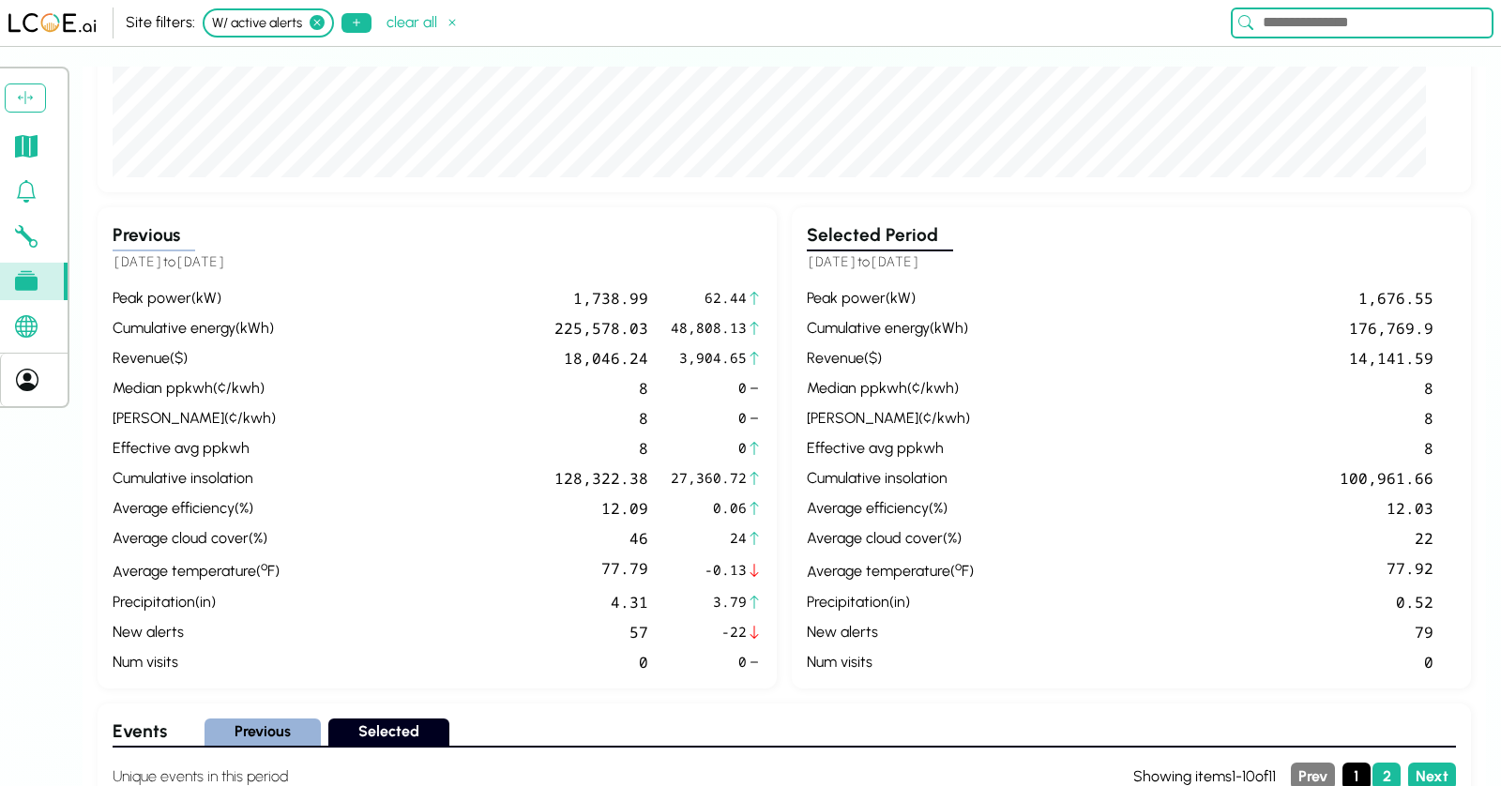
click at [628, 624] on div "57" at bounding box center [467, 632] width 361 height 23
drag, startPoint x: 764, startPoint y: 652, endPoint x: 588, endPoint y: 657, distance: 175.5
click at [588, 657] on div "Previous [DATE] to [DATE] peak power ( kW ) 1,738.99 62.44 cumulative energy ( …" at bounding box center [437, 447] width 679 height 481
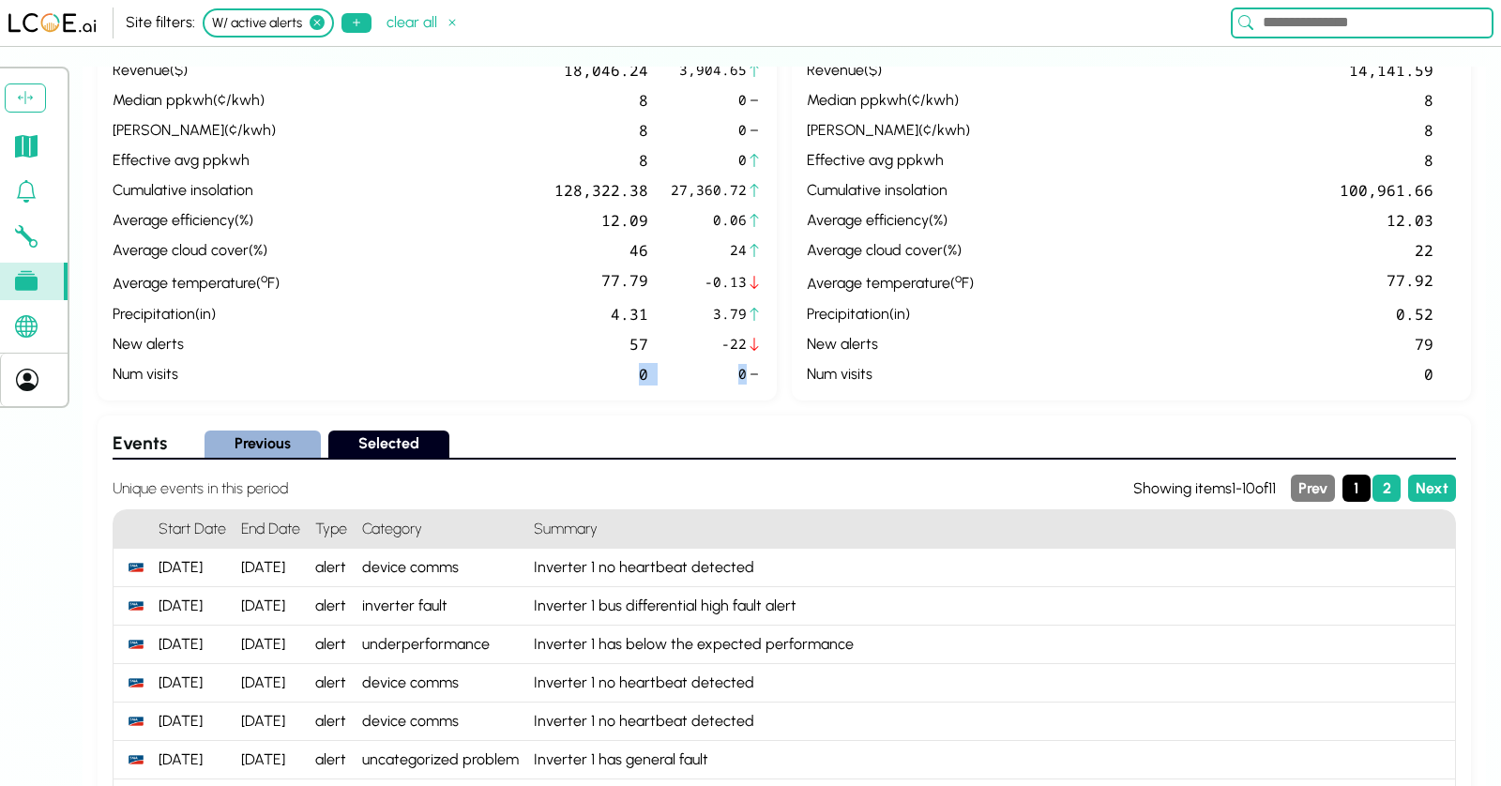
scroll to position [1101, 0]
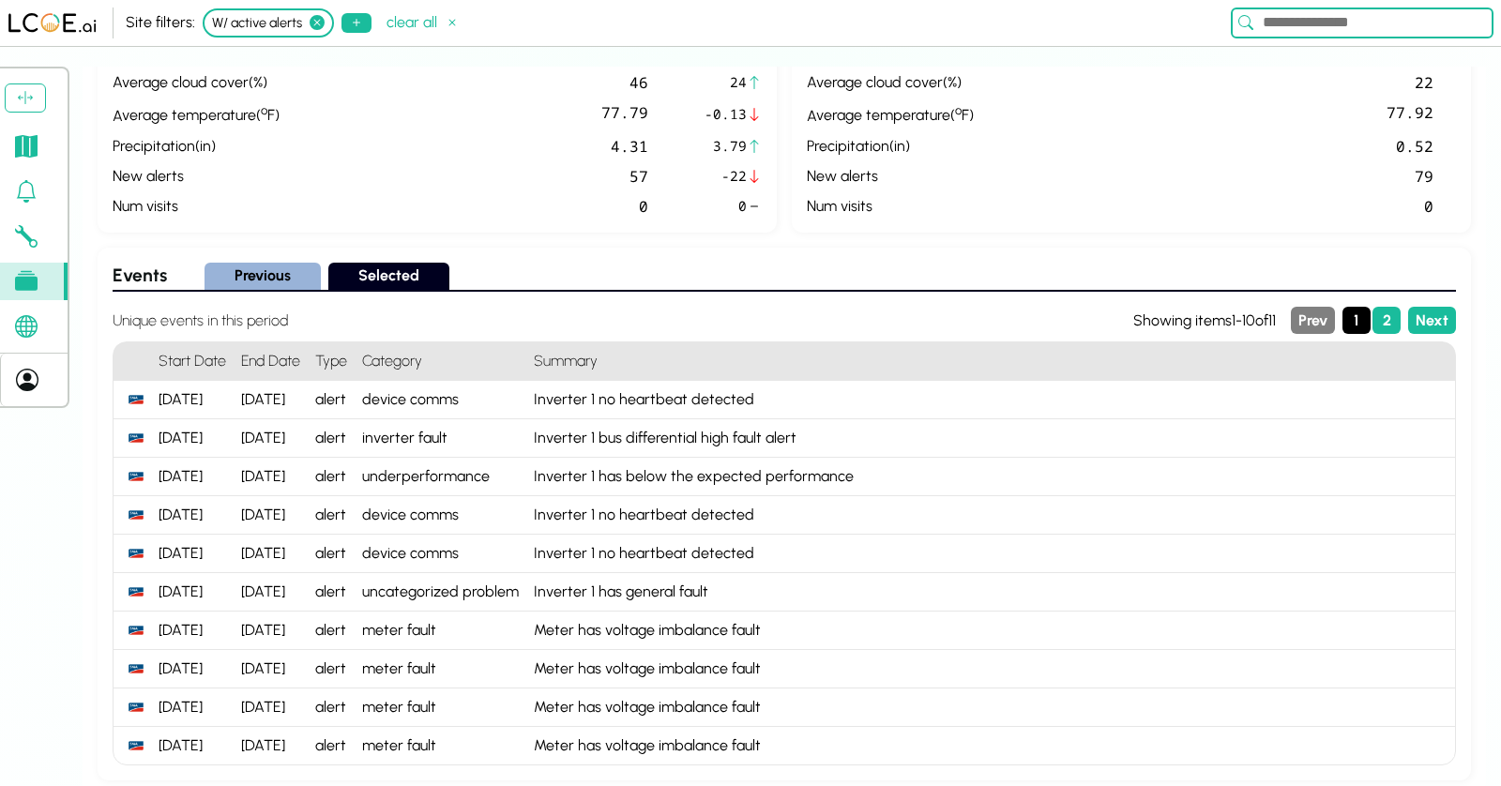
click at [488, 395] on div "device comms" at bounding box center [441, 400] width 172 height 38
click at [414, 395] on div "device comms" at bounding box center [441, 400] width 172 height 38
click at [202, 392] on div "[DATE]" at bounding box center [192, 400] width 83 height 38
click at [628, 395] on div "Inverter 1 no heartbeat detected" at bounding box center [990, 400] width 929 height 38
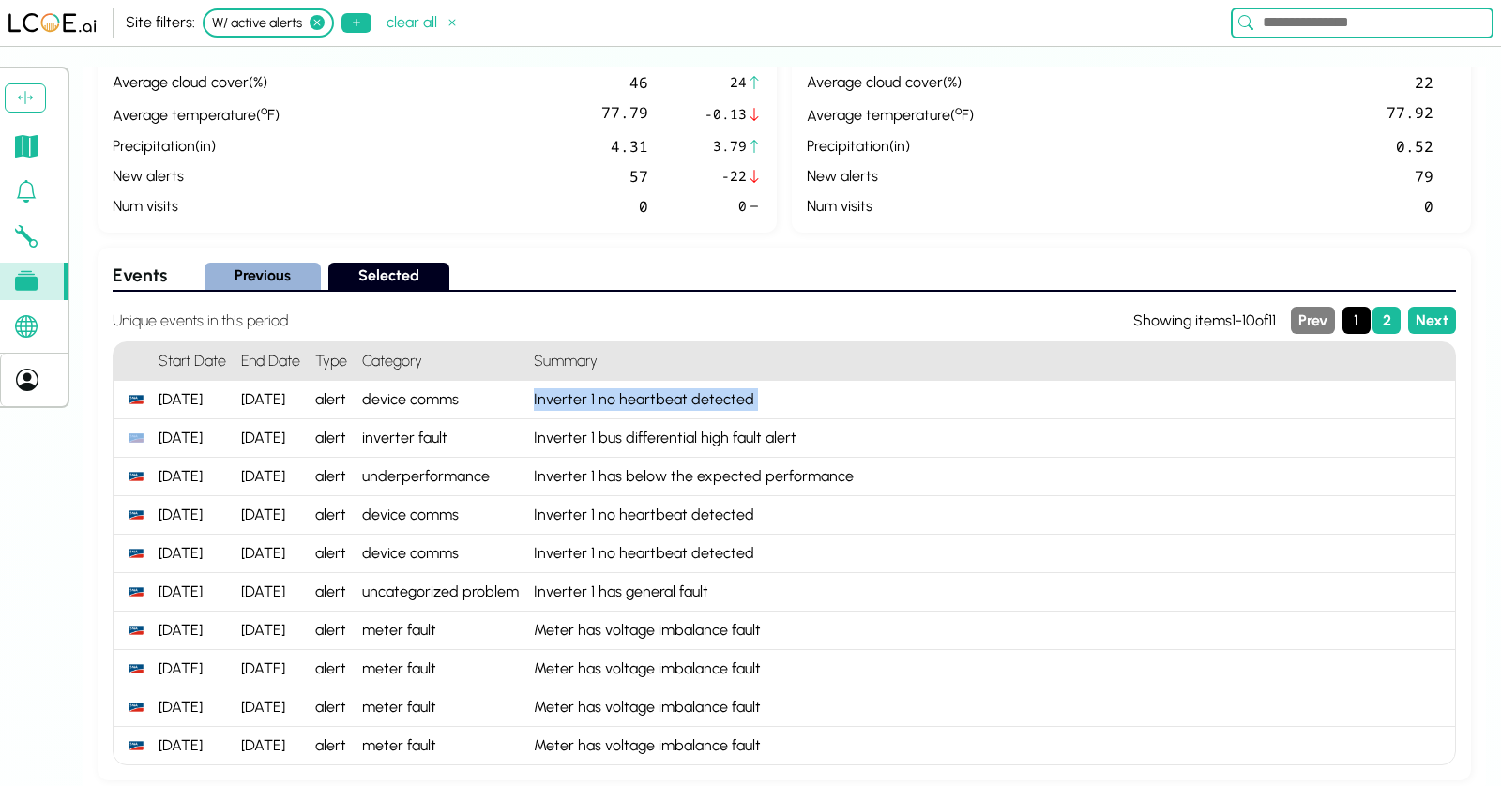
click at [628, 395] on div "Inverter 1 no heartbeat detected" at bounding box center [990, 400] width 929 height 38
click at [320, 393] on div "alert" at bounding box center [331, 400] width 47 height 38
click at [453, 391] on div "device comms" at bounding box center [441, 400] width 172 height 38
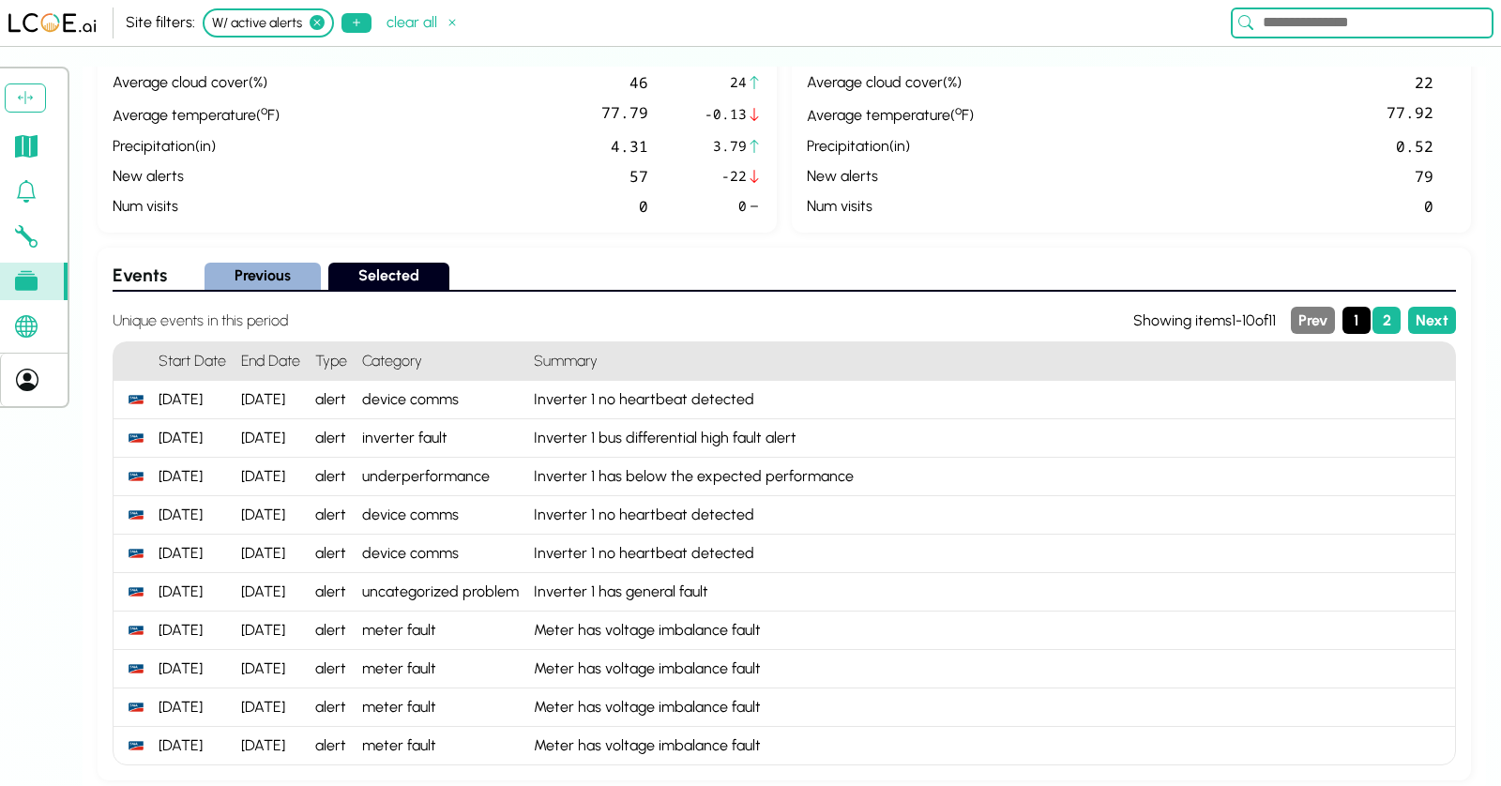
click at [630, 390] on div "Inverter 1 no heartbeat detected" at bounding box center [990, 400] width 929 height 38
click at [588, 390] on div "Inverter 1 no heartbeat detected" at bounding box center [990, 400] width 929 height 38
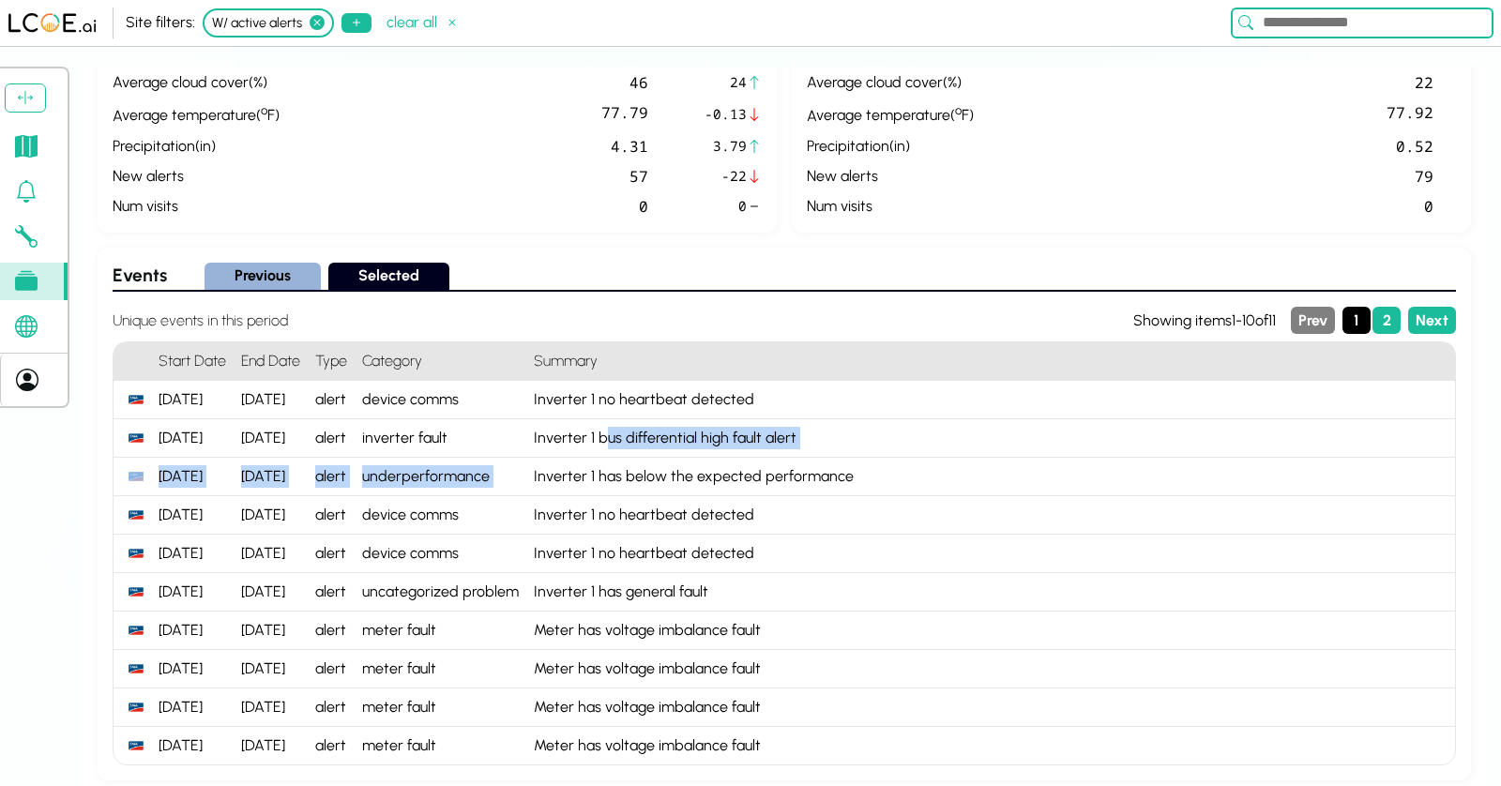
drag, startPoint x: 605, startPoint y: 422, endPoint x: 874, endPoint y: 452, distance: 270.0
click at [874, 452] on ol "Start Date End Date Type Category Summary [DATE] [DATE] alert device comms Inve…" at bounding box center [785, 554] width 1344 height 424
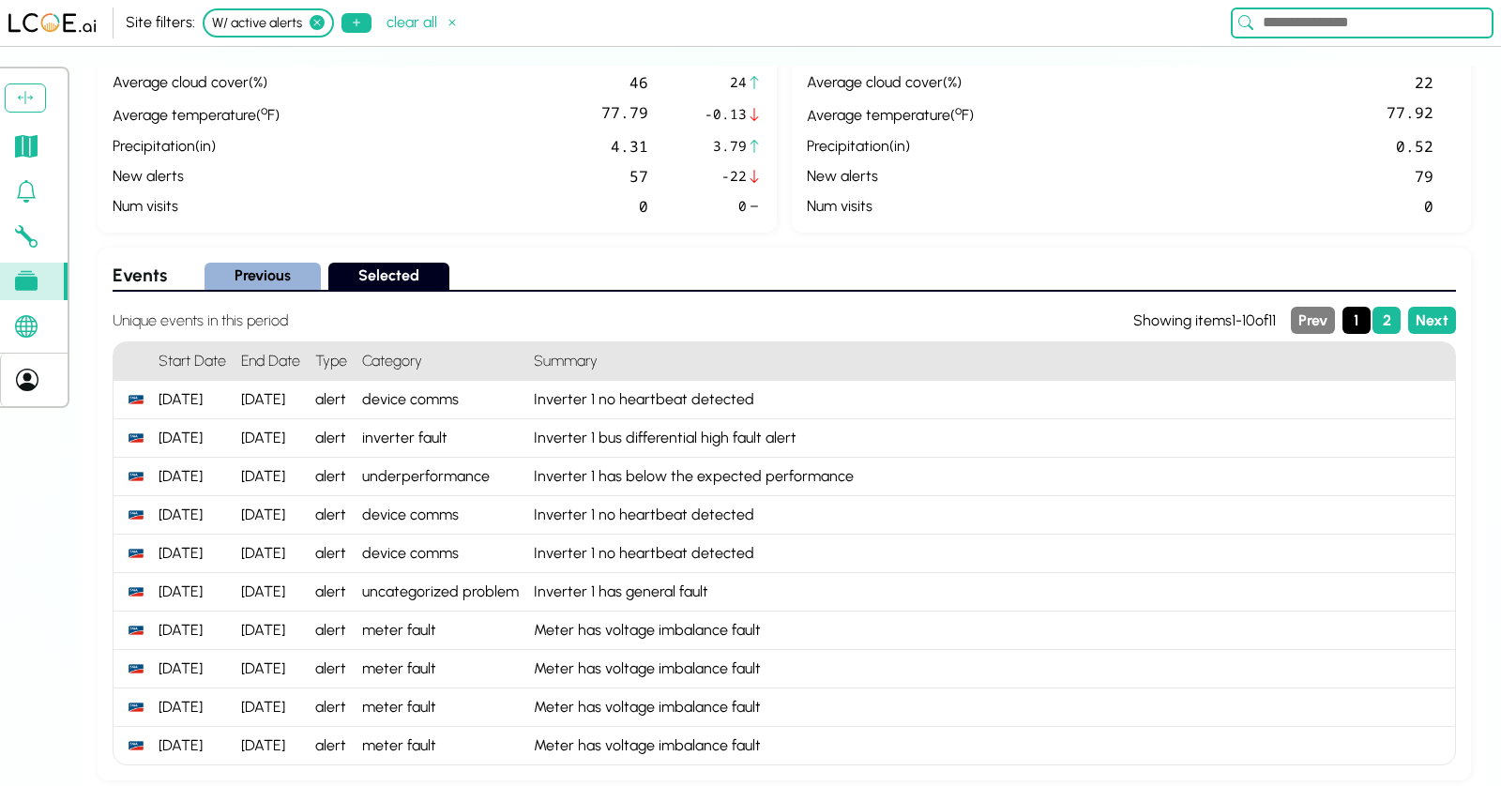
click at [815, 476] on div "Inverter 1 has below the expected performance" at bounding box center [990, 477] width 929 height 38
click at [746, 474] on div "Inverter 1 has below the expected performance" at bounding box center [990, 477] width 929 height 38
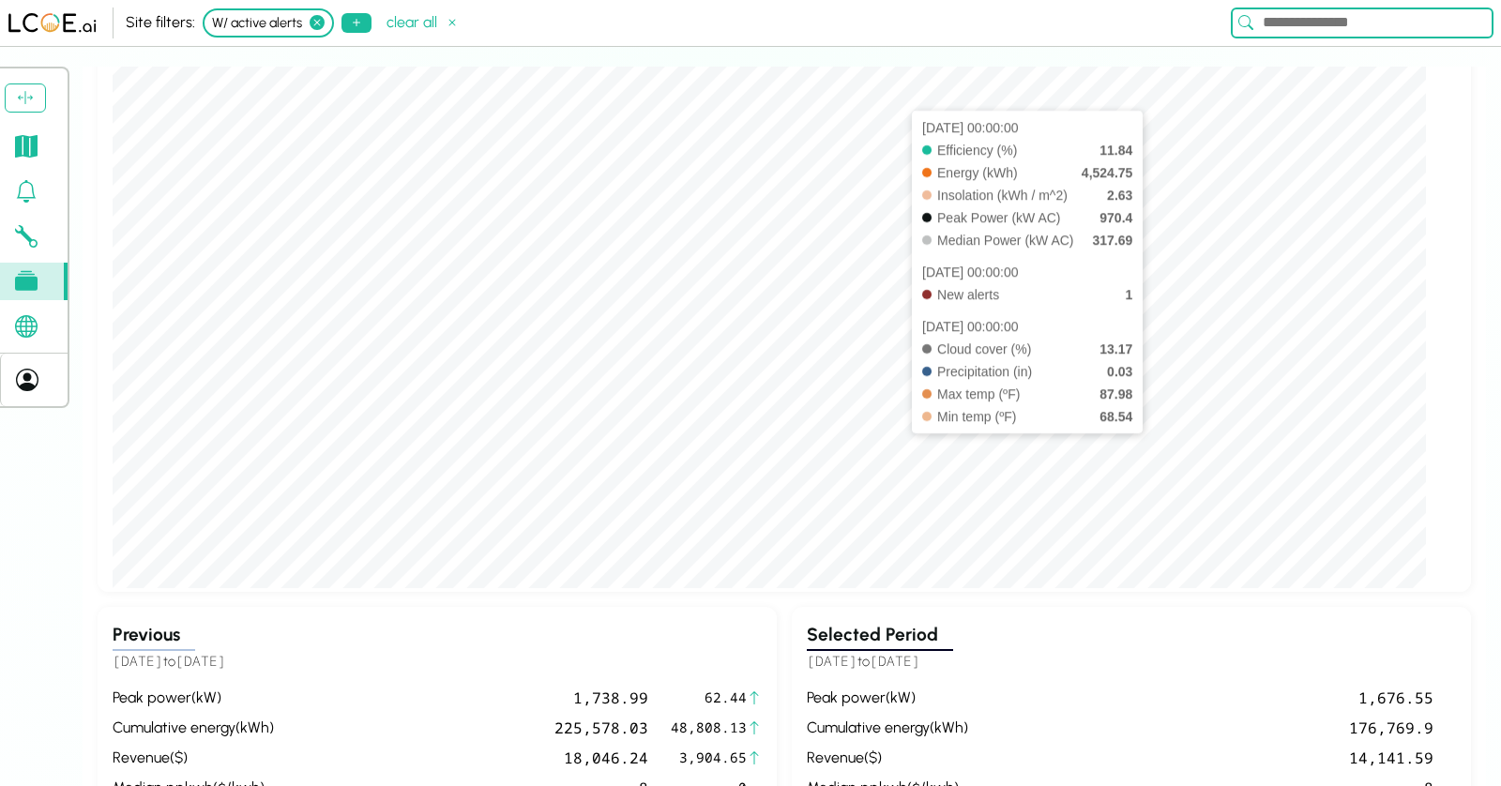
scroll to position [0, 0]
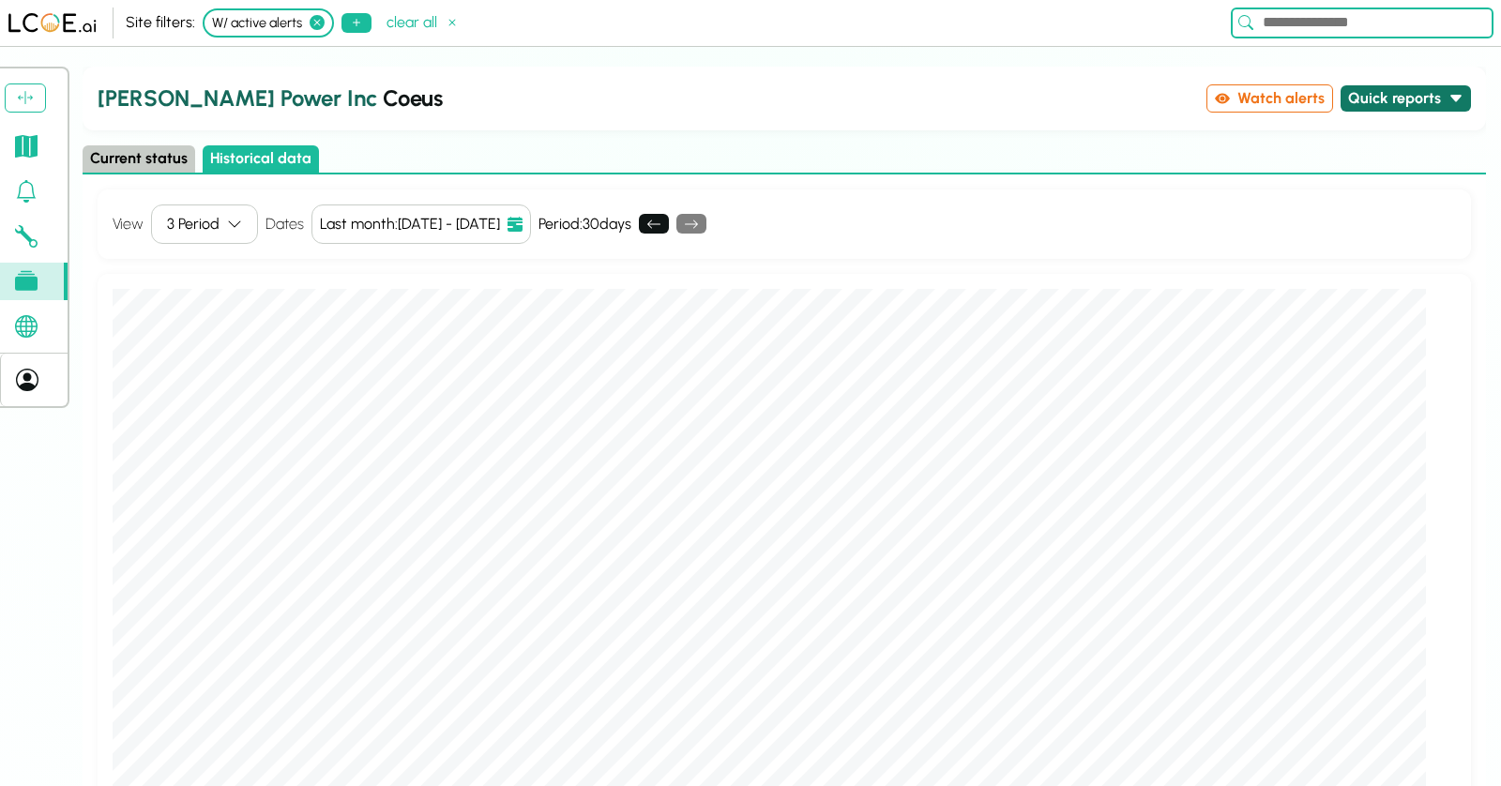
click at [1461, 99] on icon at bounding box center [1456, 98] width 15 height 15
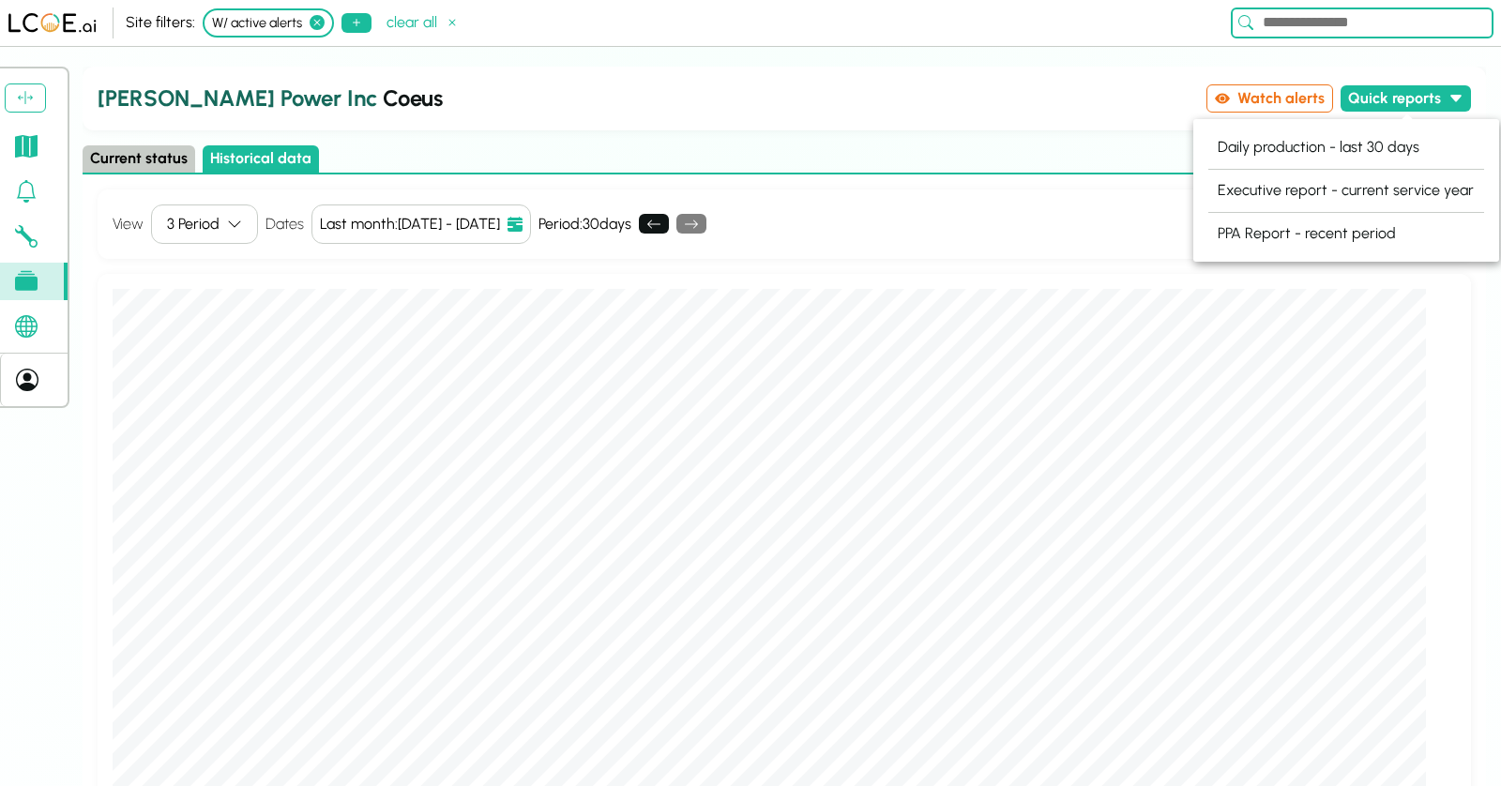
click at [1015, 100] on h2 "[PERSON_NAME] Power Inc Coeus" at bounding box center [649, 99] width 1102 height 34
